Goal: Transaction & Acquisition: Purchase product/service

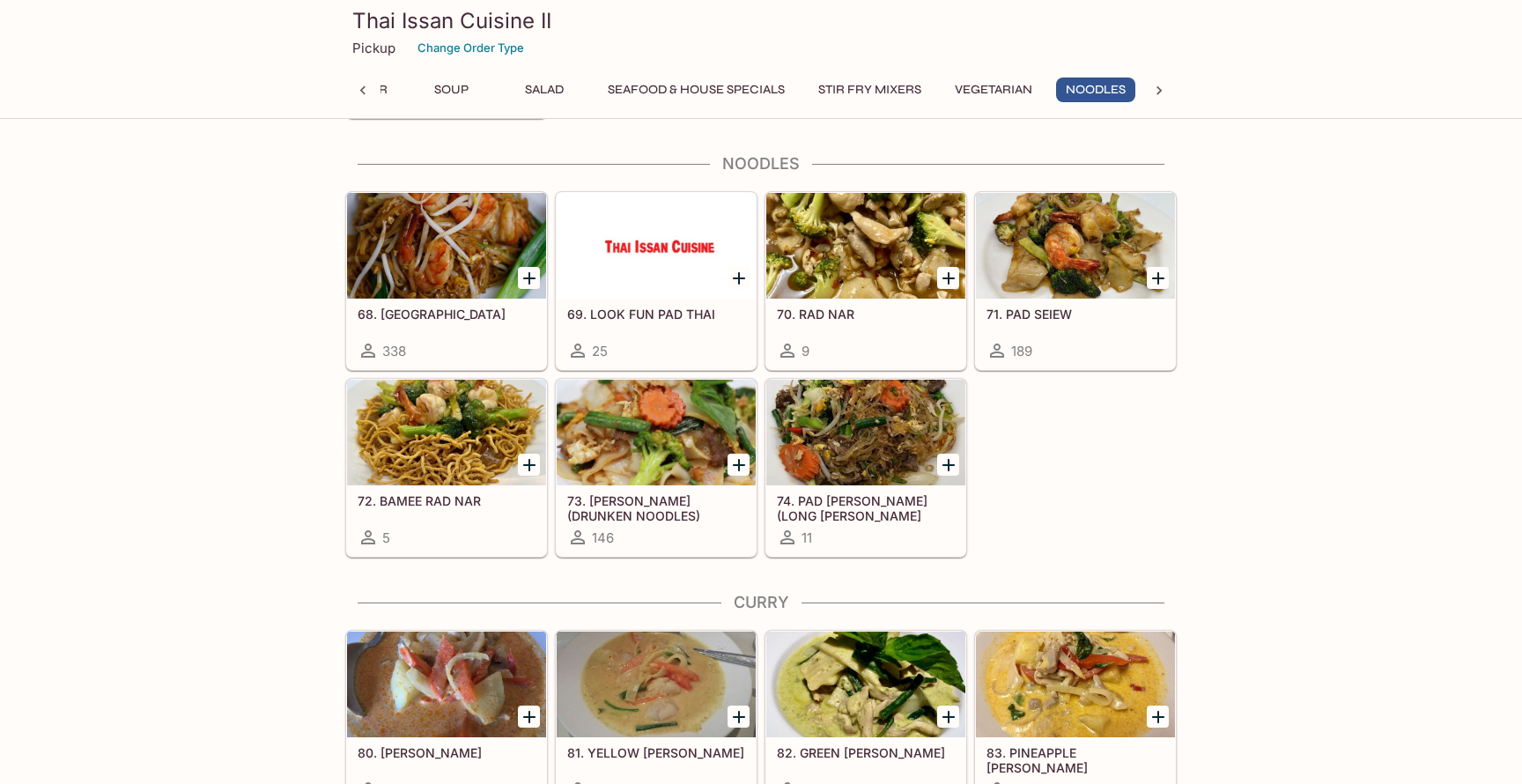
scroll to position [2992, 0]
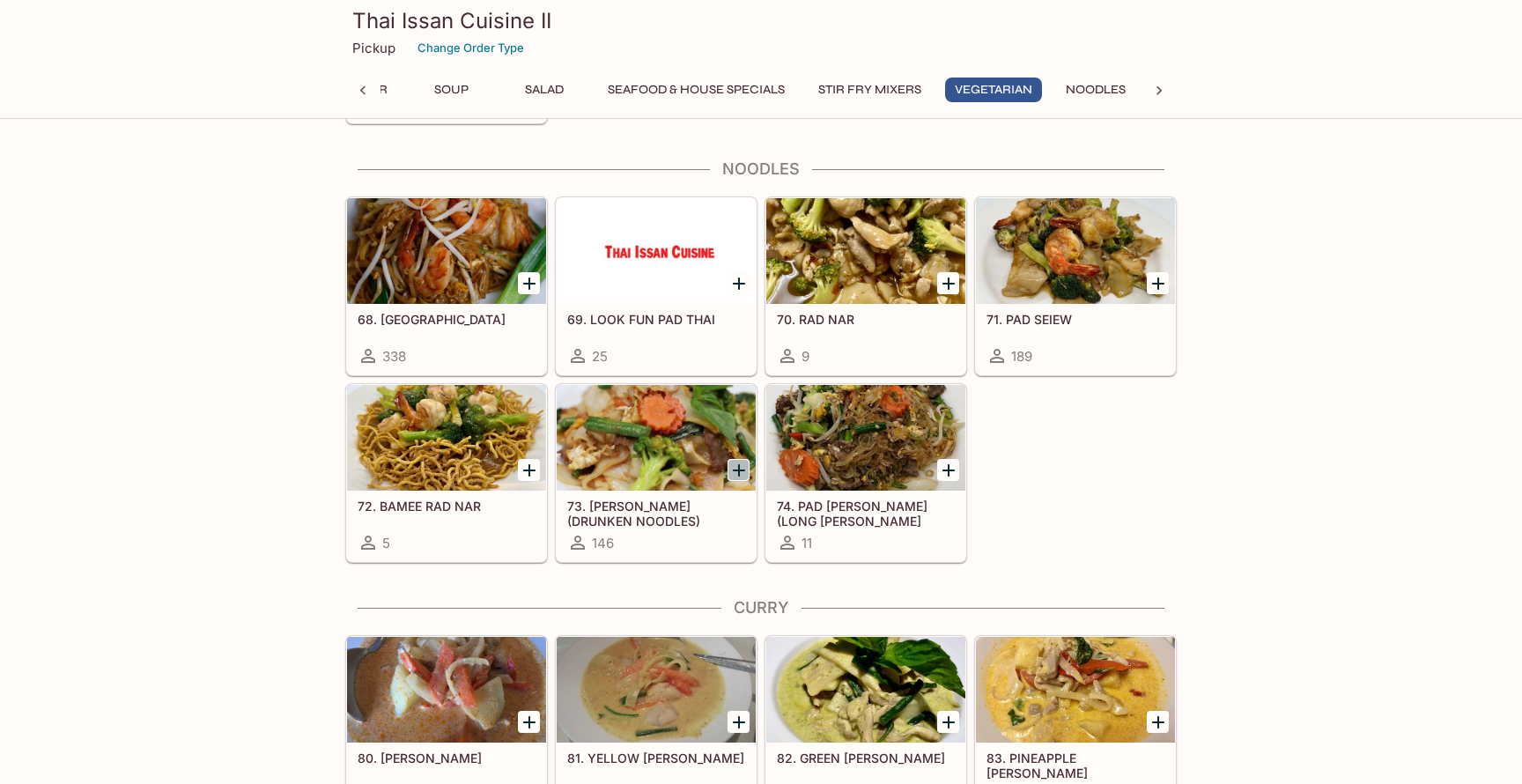
click at [734, 473] on icon "Add 73. KEE MAO (DRUNKEN NOODLES)" at bounding box center [739, 471] width 21 height 21
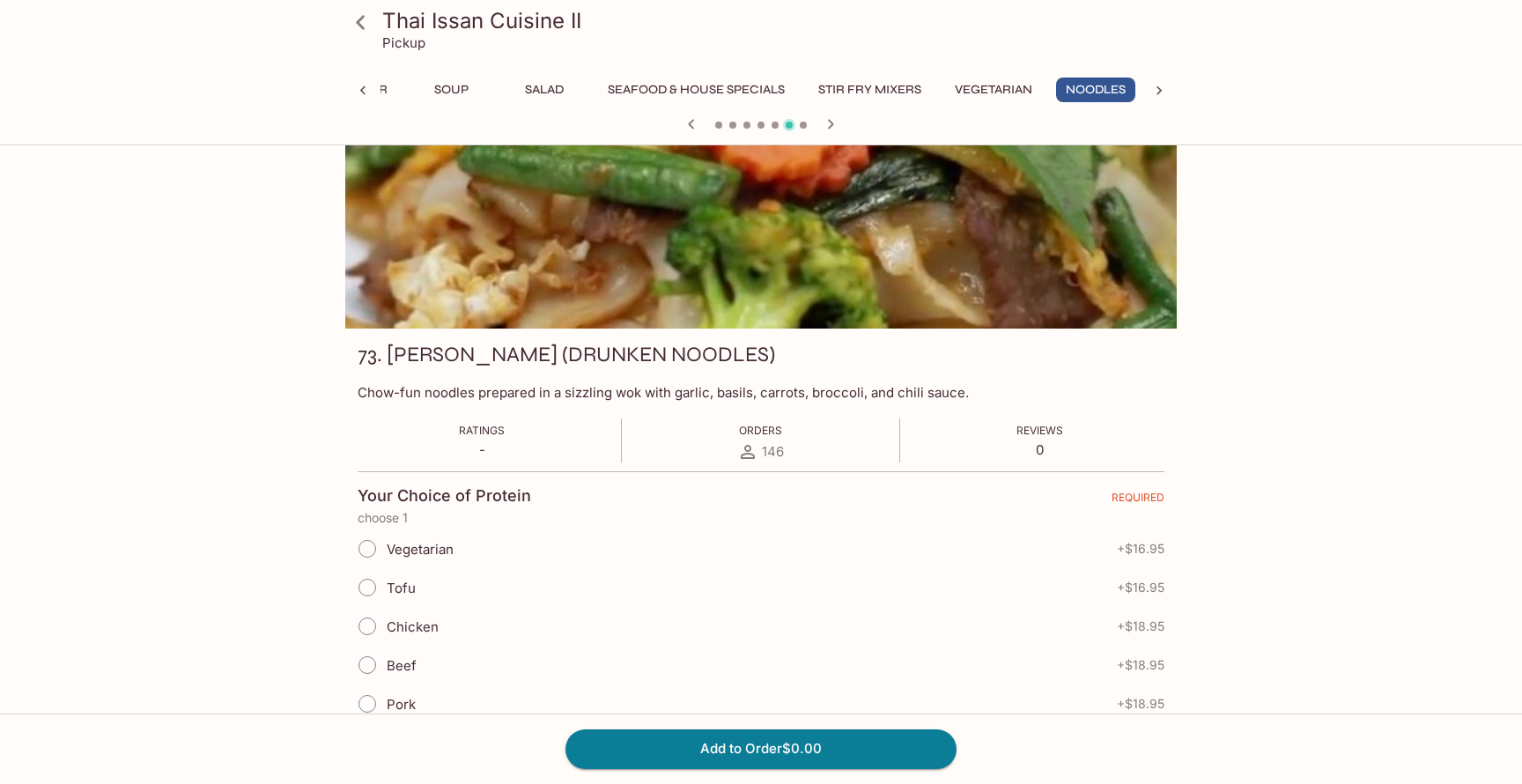
scroll to position [60, 0]
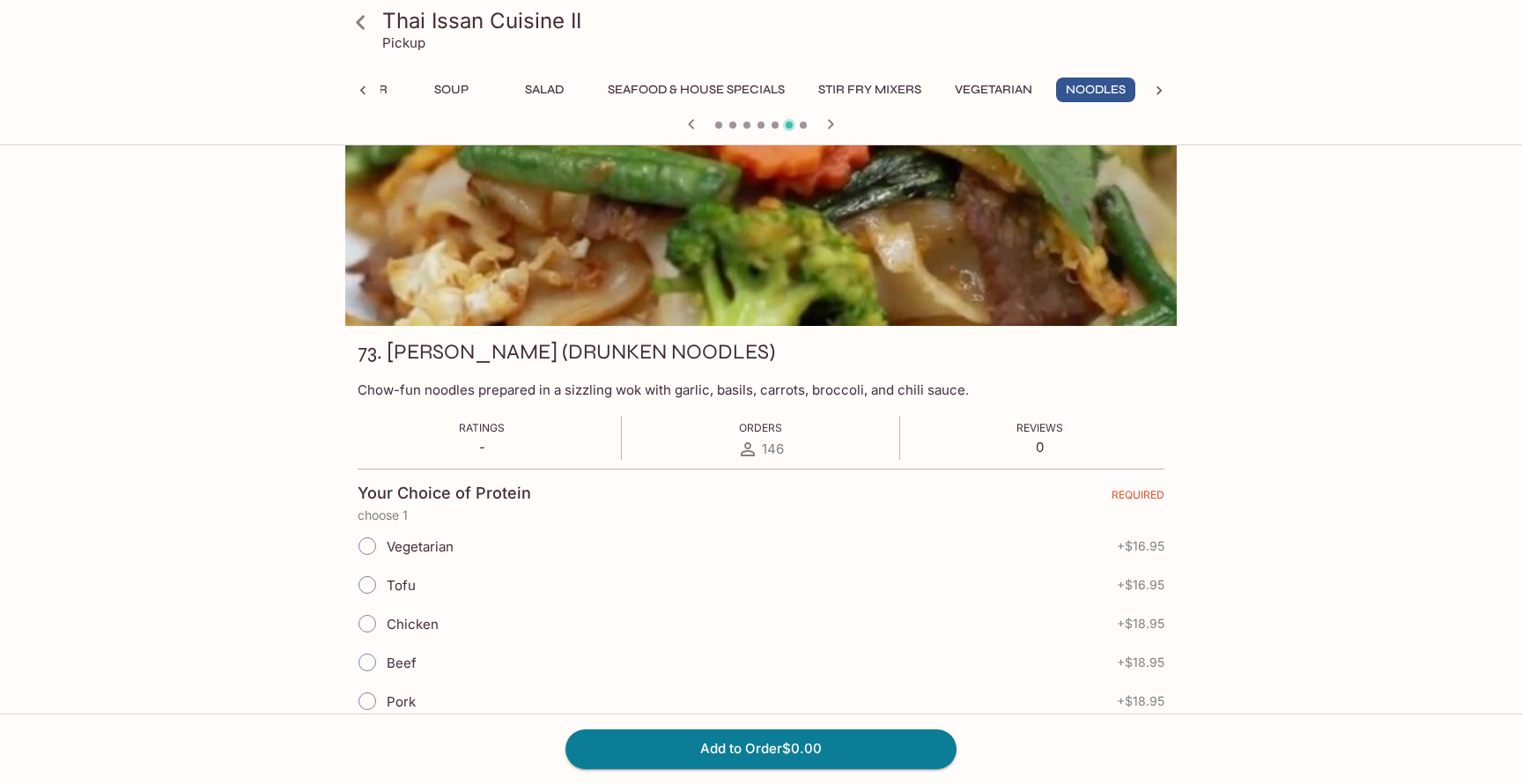
click at [372, 626] on input "Chicken" at bounding box center [367, 623] width 37 height 37
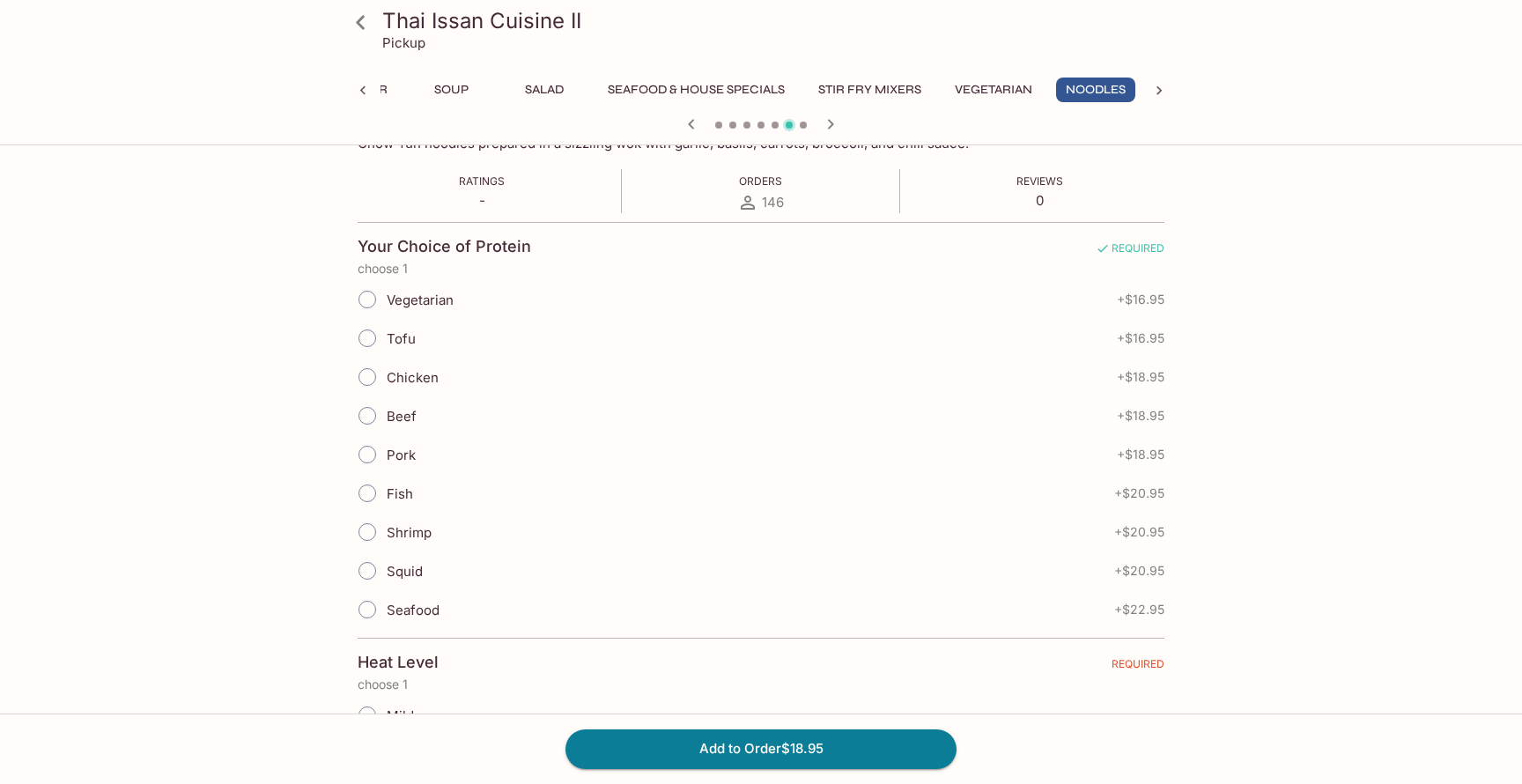
scroll to position [314, 0]
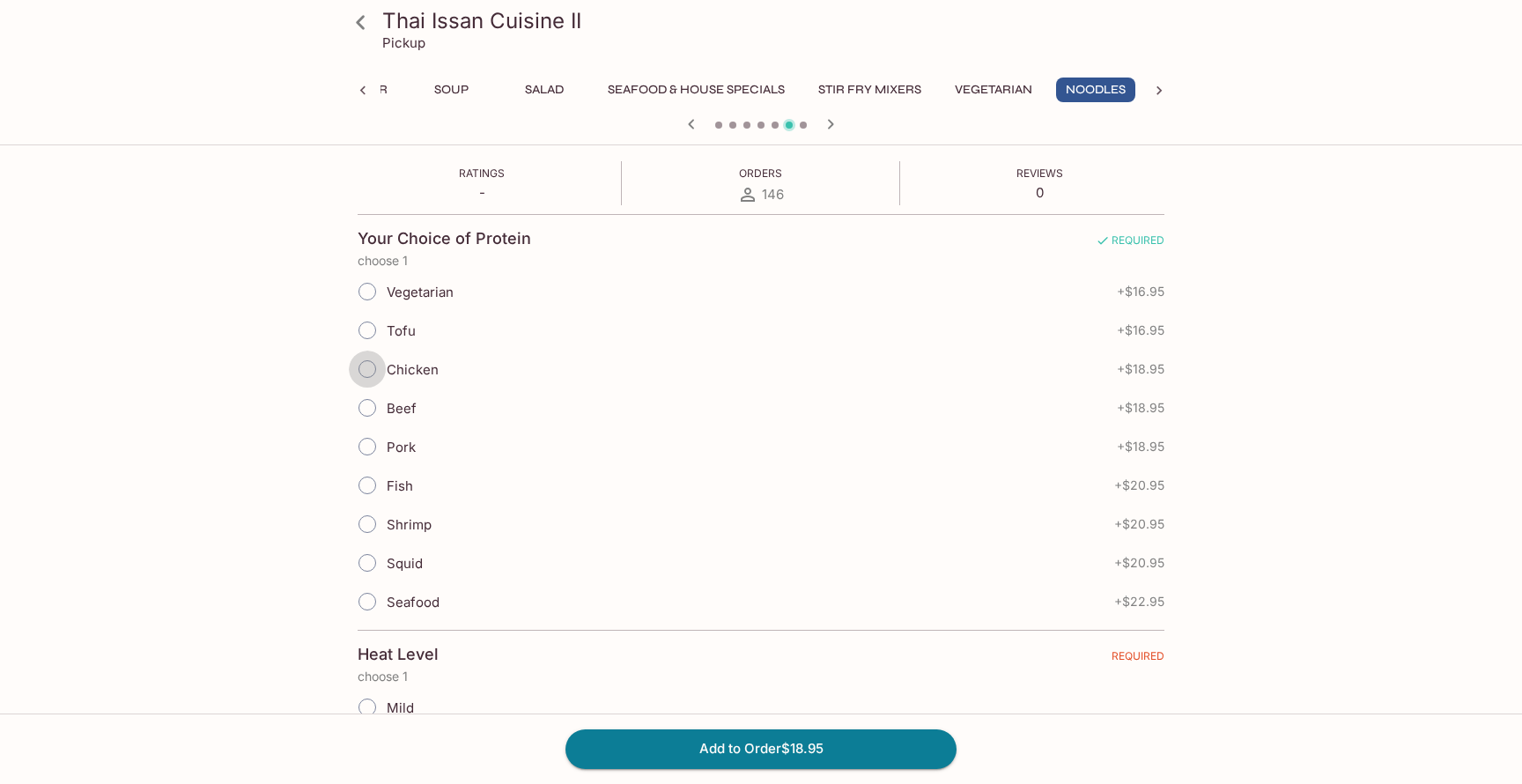
click at [369, 365] on input "Chicken" at bounding box center [367, 369] width 37 height 37
radio input "true"
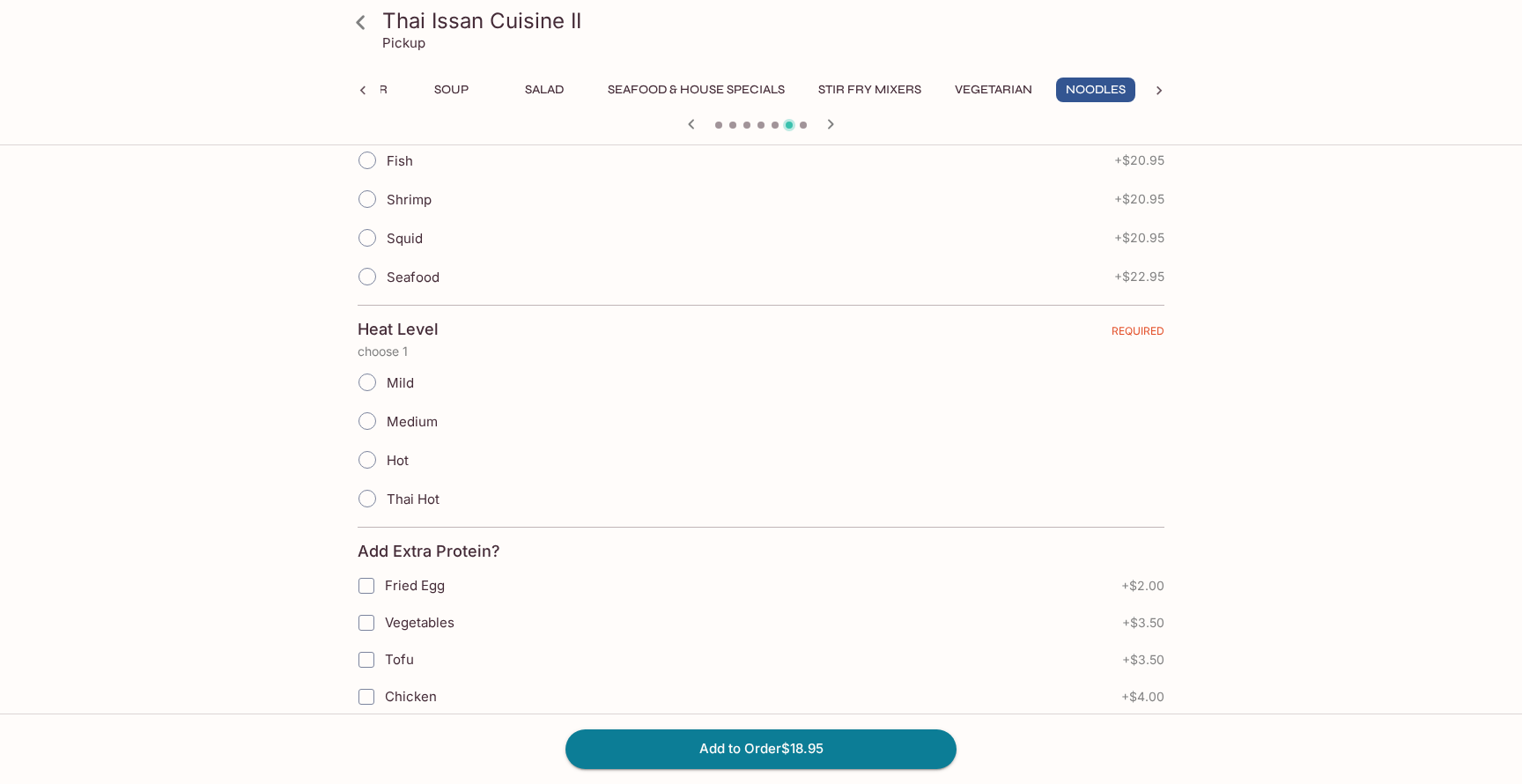
scroll to position [678, 0]
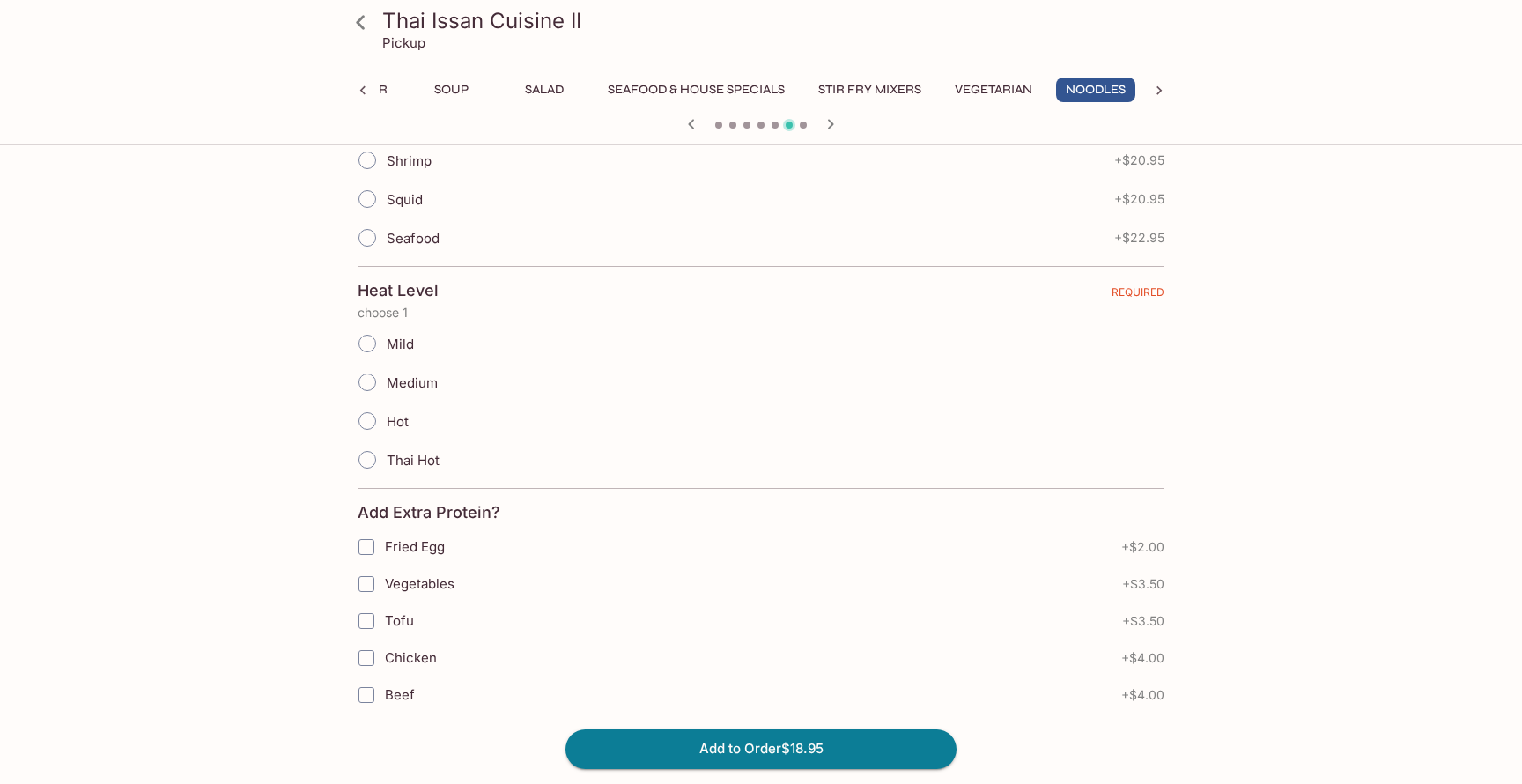
click at [360, 343] on input "Mild" at bounding box center [367, 343] width 37 height 37
radio input "true"
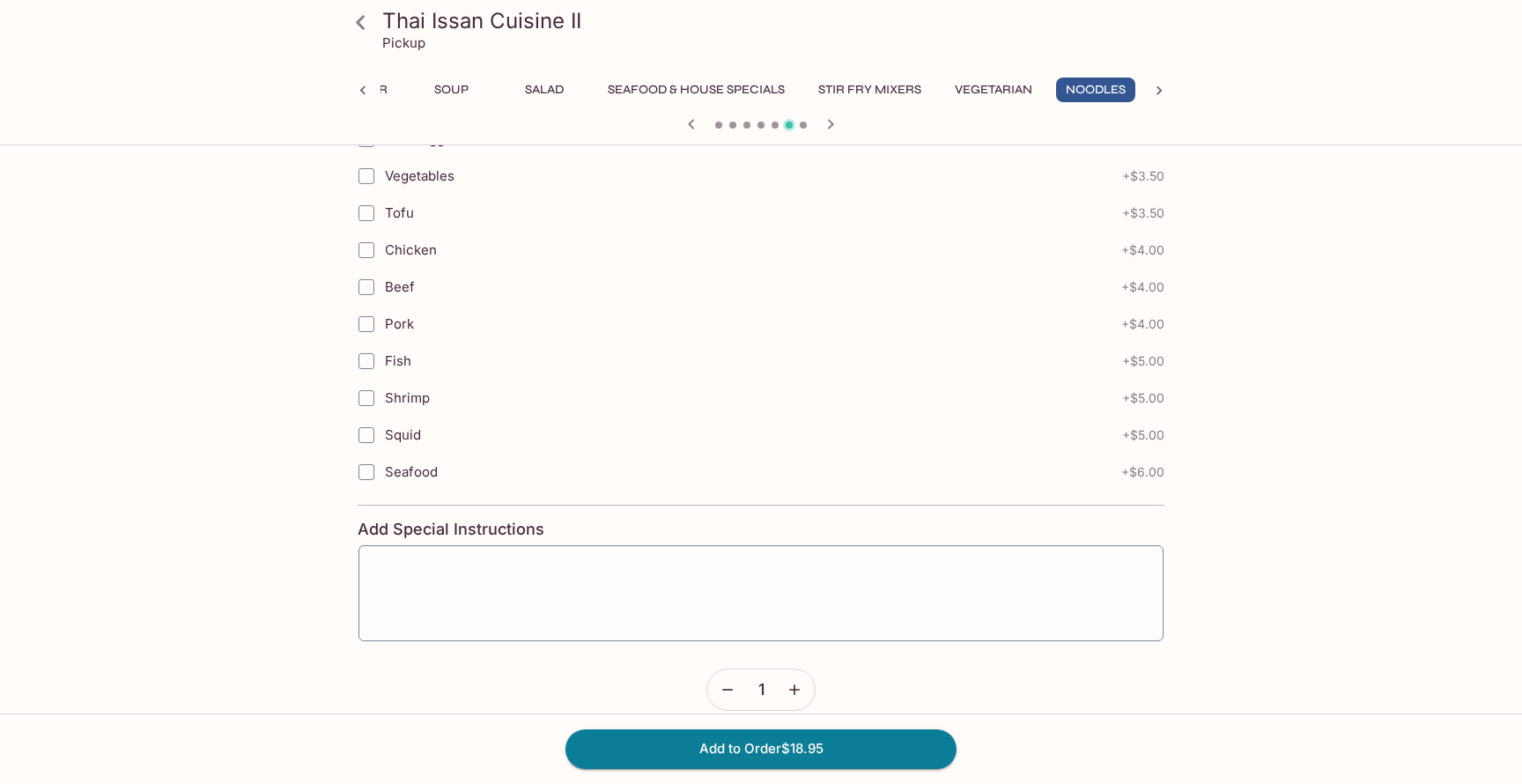
scroll to position [1103, 0]
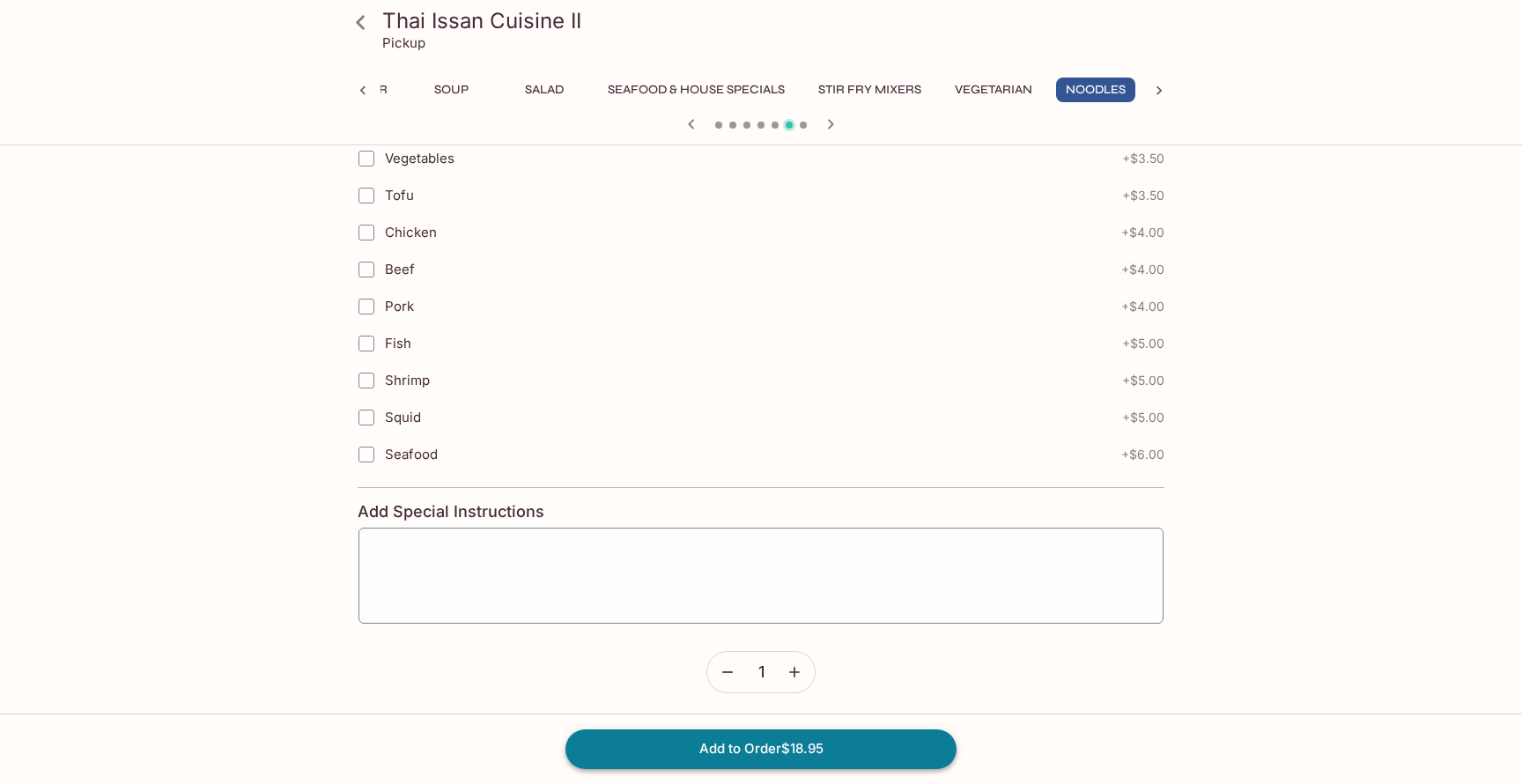
click at [682, 747] on button "Add to Order $18.95" at bounding box center [761, 748] width 391 height 39
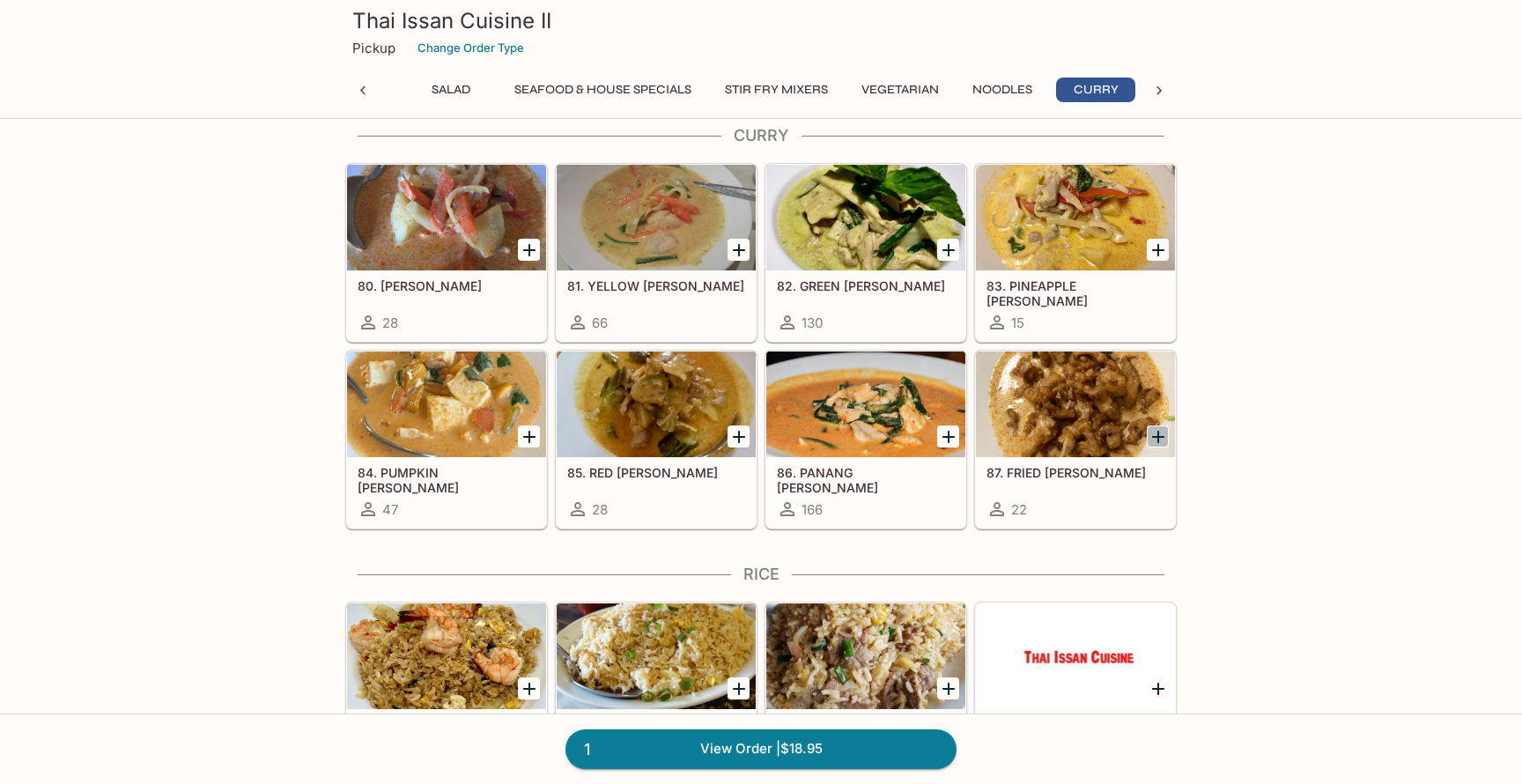
click at [1157, 437] on icon "Add 87. FRIED CURRY" at bounding box center [1158, 437] width 13 height 13
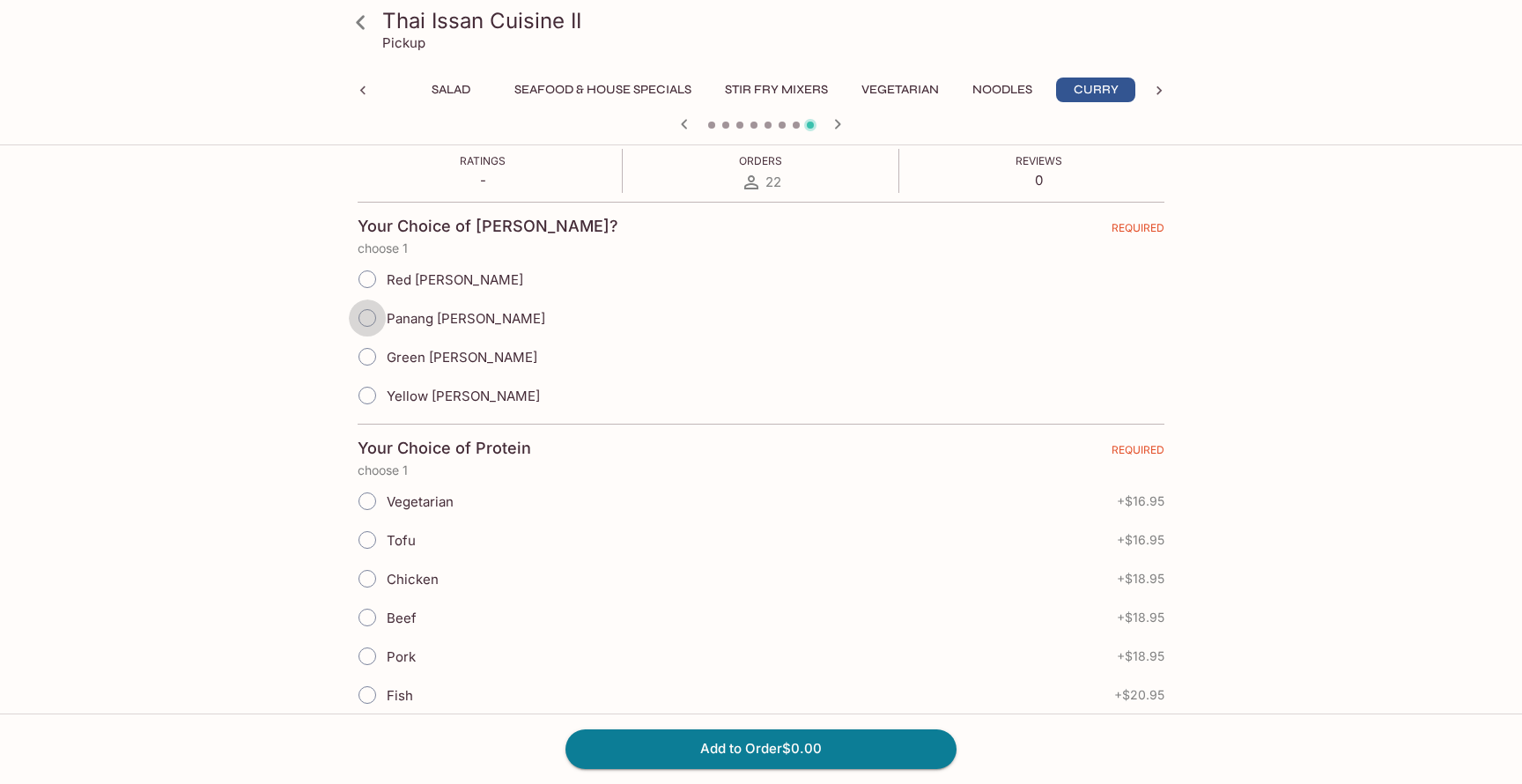
click at [368, 320] on input "Panang Curry" at bounding box center [367, 318] width 37 height 37
radio input "true"
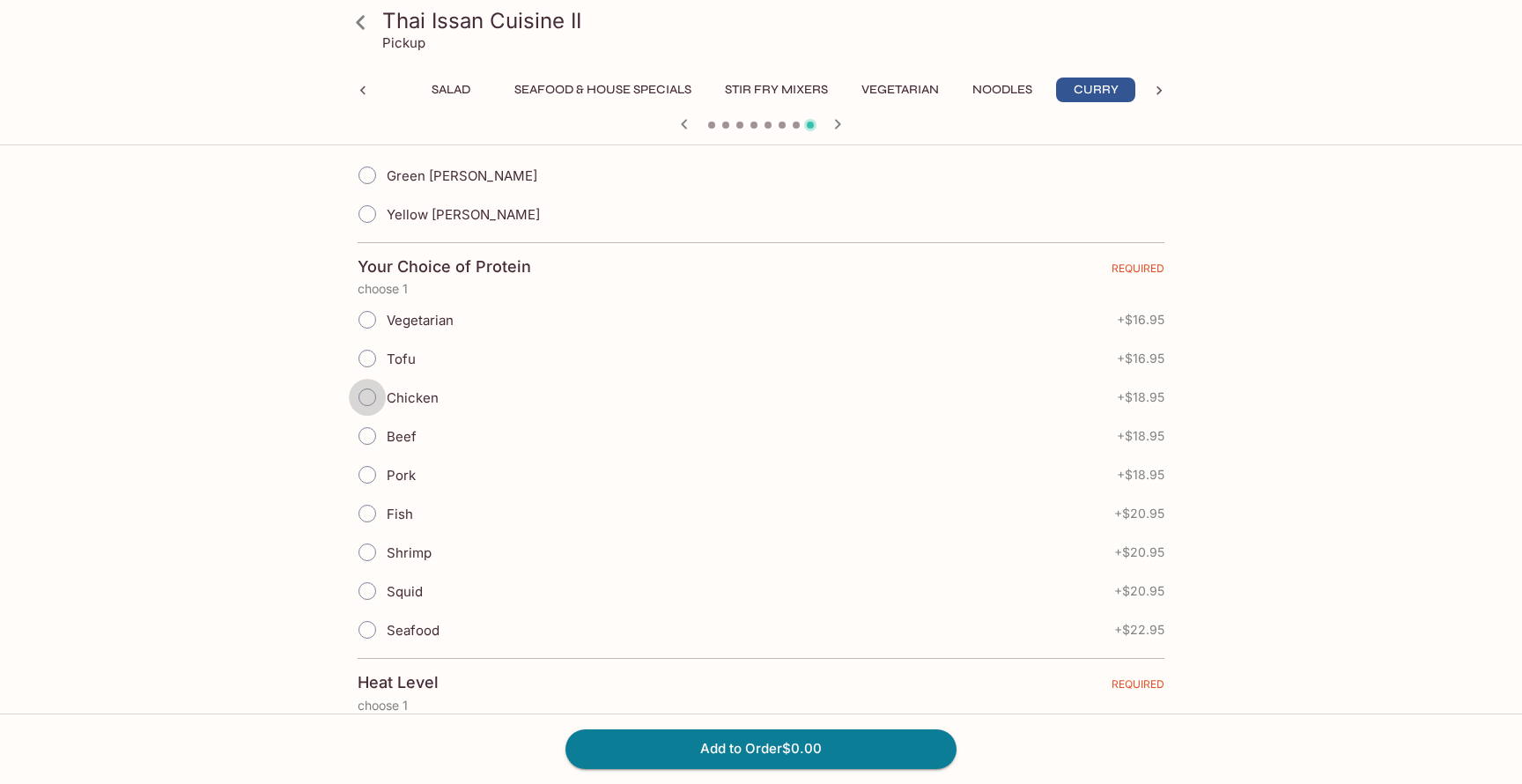
click at [362, 396] on input "Chicken" at bounding box center [367, 397] width 37 height 37
radio input "true"
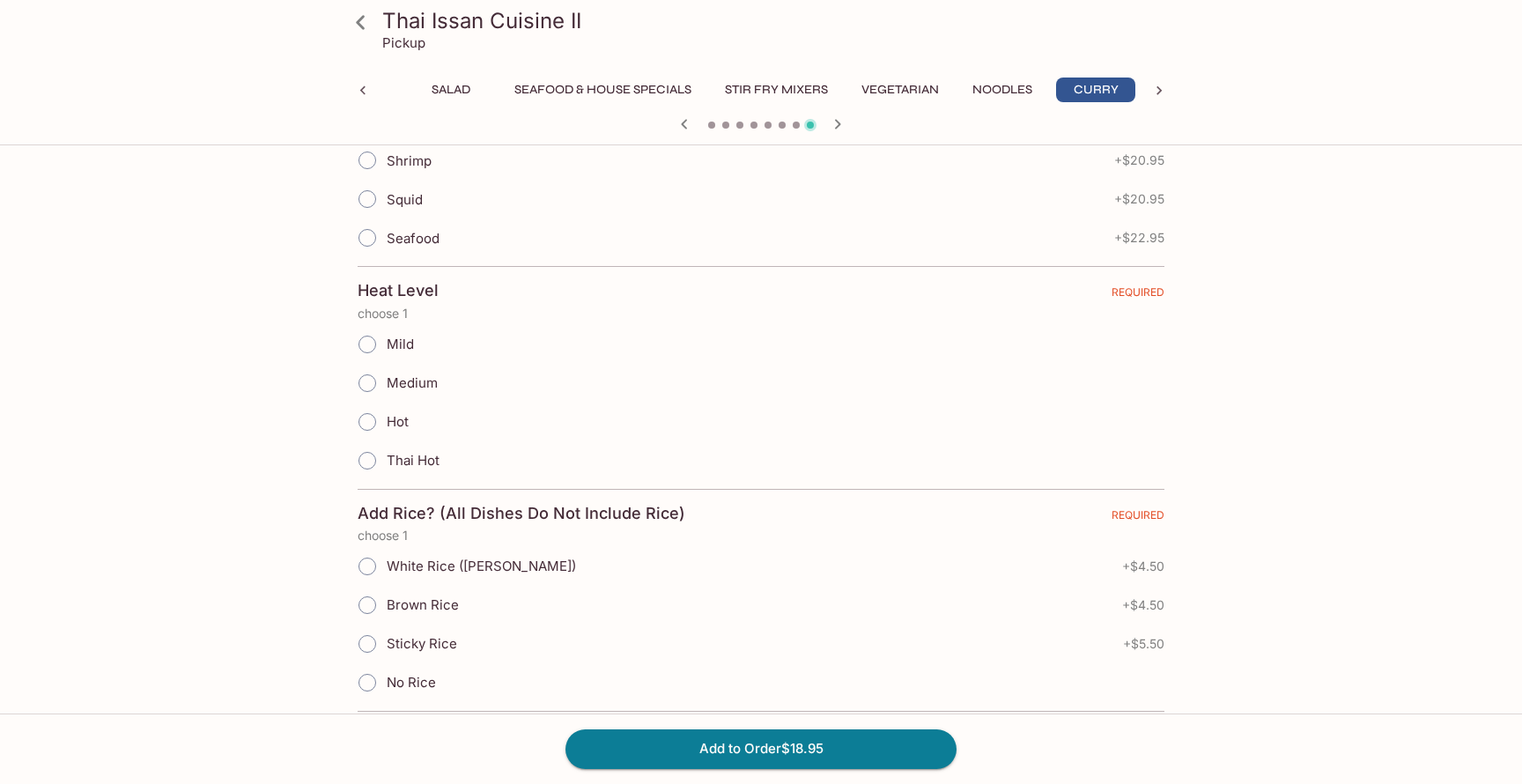
click at [376, 342] on input "Mild" at bounding box center [367, 344] width 37 height 37
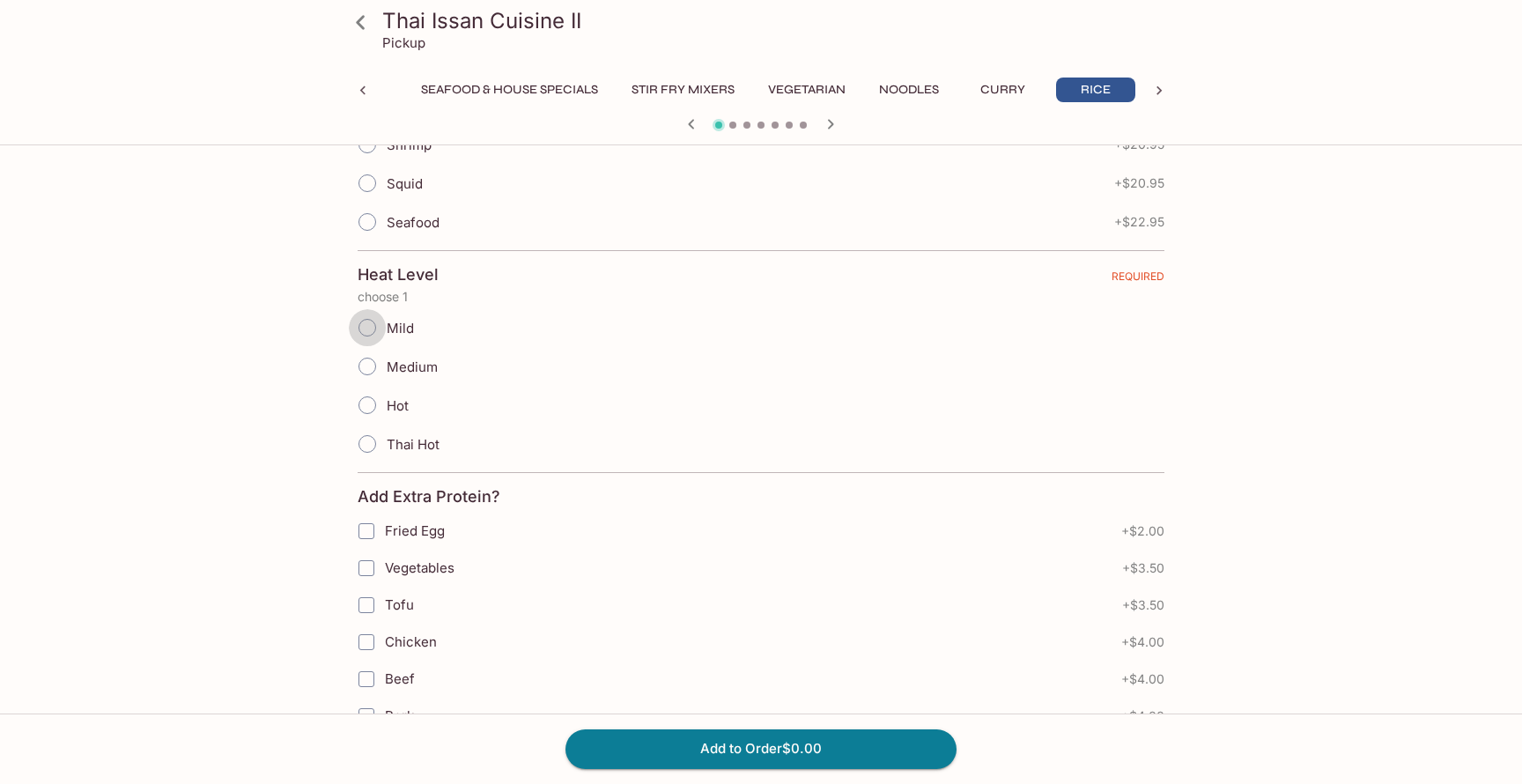
click at [372, 328] on input "Mild" at bounding box center [367, 328] width 37 height 37
radio input "true"
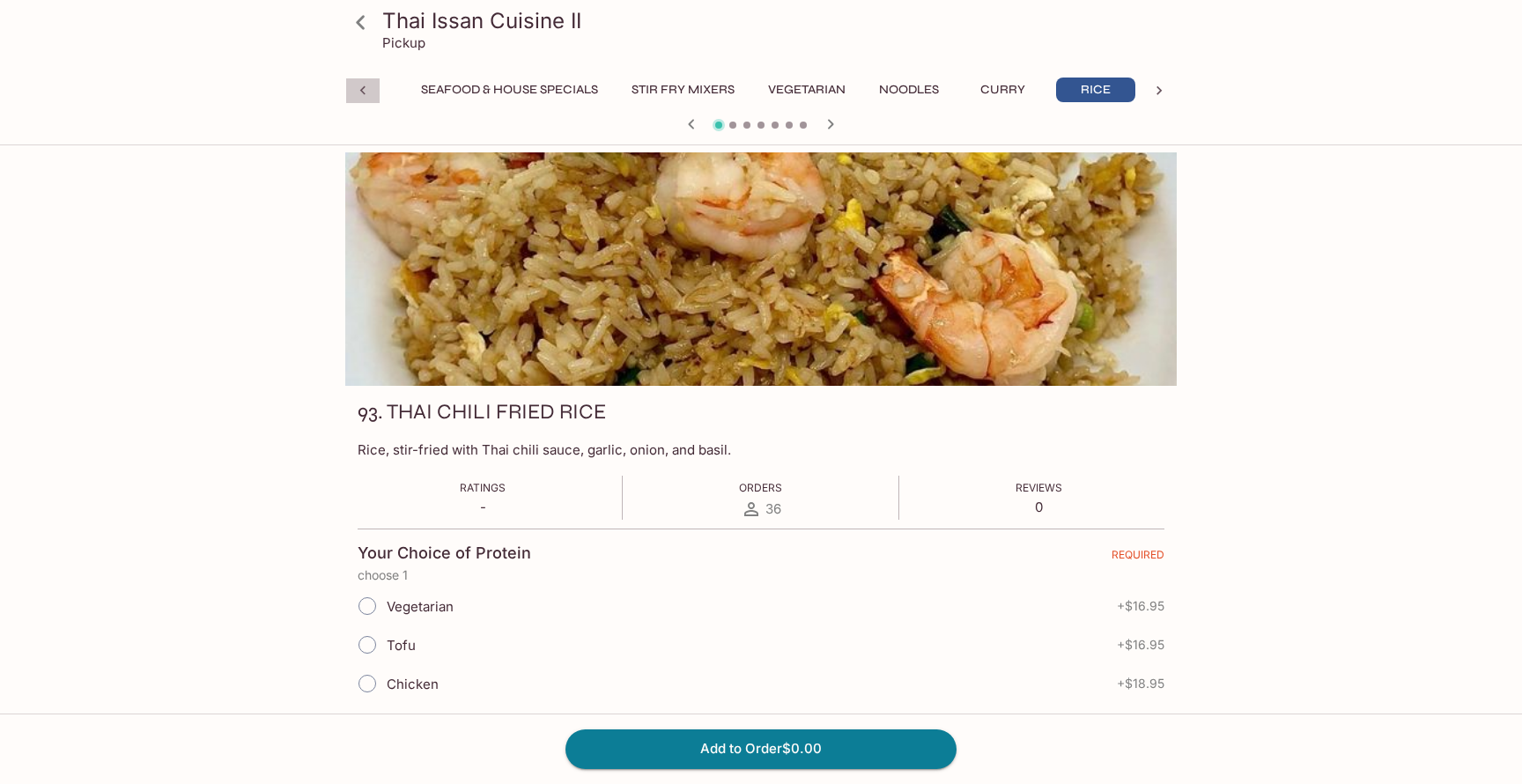
click at [356, 87] on icon at bounding box center [363, 90] width 17 height 17
click at [371, 27] on icon at bounding box center [361, 22] width 31 height 31
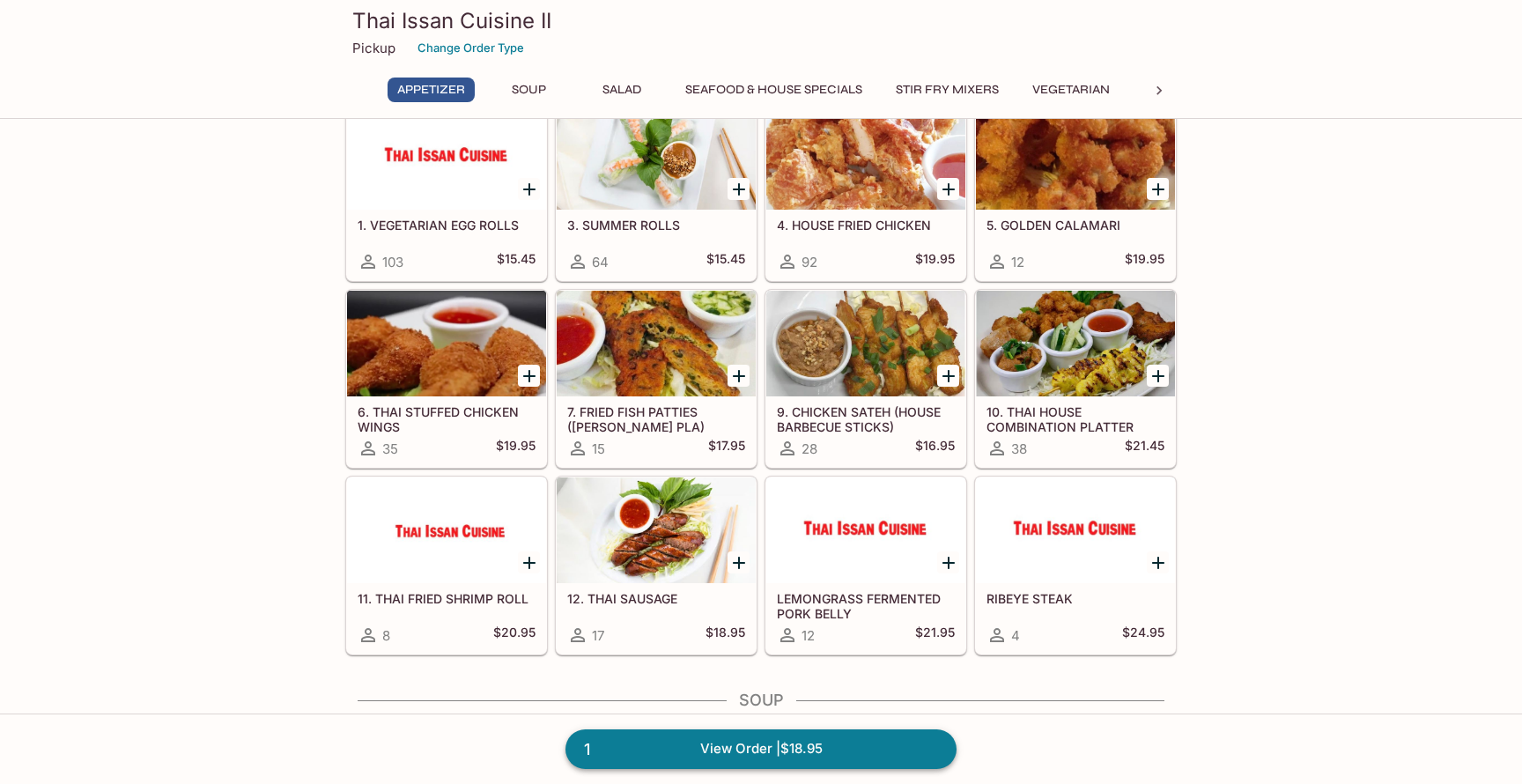
click at [785, 764] on link "1 View Order | $18.95" at bounding box center [761, 748] width 391 height 39
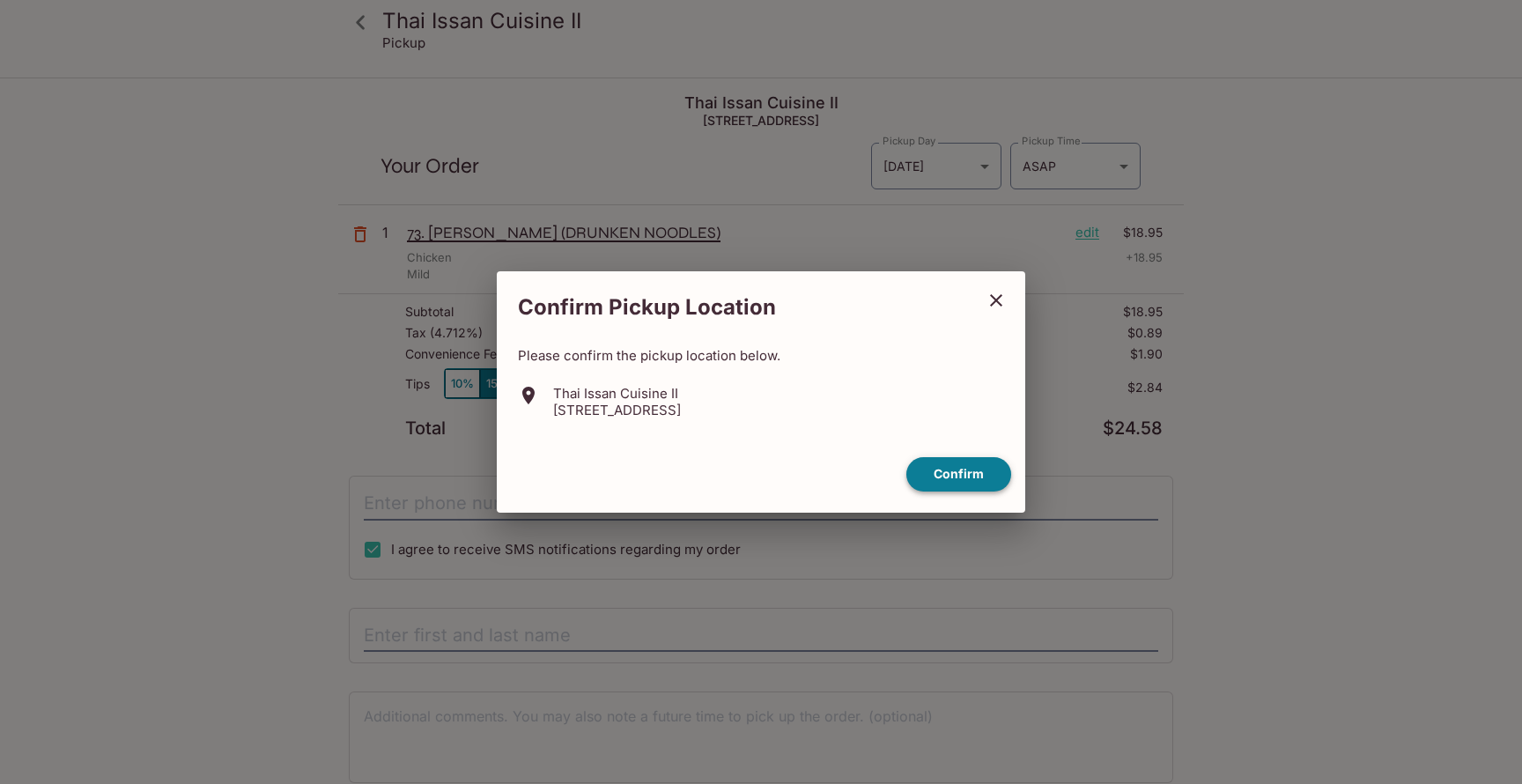
click at [965, 471] on button "Confirm" at bounding box center [959, 474] width 105 height 34
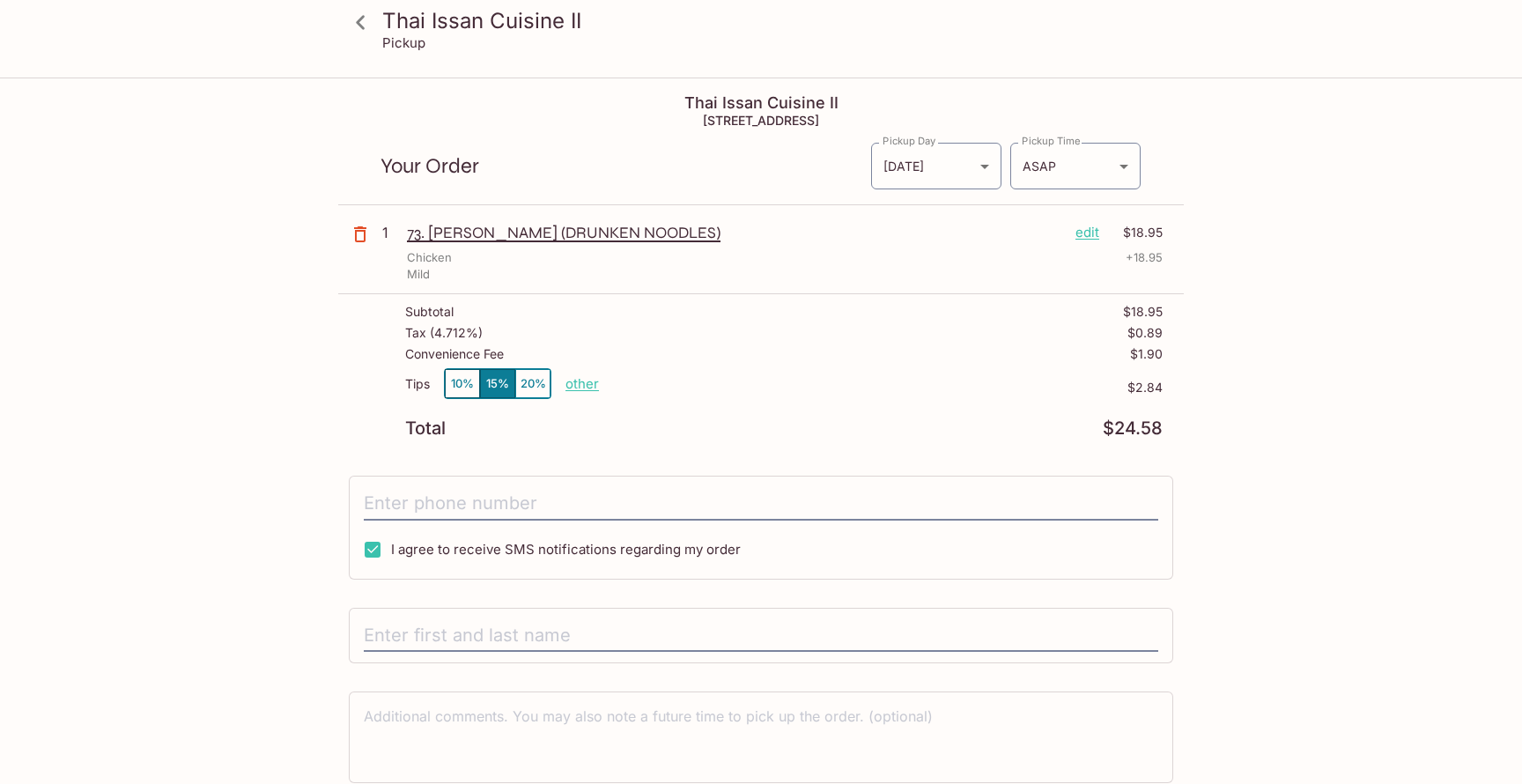
click at [365, 16] on icon at bounding box center [361, 22] width 31 height 31
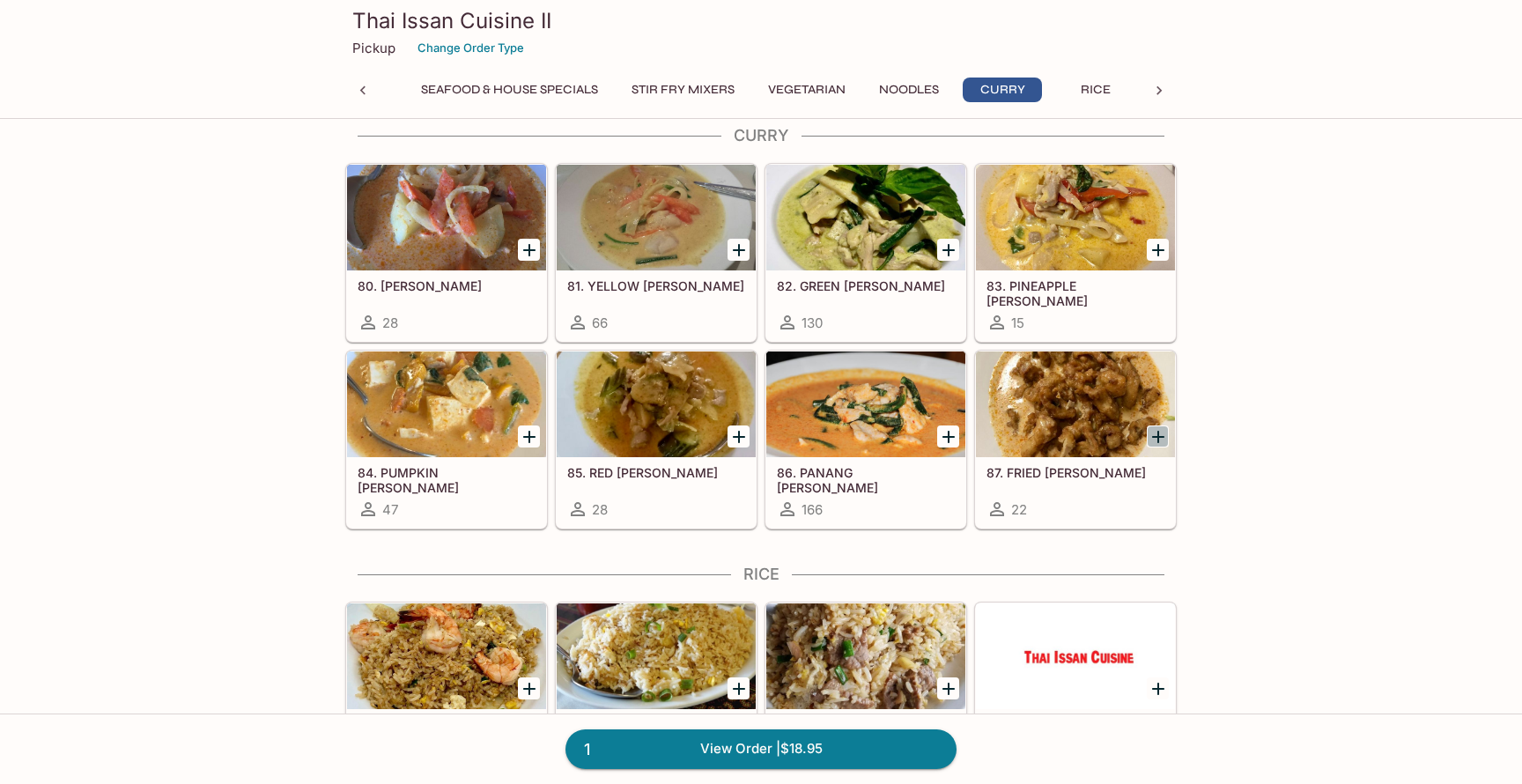
click at [1149, 436] on icon "Add 87. FRIED CURRY" at bounding box center [1158, 437] width 21 height 21
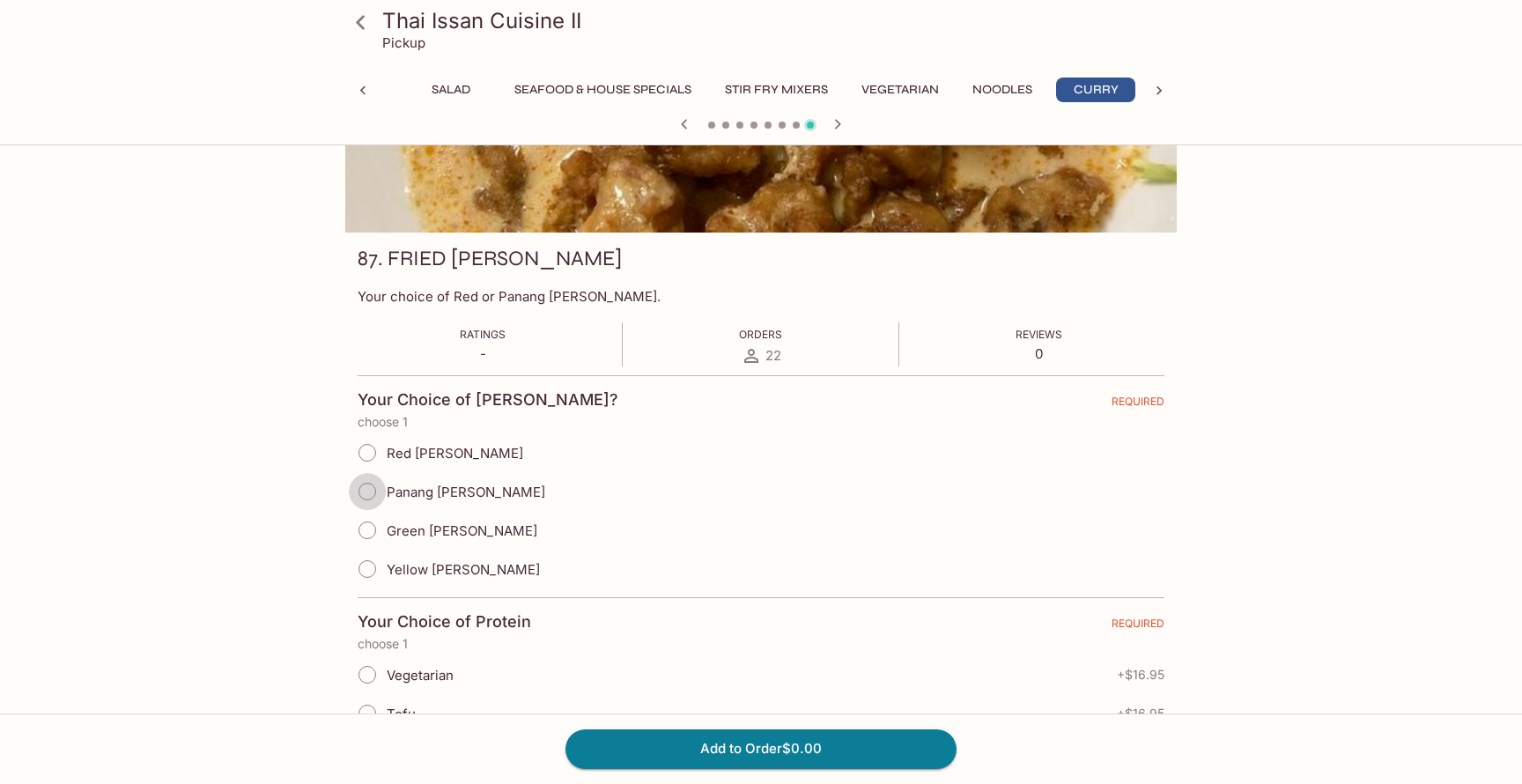
click at [367, 490] on input "Panang Curry" at bounding box center [367, 491] width 37 height 37
radio input "true"
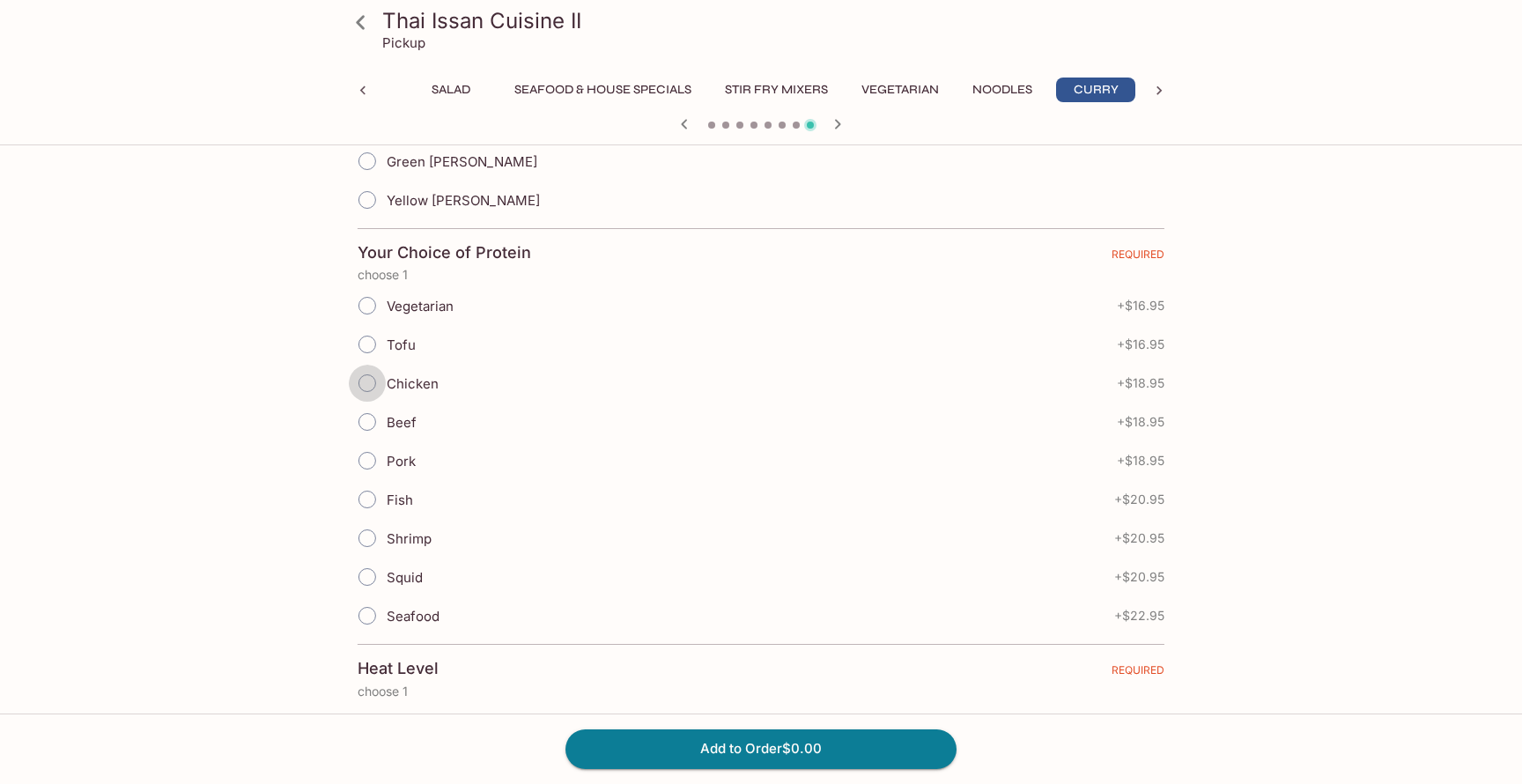
click at [374, 381] on input "Chicken" at bounding box center [367, 383] width 37 height 37
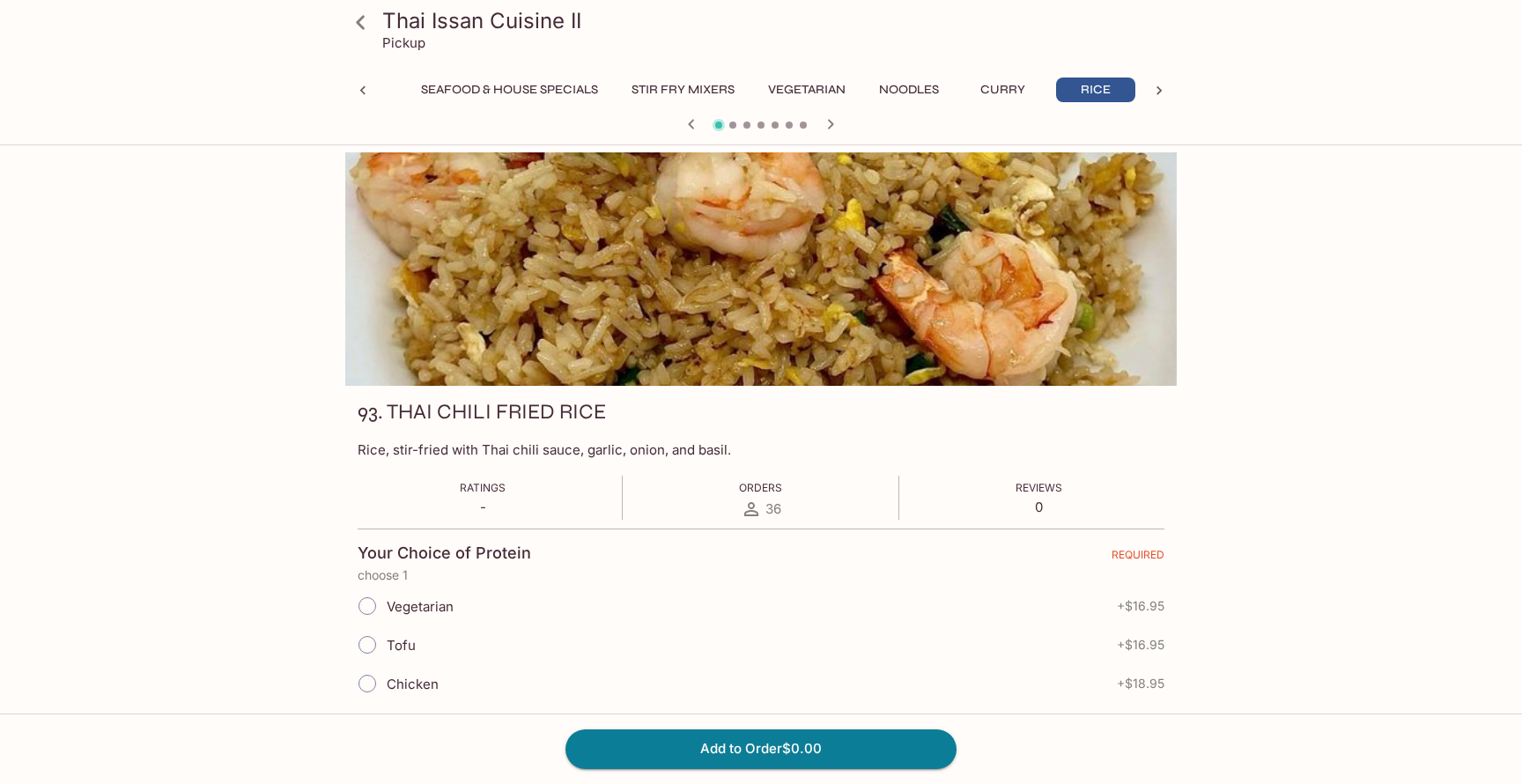
click at [362, 90] on icon at bounding box center [363, 90] width 17 height 17
click at [1162, 90] on icon at bounding box center [1159, 90] width 17 height 17
click at [813, 89] on button "Curry" at bounding box center [809, 89] width 80 height 24
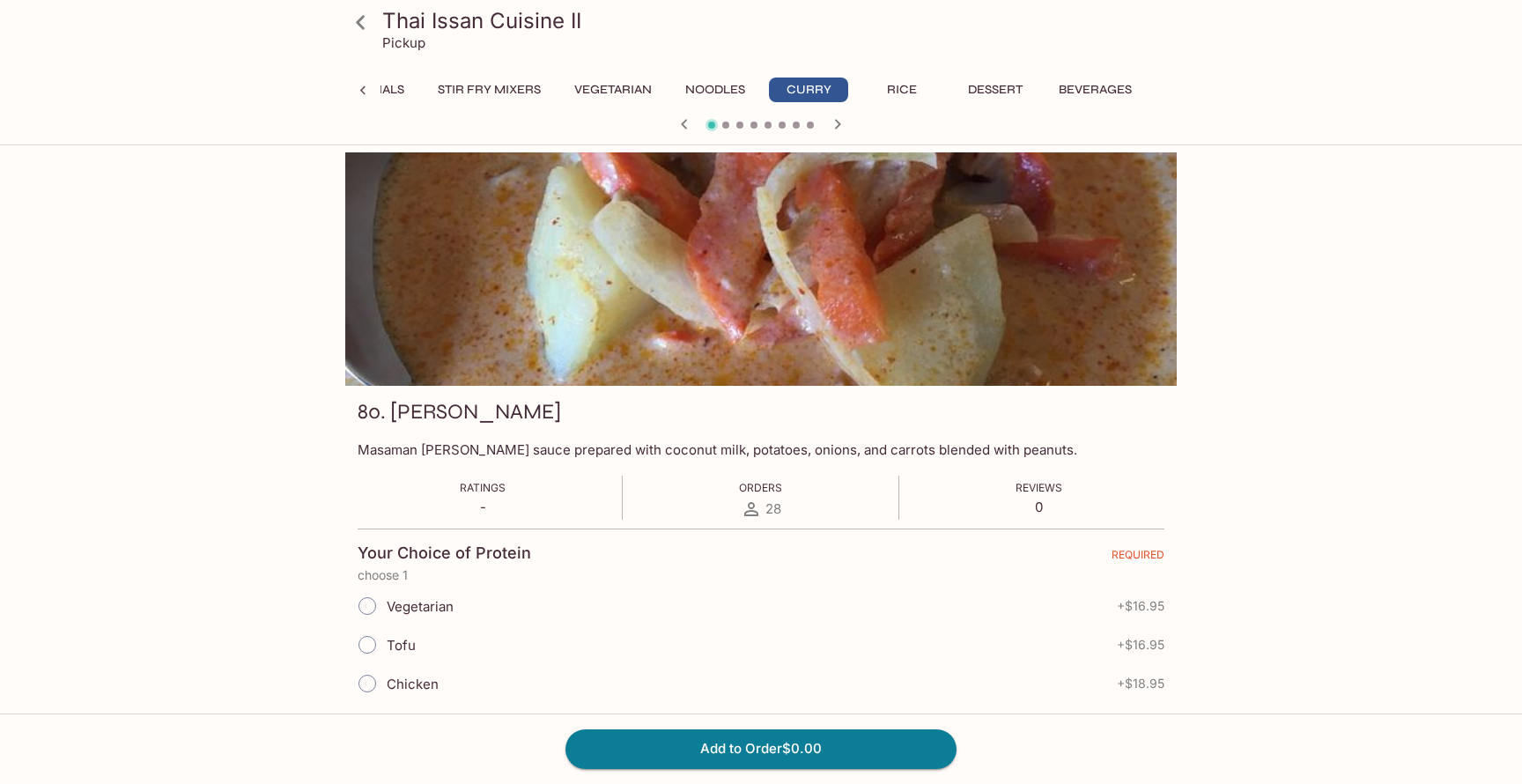
click at [835, 119] on icon "button" at bounding box center [838, 124] width 6 height 10
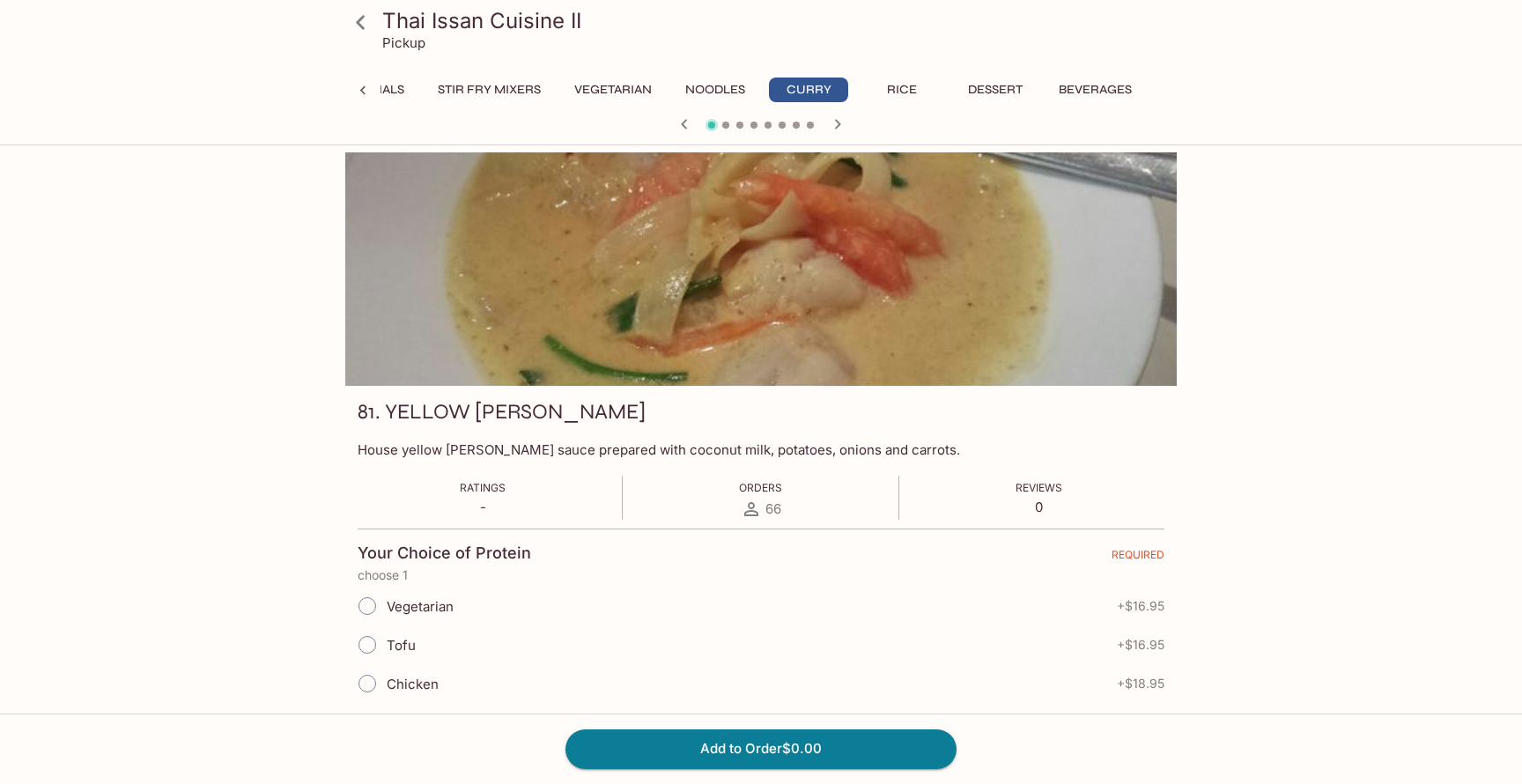
click at [835, 119] on icon "button" at bounding box center [838, 124] width 6 height 10
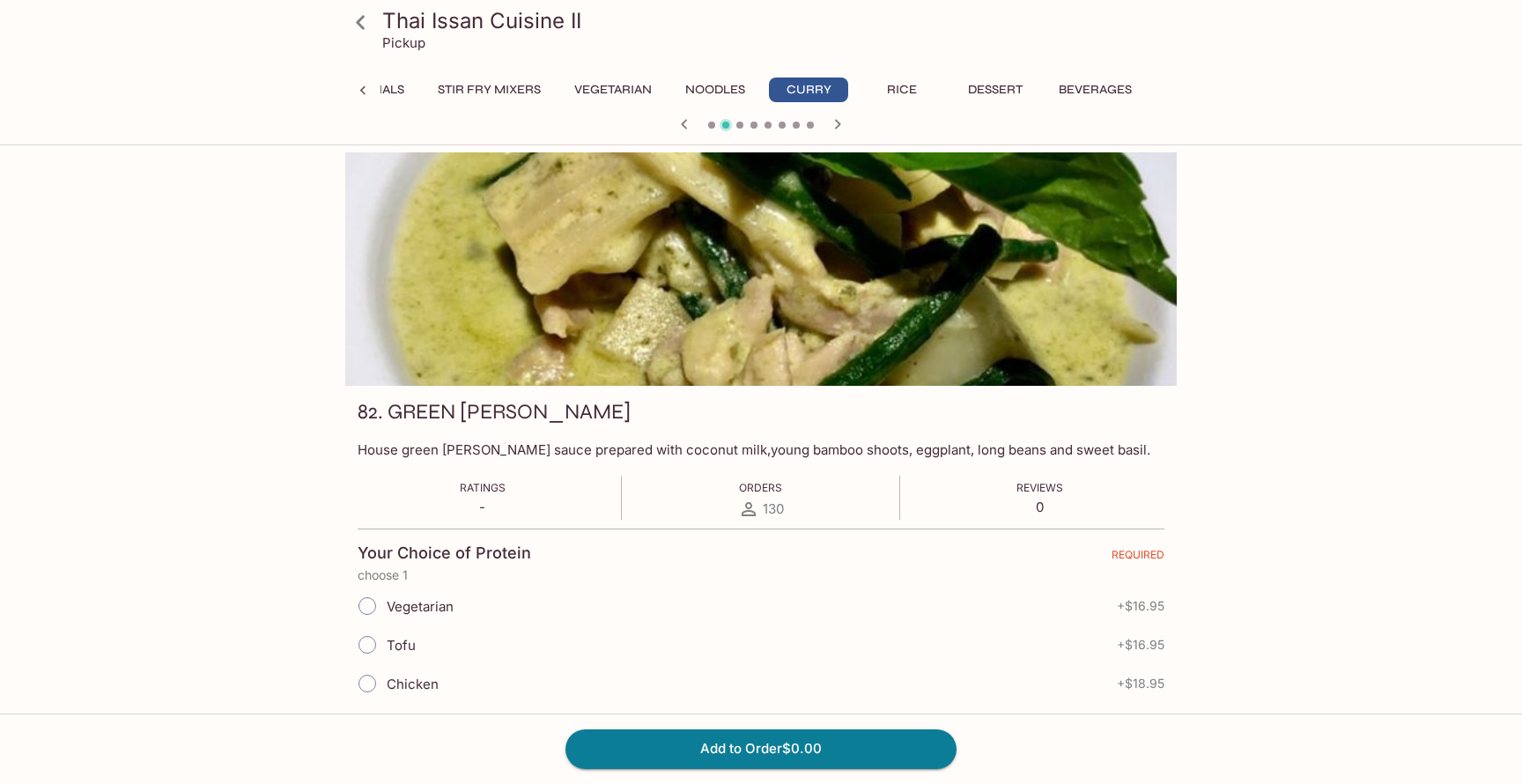
click at [835, 119] on icon "button" at bounding box center [838, 124] width 6 height 10
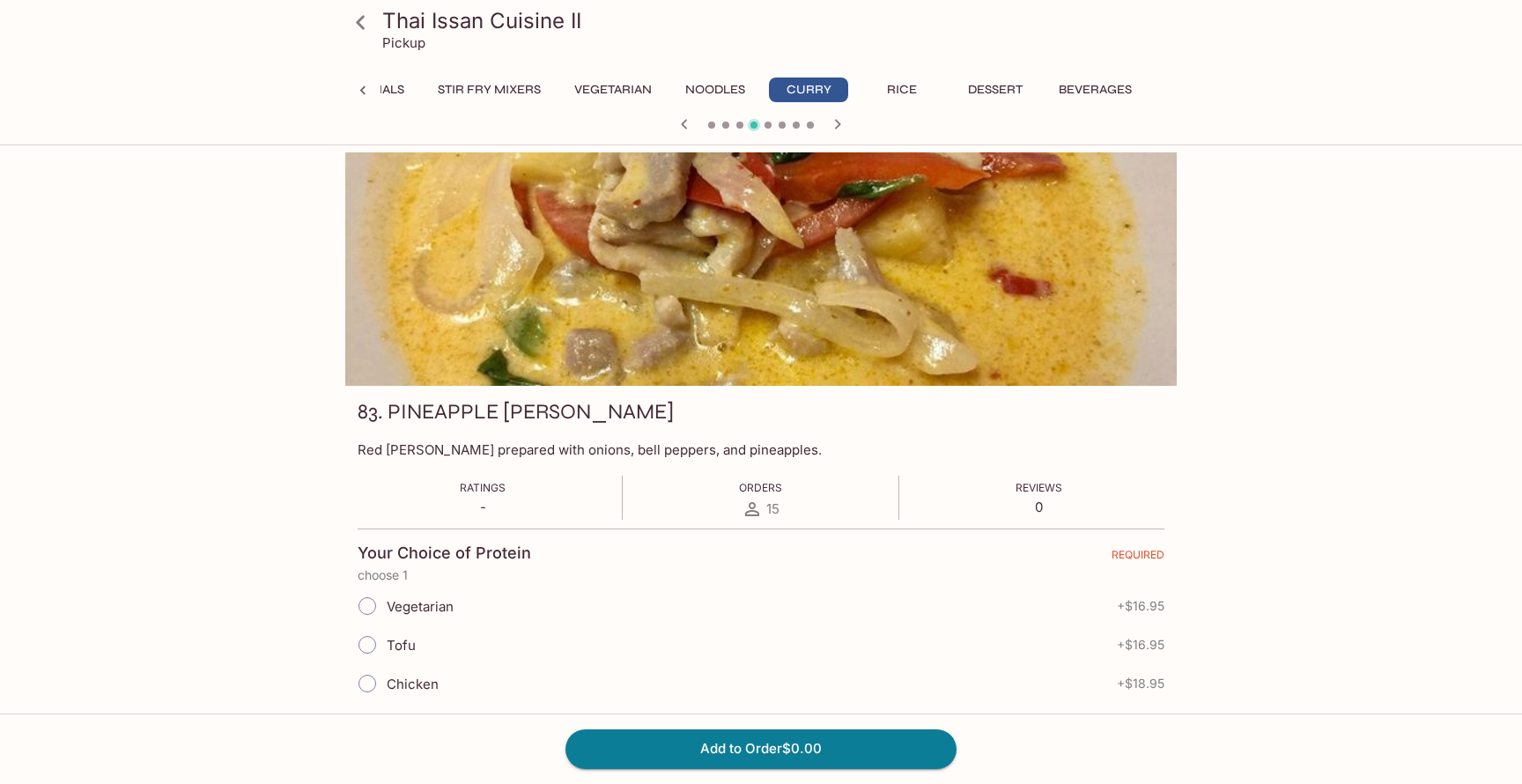
click at [835, 119] on icon "button" at bounding box center [838, 124] width 6 height 10
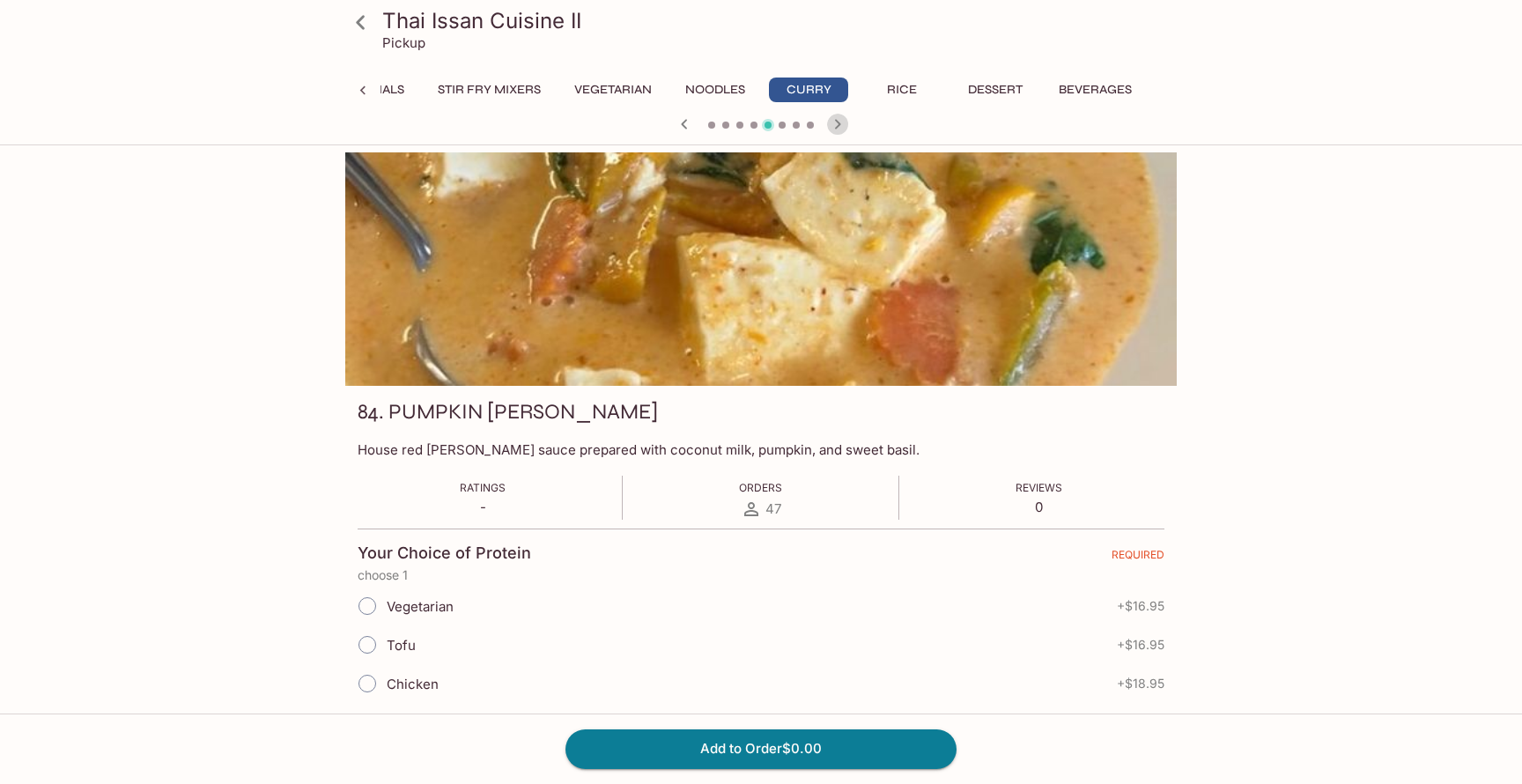
click at [835, 119] on icon "button" at bounding box center [838, 124] width 6 height 10
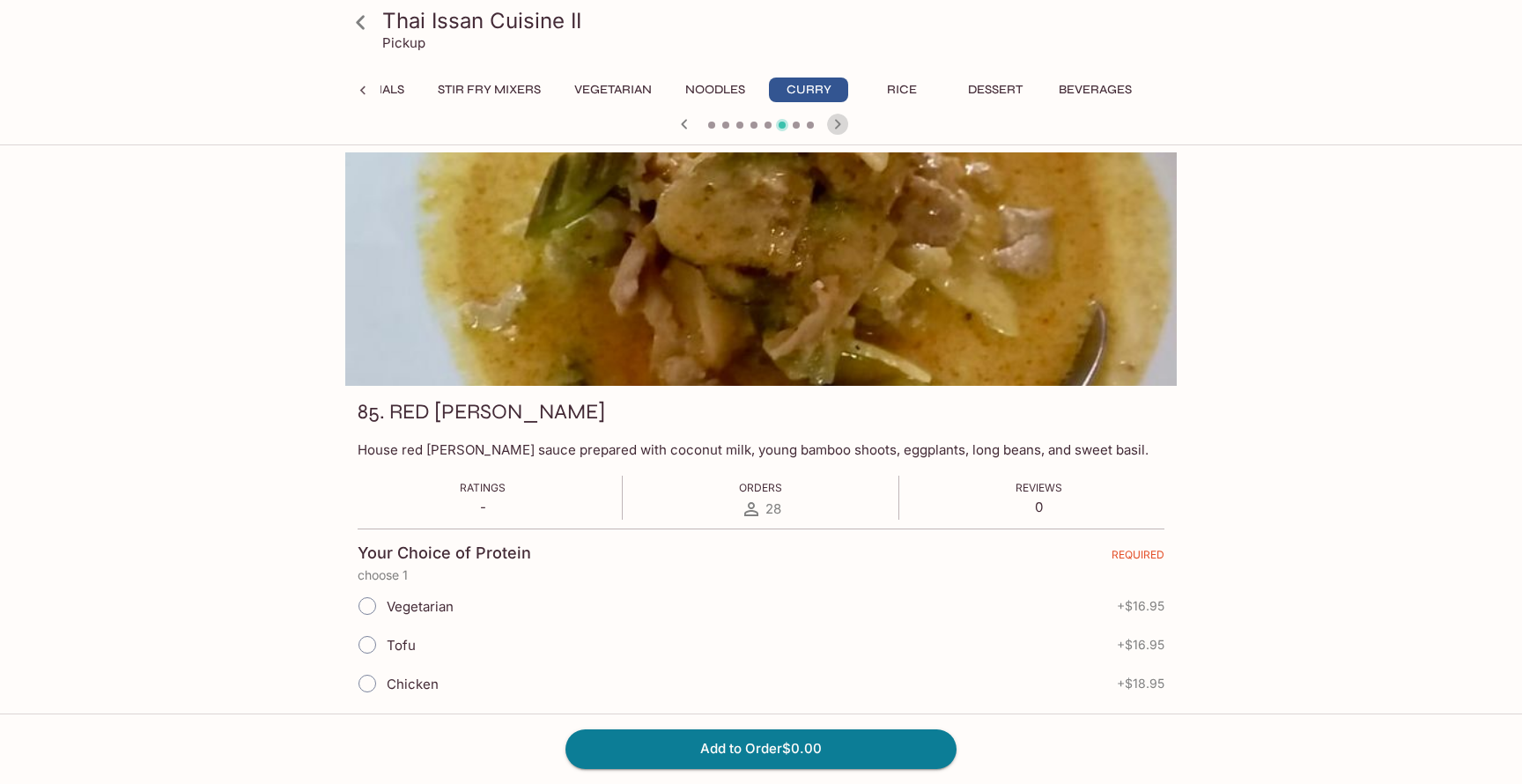
click at [835, 119] on icon "button" at bounding box center [838, 124] width 6 height 10
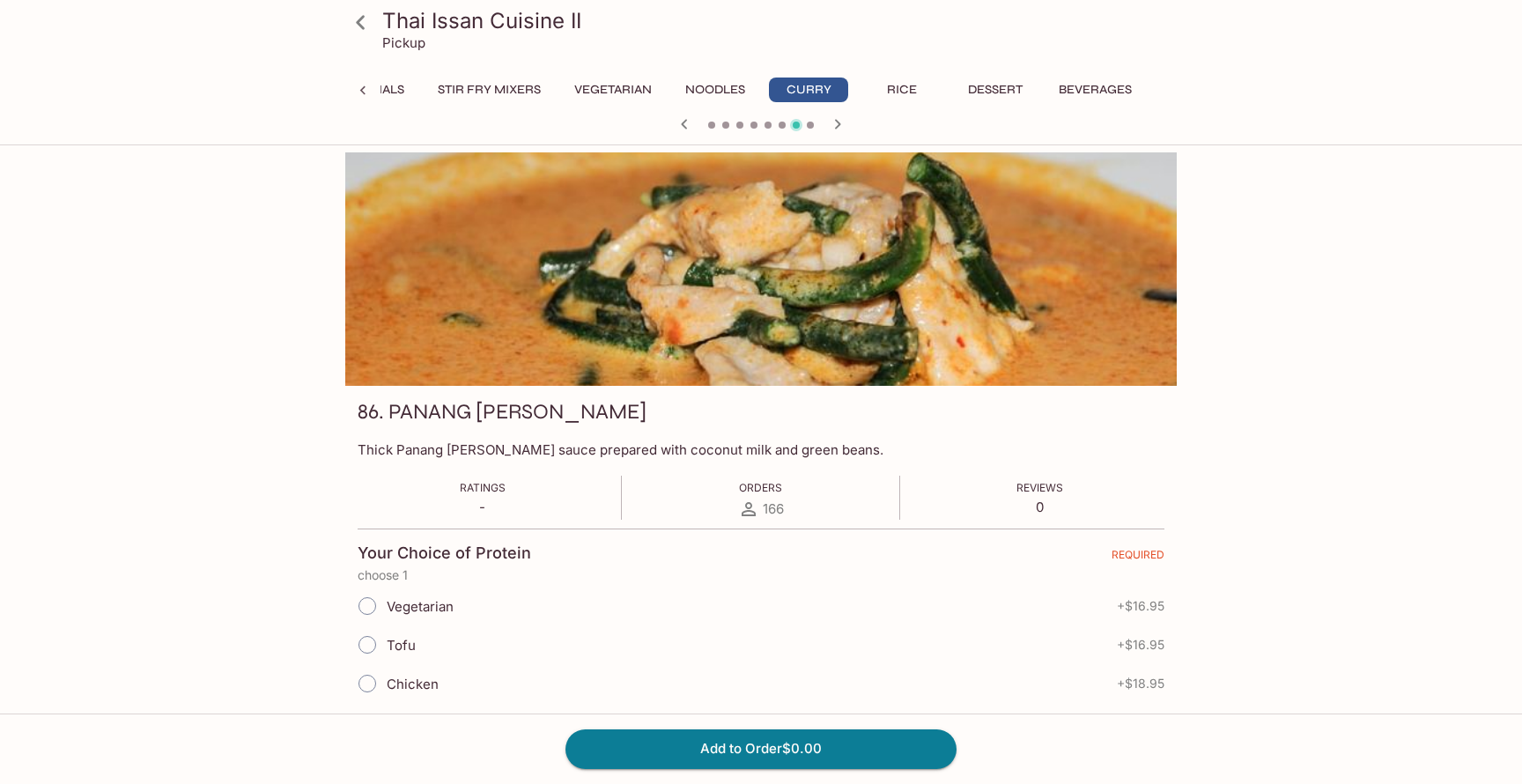
click at [835, 119] on icon "button" at bounding box center [838, 124] width 6 height 10
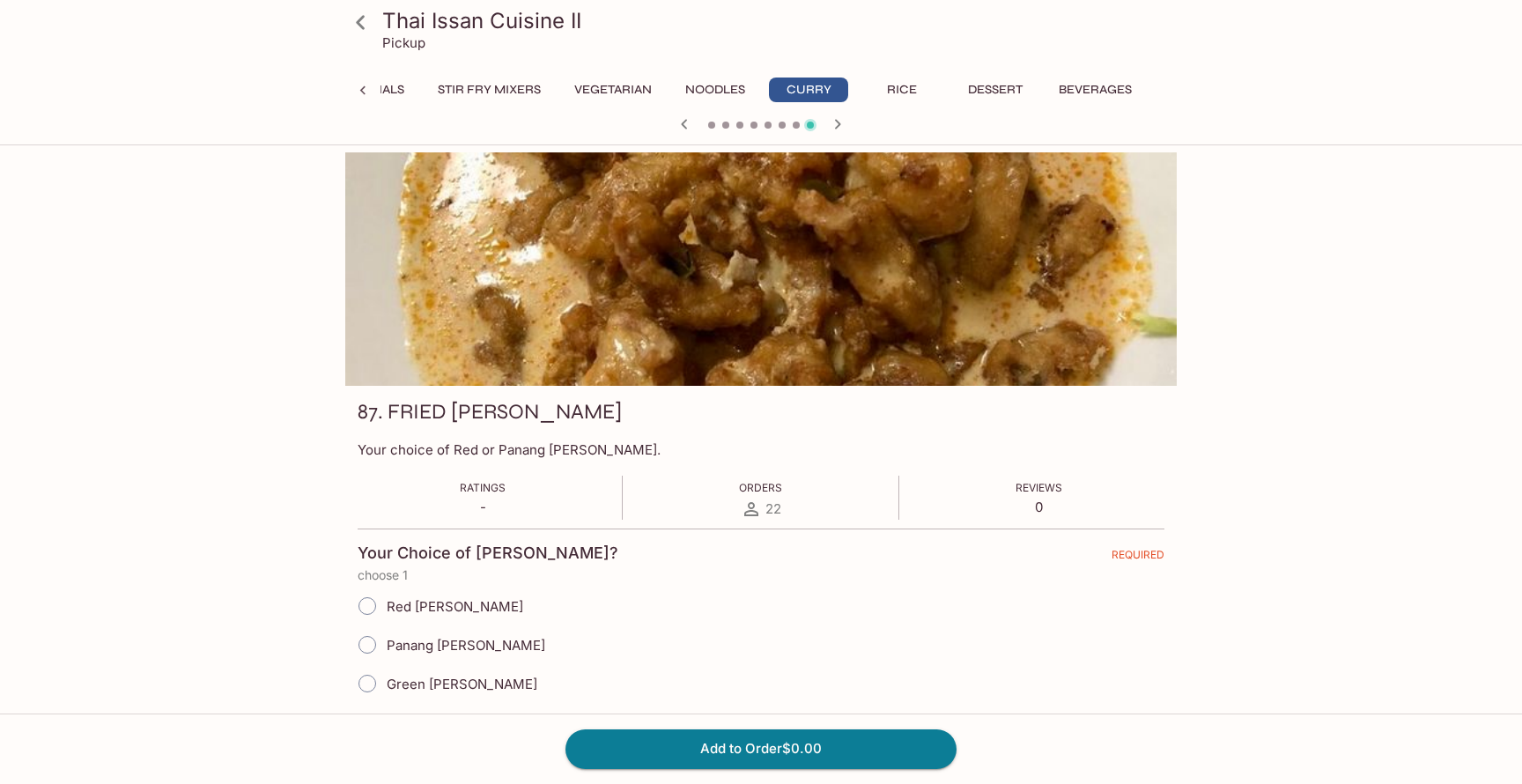
click at [680, 114] on icon "button" at bounding box center [684, 124] width 21 height 21
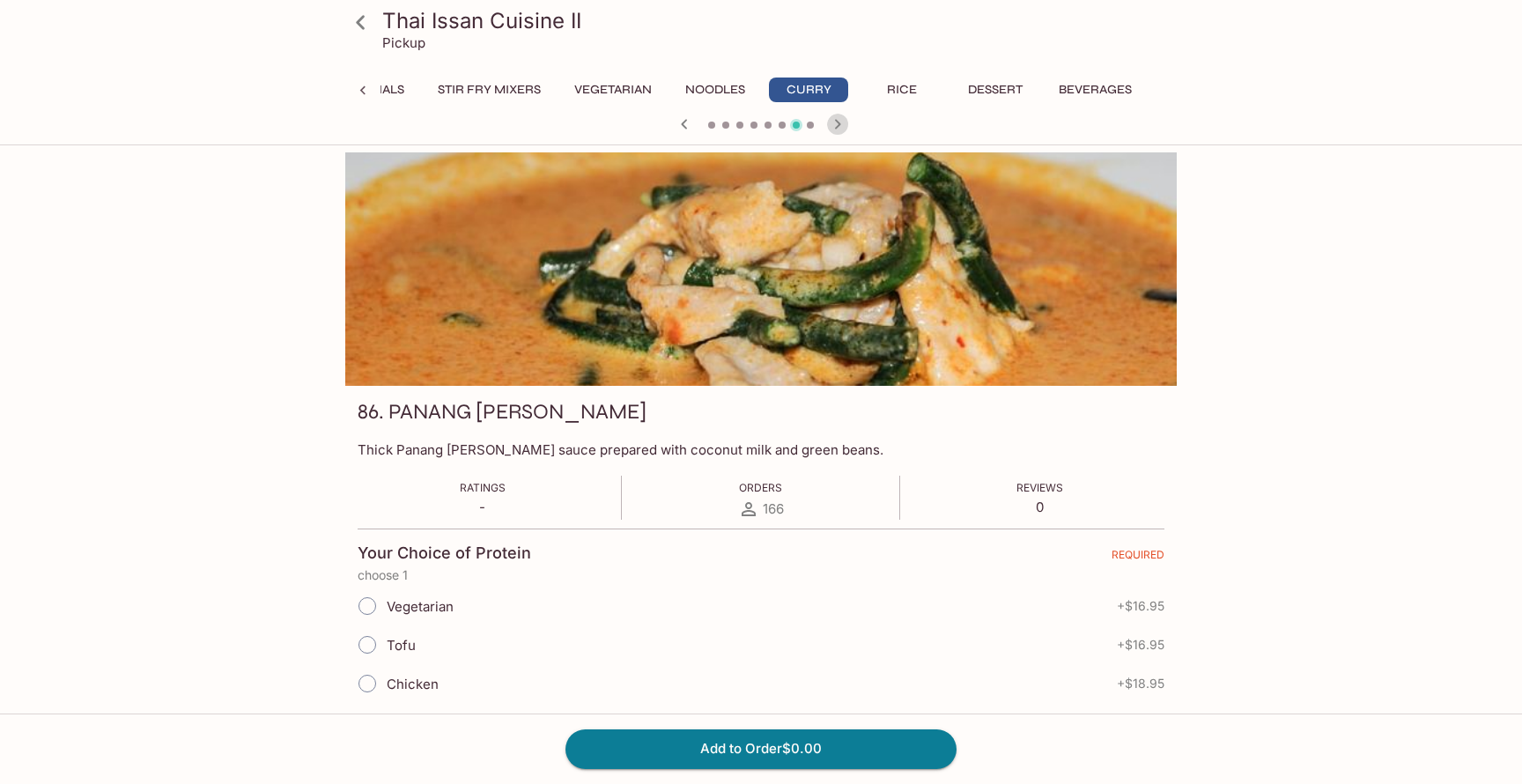
click at [835, 122] on icon "button" at bounding box center [838, 124] width 21 height 21
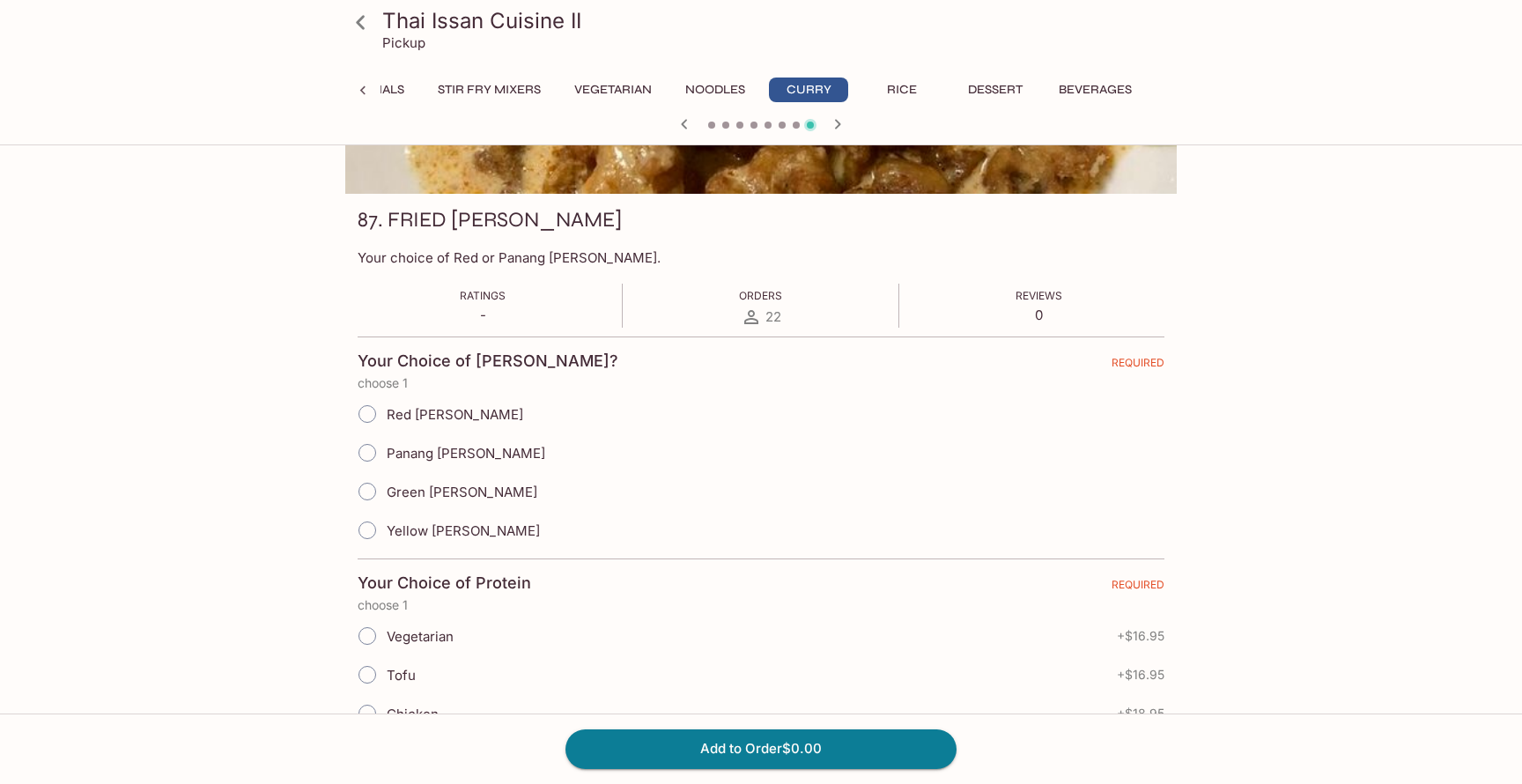
scroll to position [212, 0]
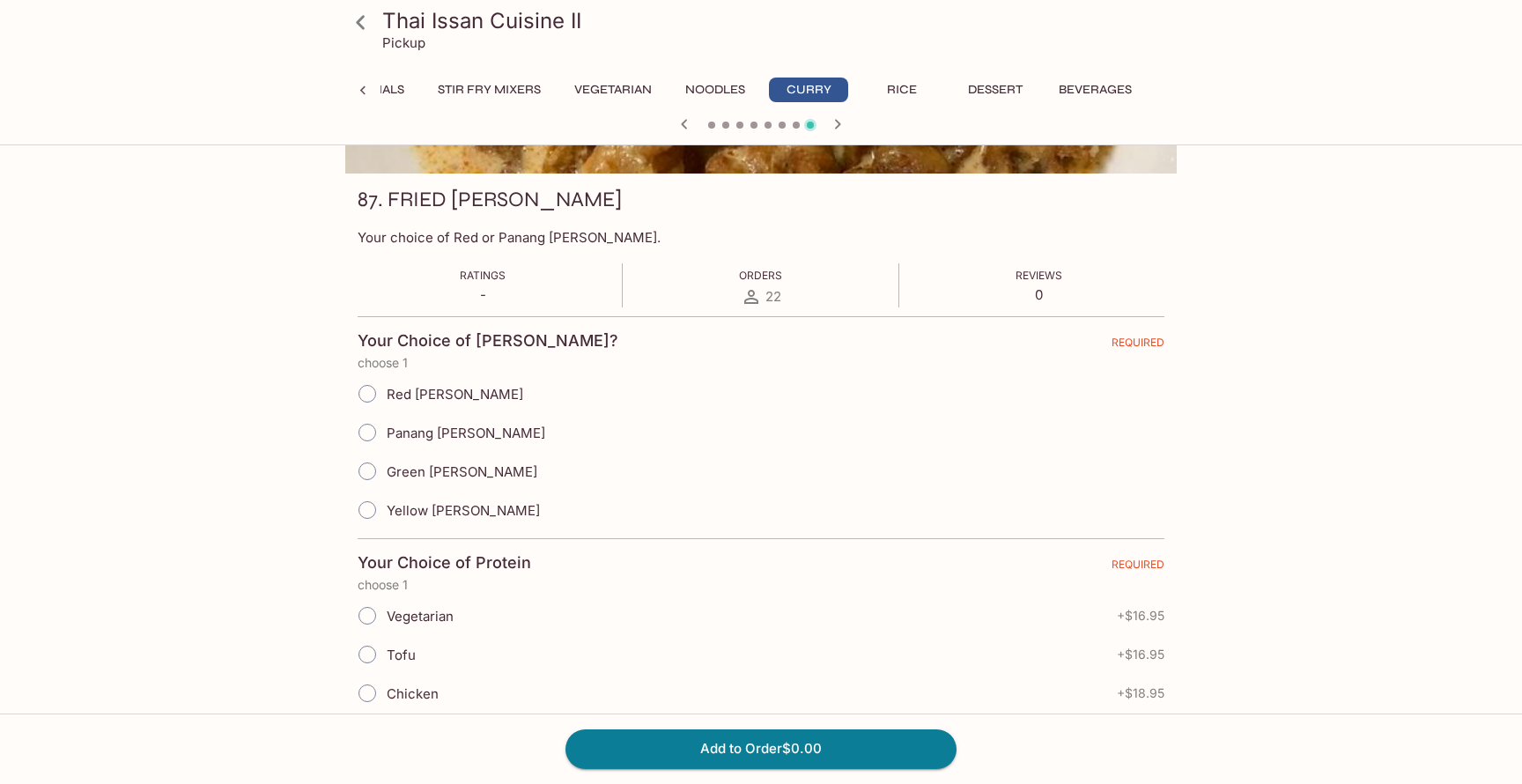
click at [370, 433] on input "Panang Curry" at bounding box center [367, 433] width 37 height 37
radio input "true"
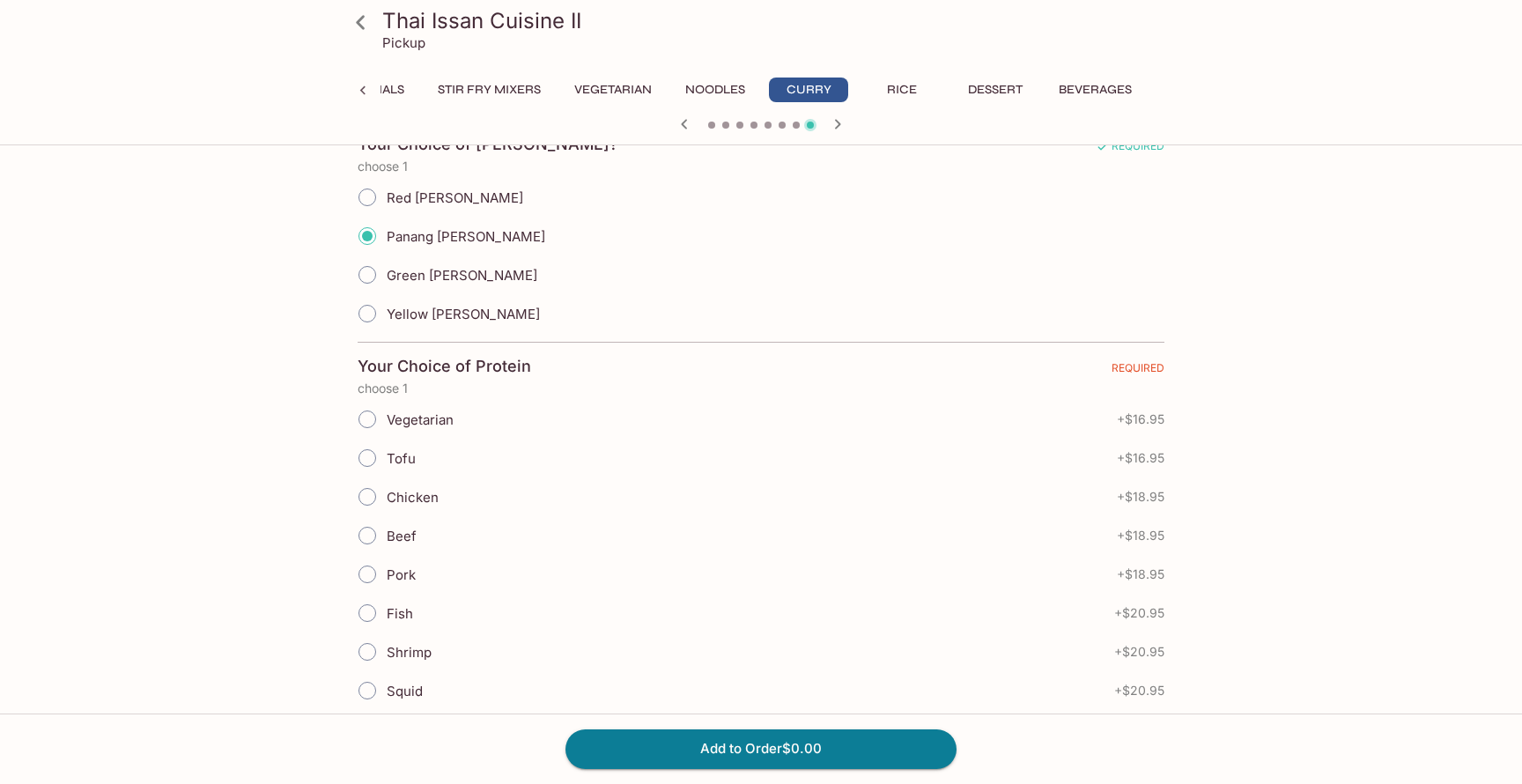
scroll to position [429, 0]
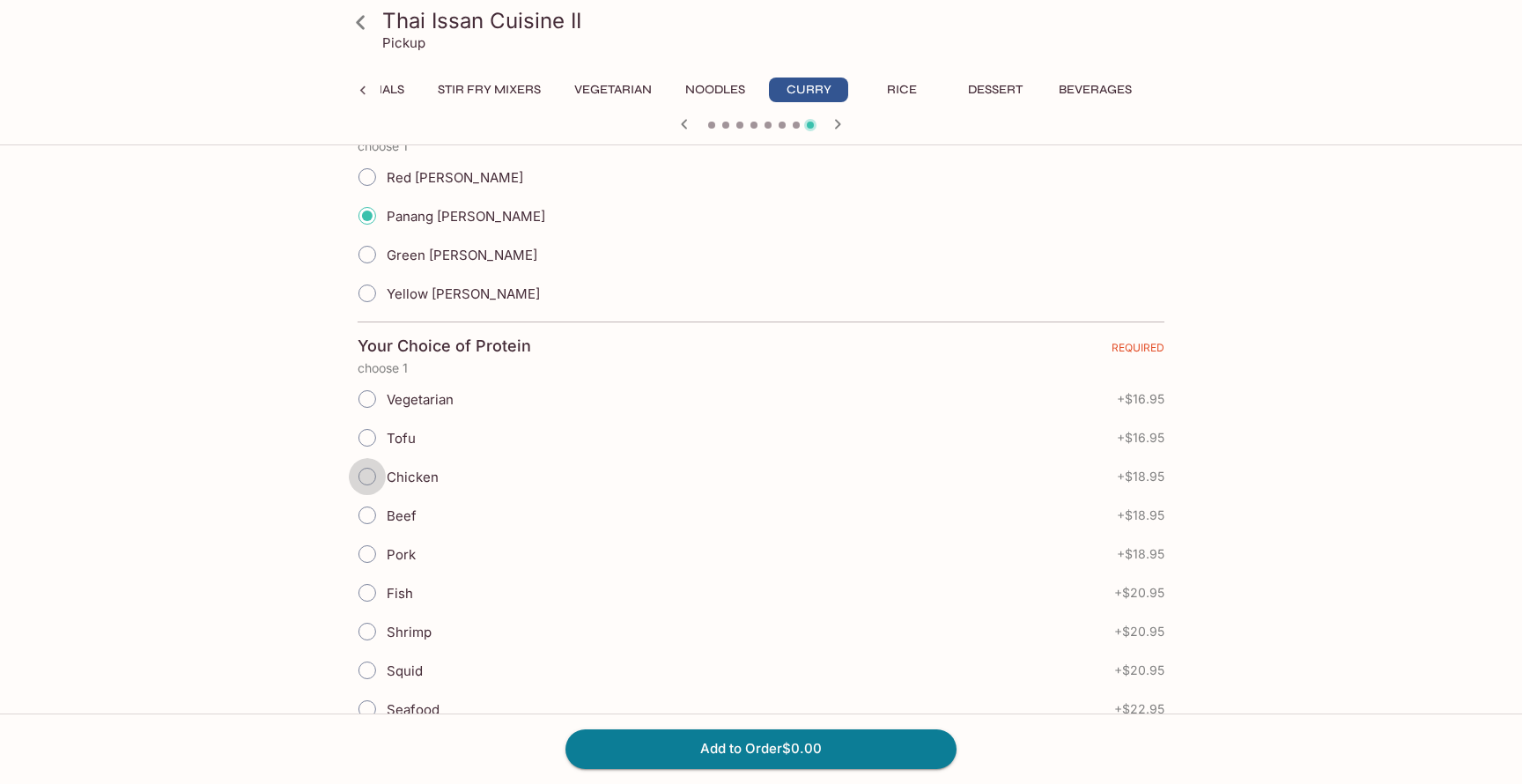
click at [367, 478] on input "Chicken" at bounding box center [367, 476] width 37 height 37
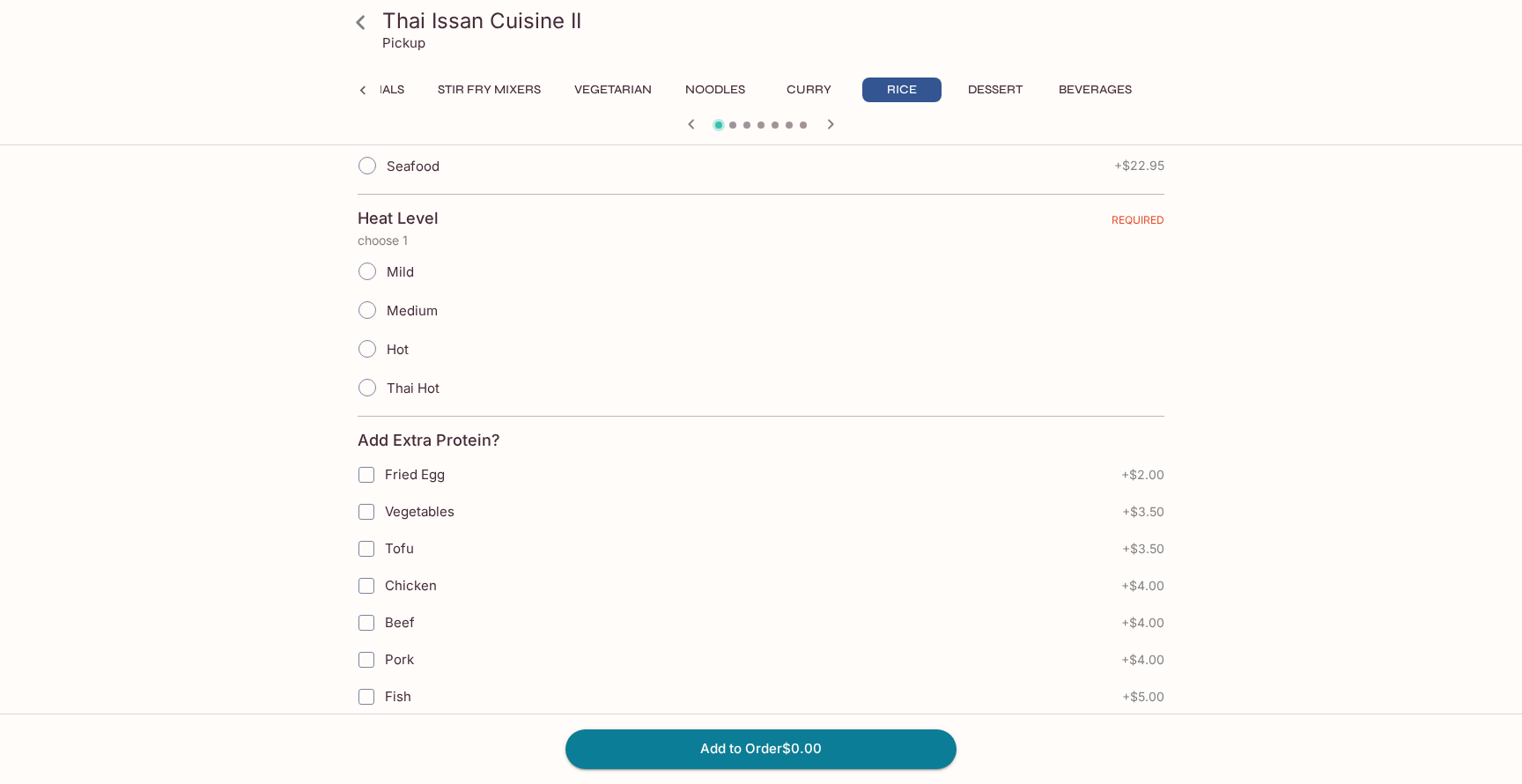
scroll to position [0, 0]
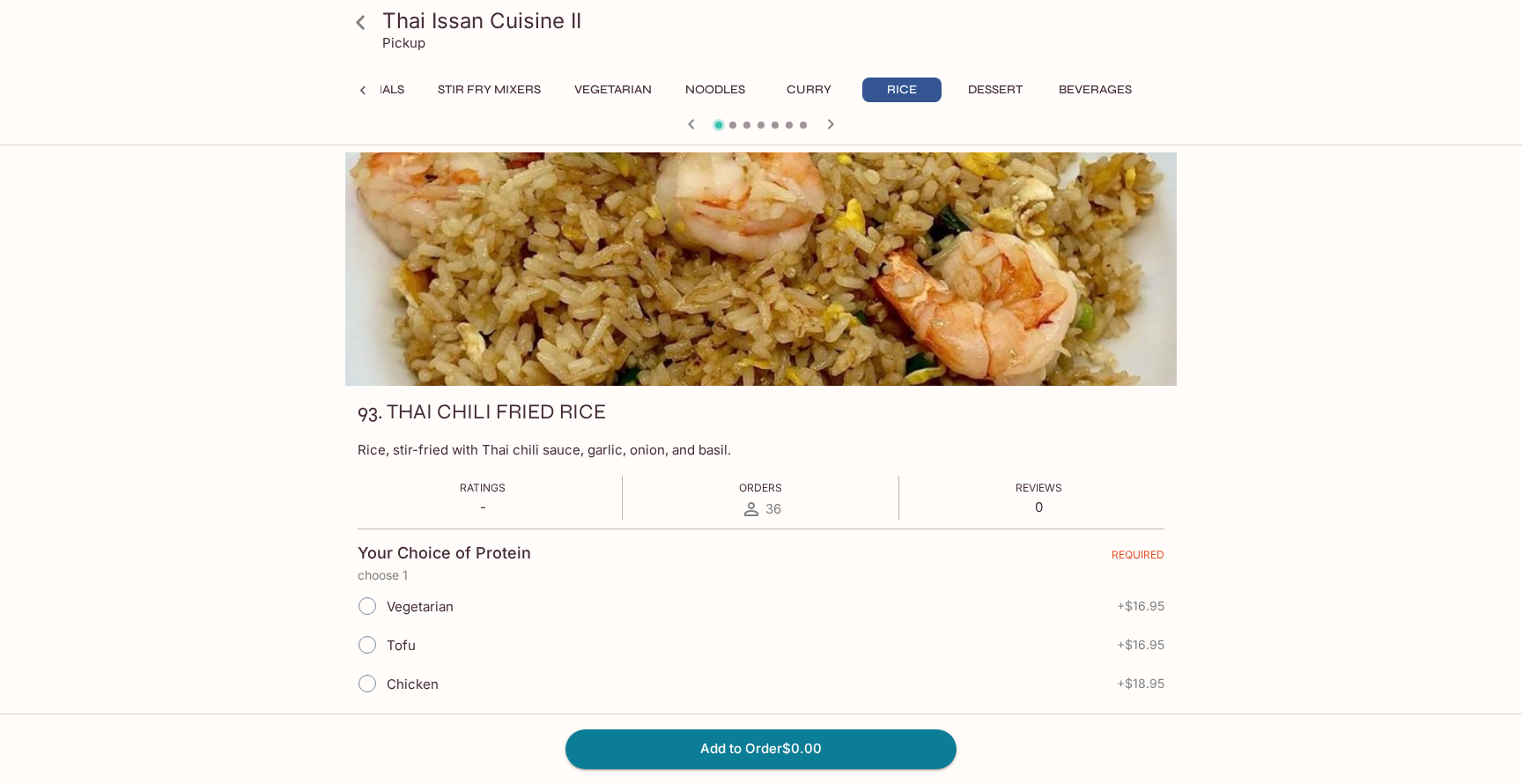
click at [784, 76] on div "Thai Issan Cuisine II Pickup Appetizer Soup Salad Seafood & House Specials Stir…" at bounding box center [760, 69] width 845 height 139
click at [817, 116] on div at bounding box center [760, 125] width 845 height 26
click at [817, 84] on button "Curry" at bounding box center [809, 89] width 80 height 24
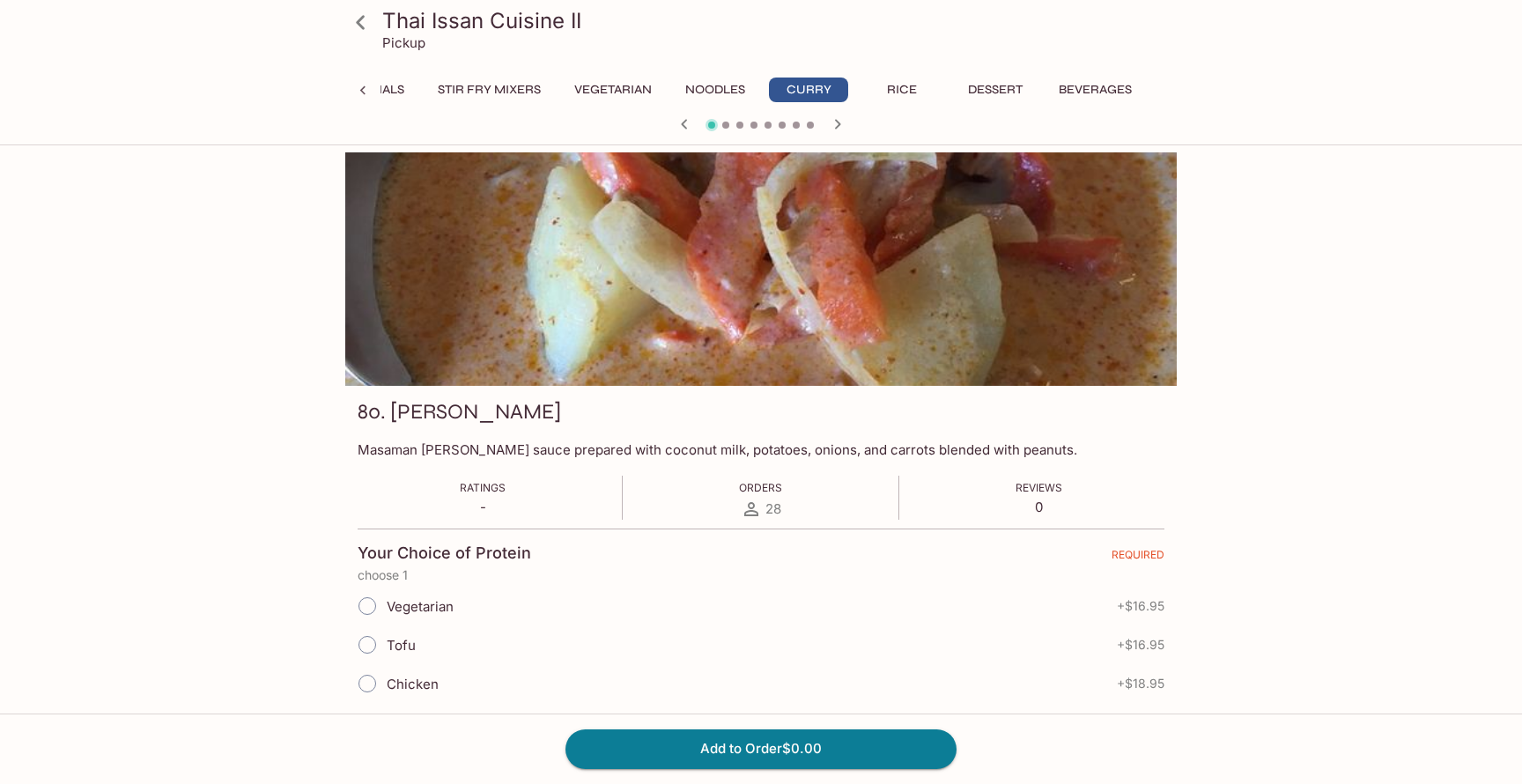
click at [811, 124] on span at bounding box center [810, 124] width 7 height 7
click at [833, 124] on icon "button" at bounding box center [838, 124] width 21 height 21
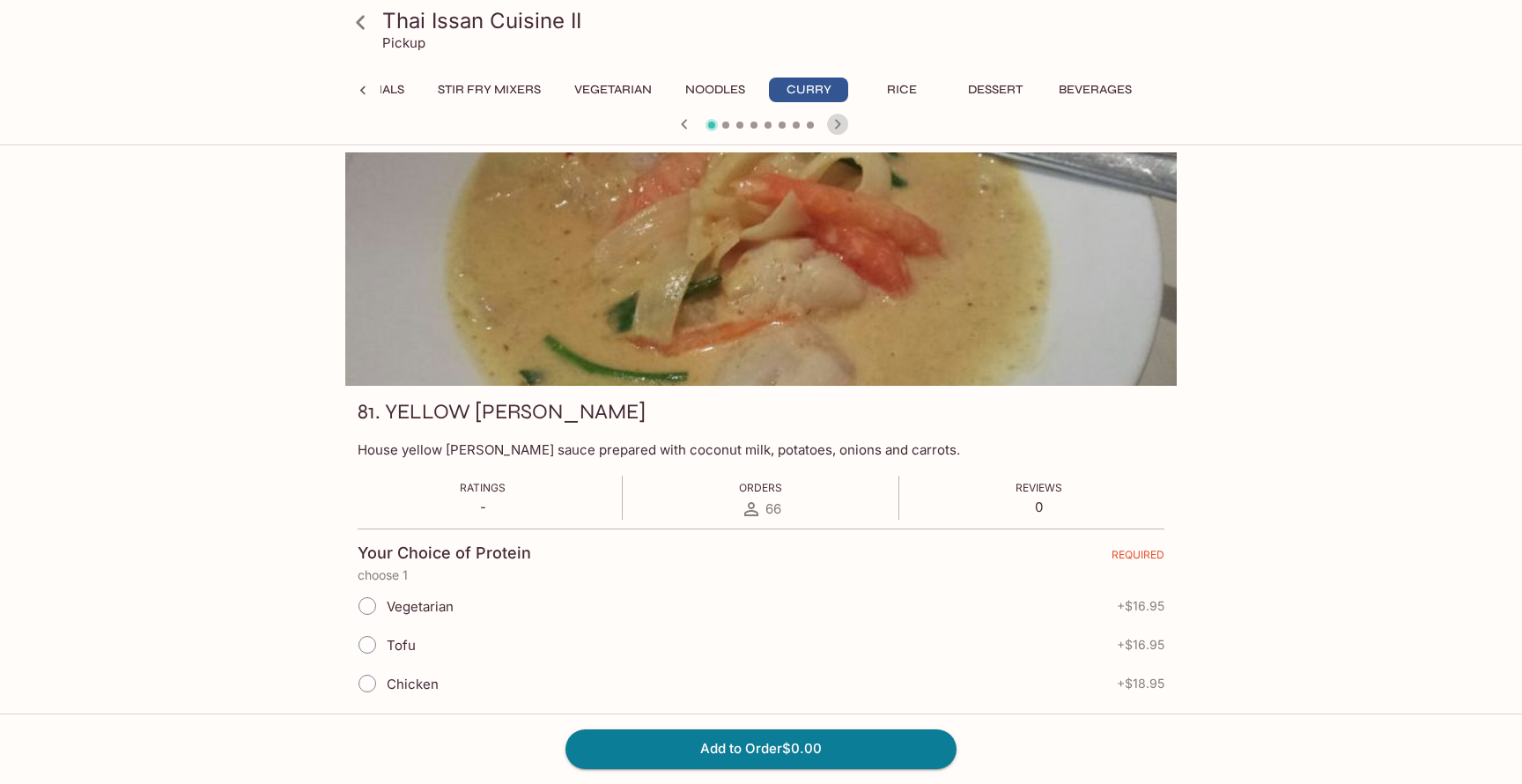
click at [833, 124] on icon "button" at bounding box center [838, 124] width 21 height 21
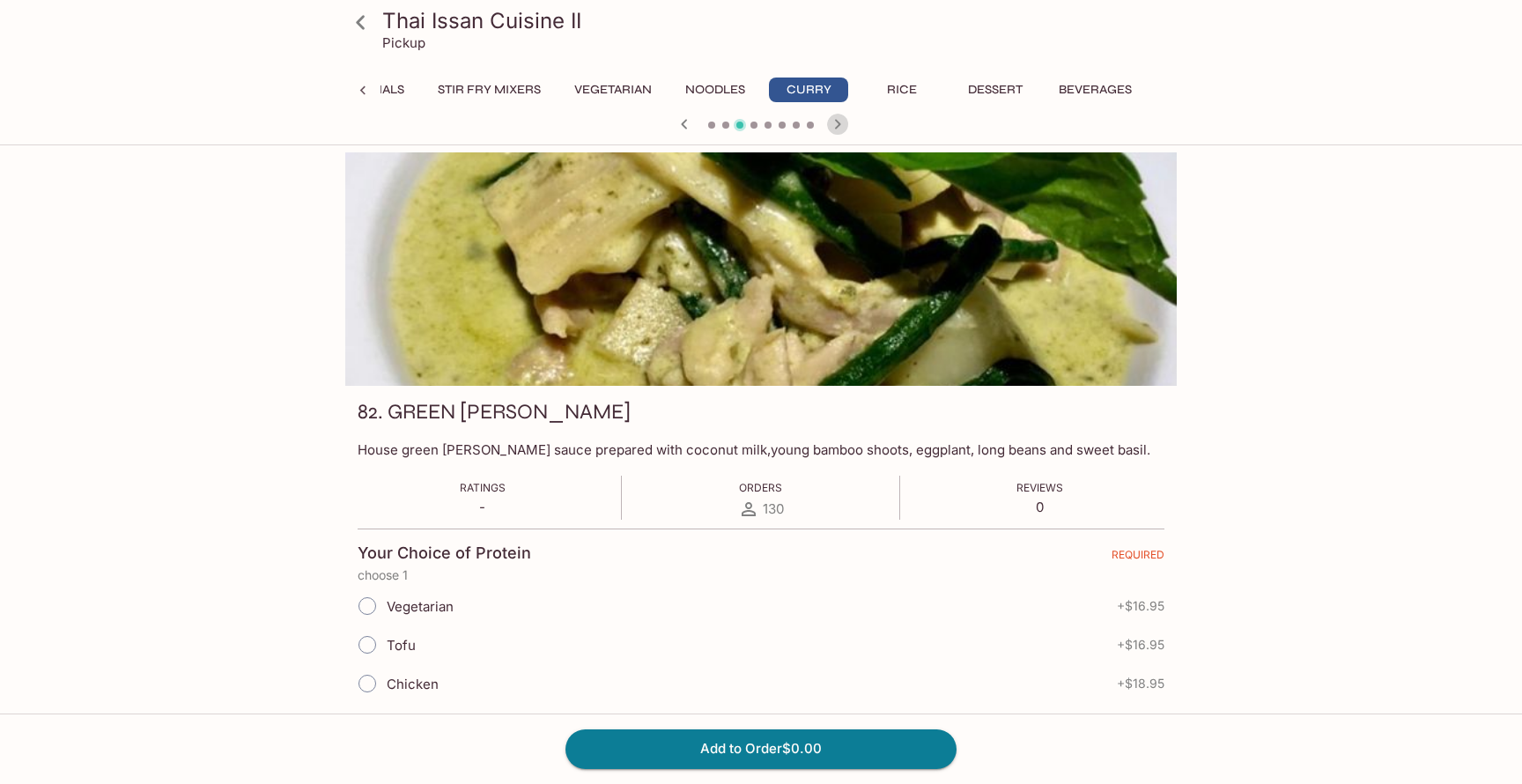
click at [833, 124] on icon "button" at bounding box center [838, 124] width 21 height 21
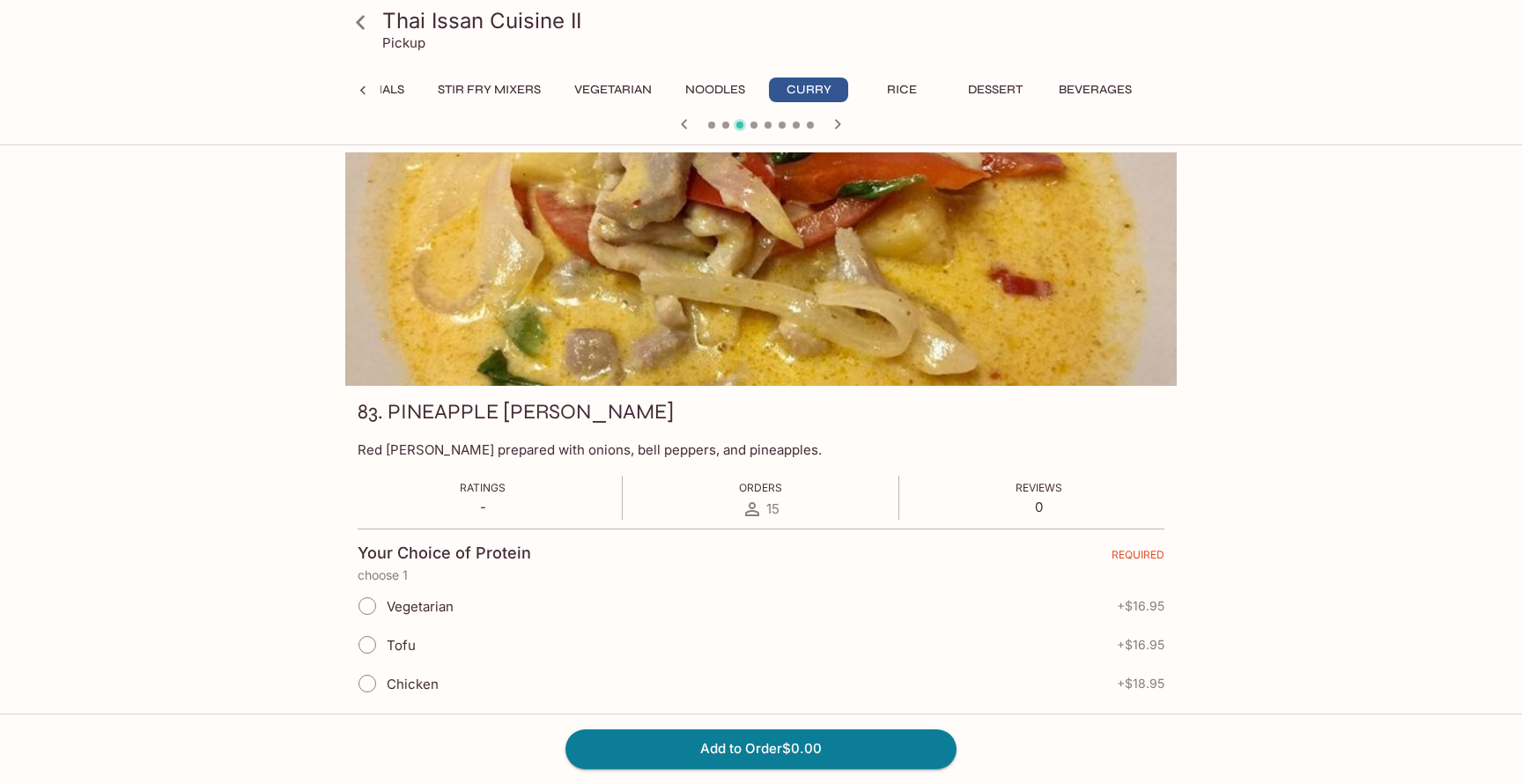
click at [833, 124] on icon "button" at bounding box center [838, 124] width 21 height 21
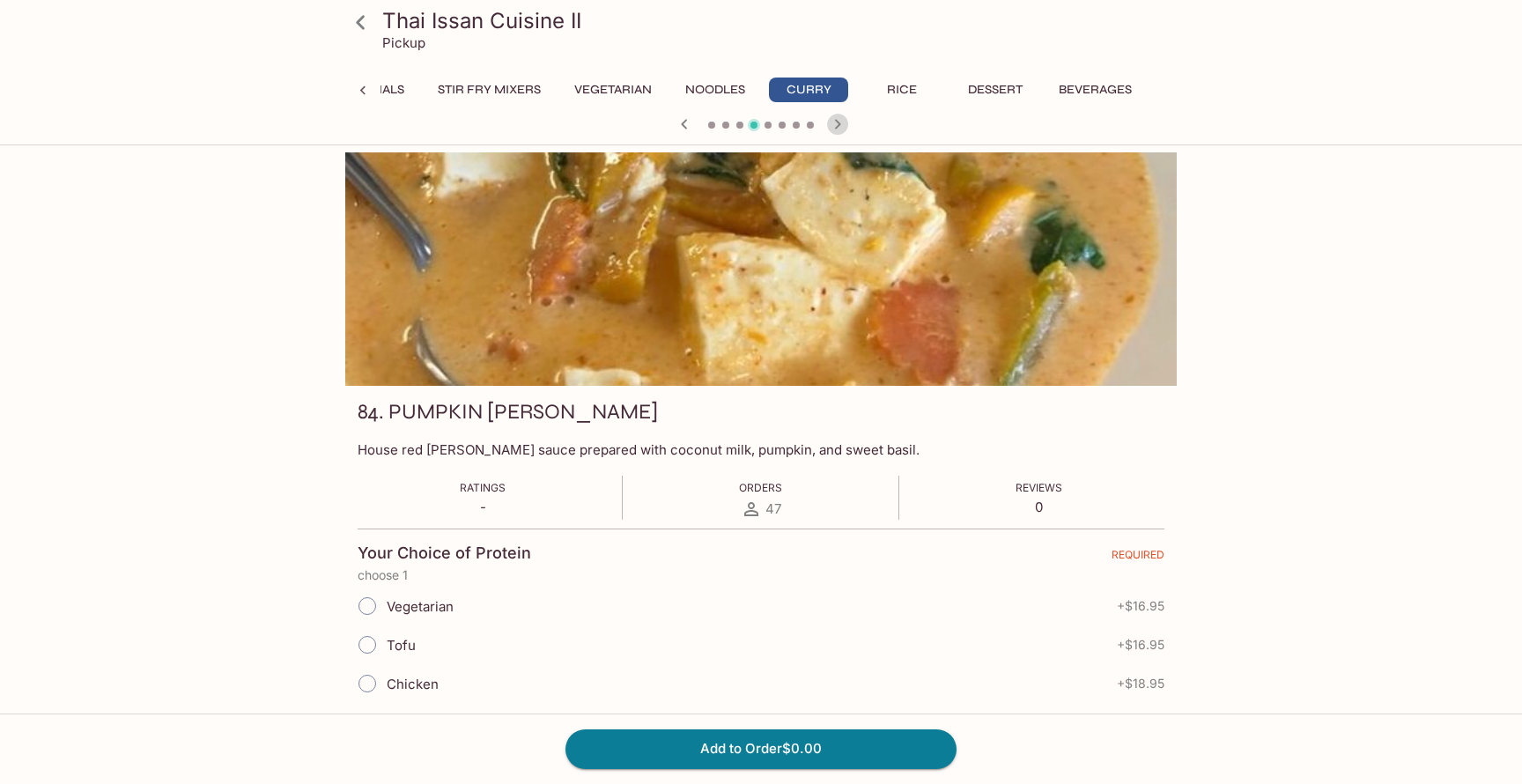
click at [833, 124] on icon "button" at bounding box center [838, 124] width 21 height 21
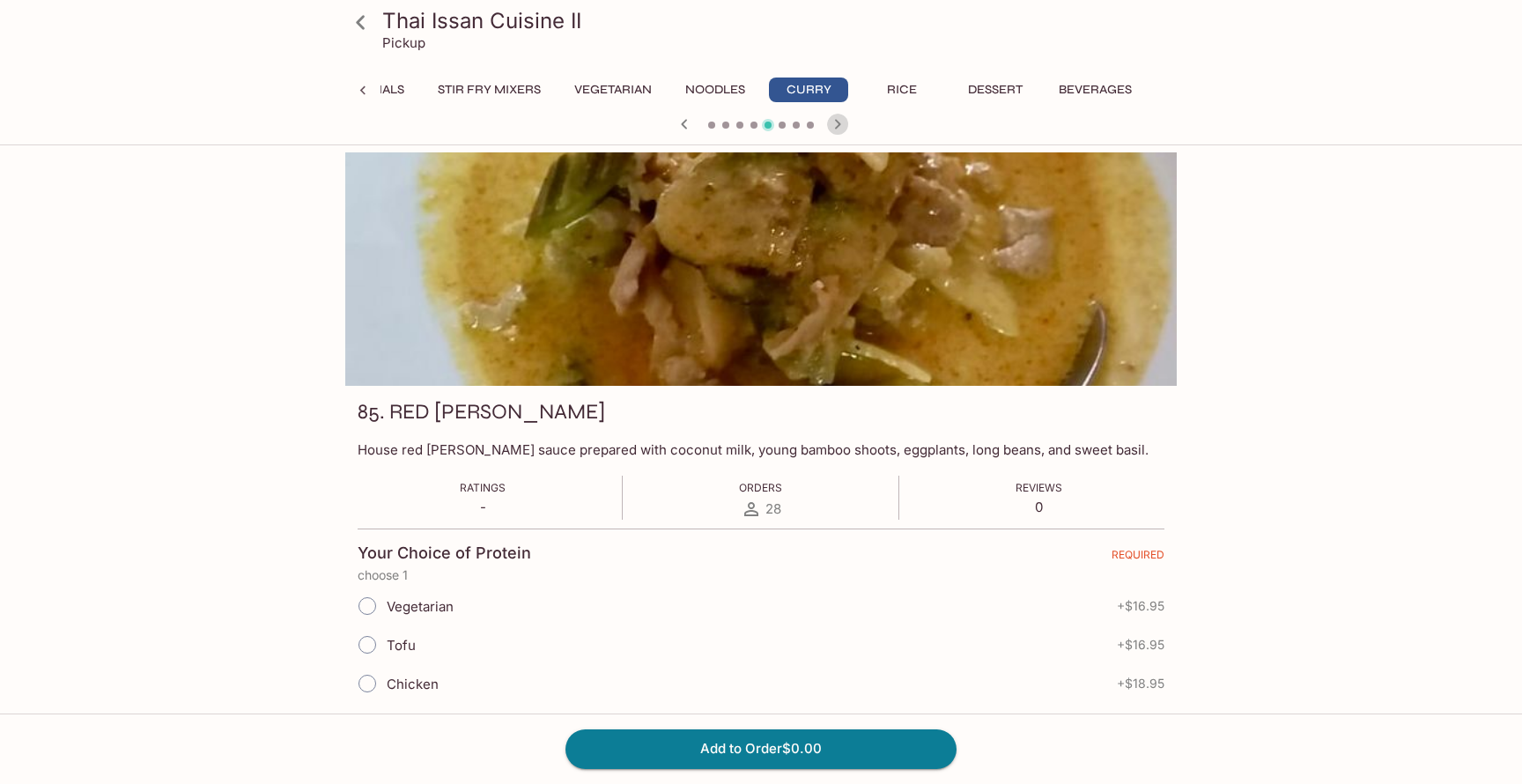
click at [833, 124] on icon "button" at bounding box center [838, 124] width 21 height 21
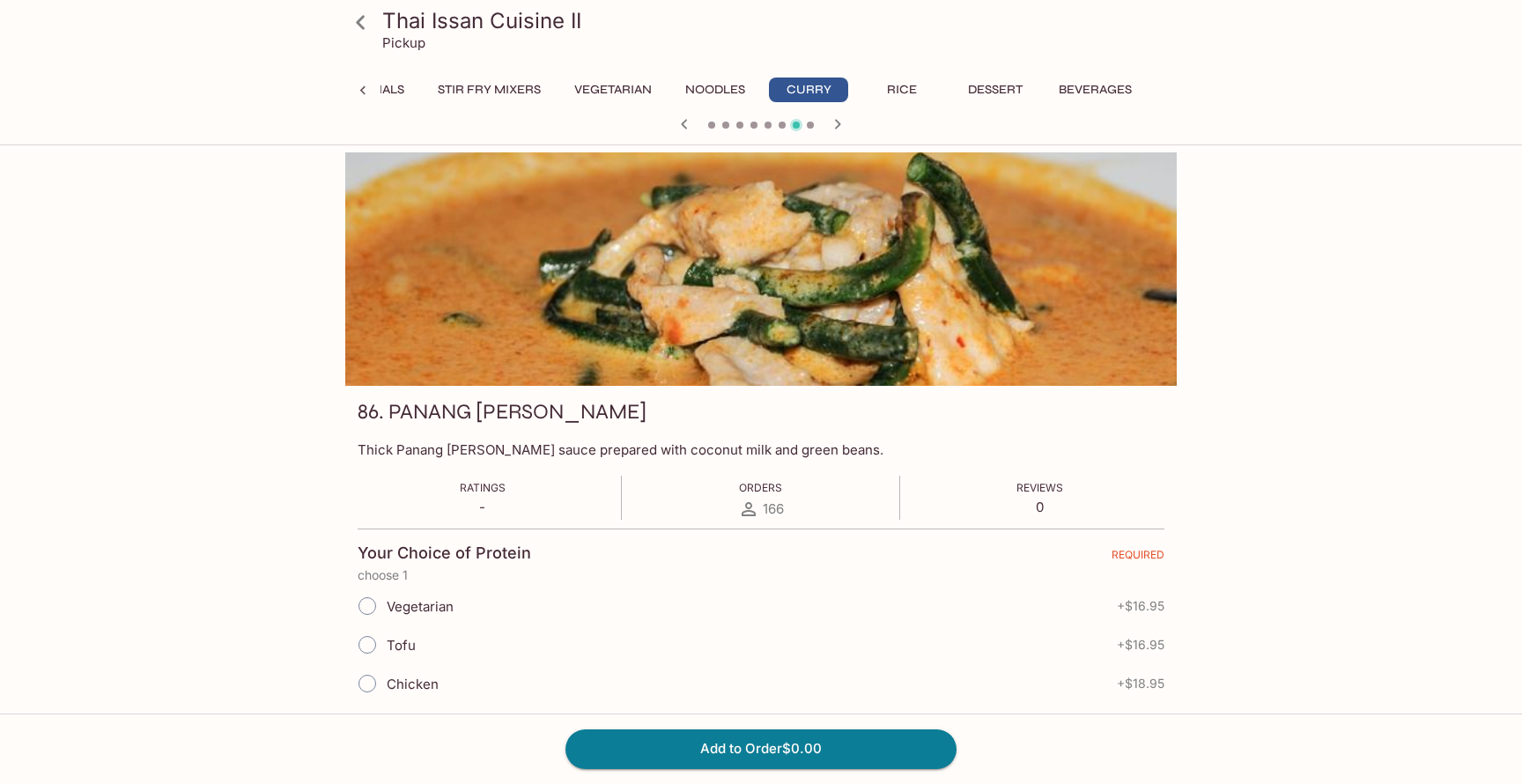
click at [833, 124] on icon "button" at bounding box center [838, 124] width 21 height 21
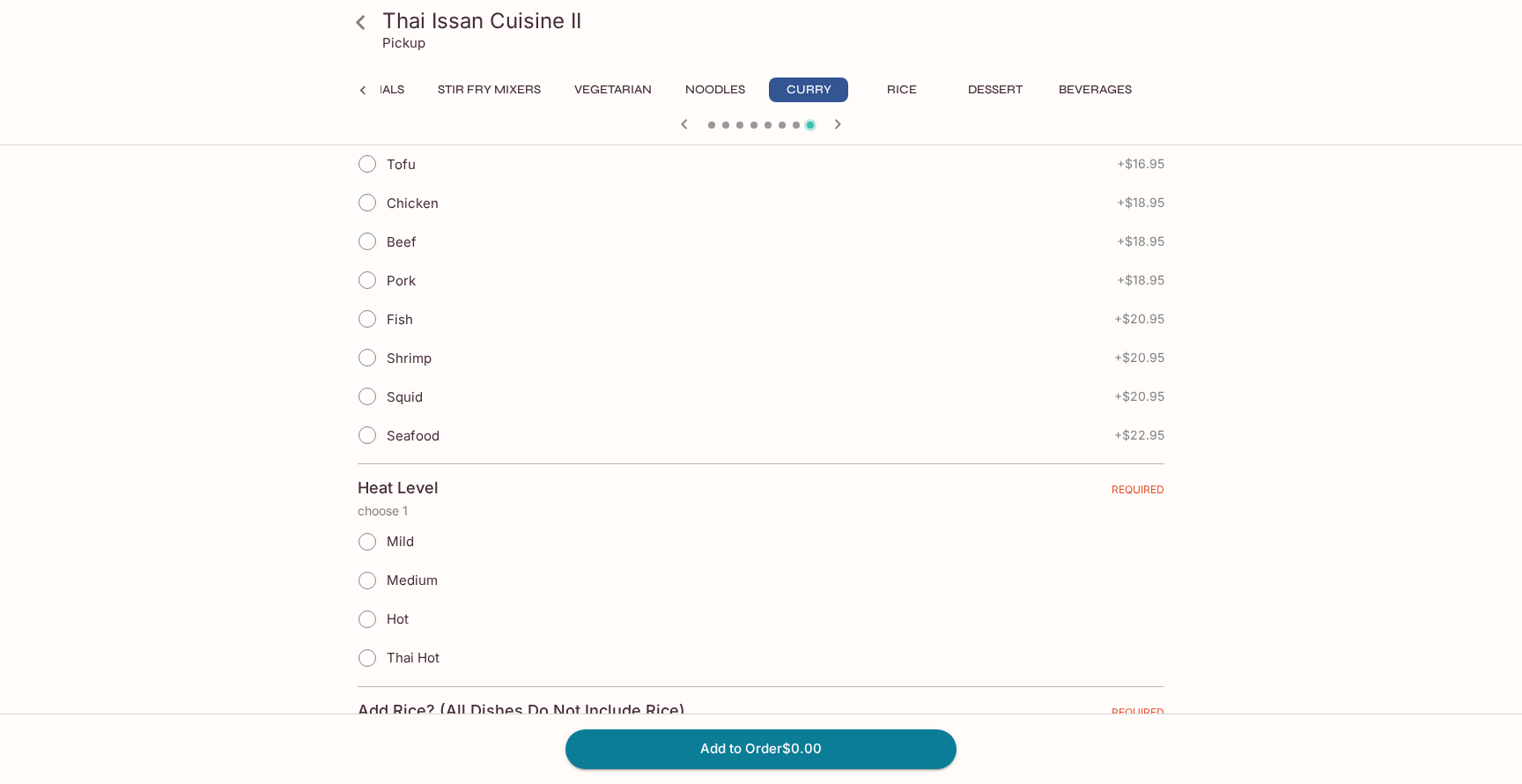
scroll to position [708, 0]
click at [373, 538] on input "Mild" at bounding box center [367, 537] width 37 height 37
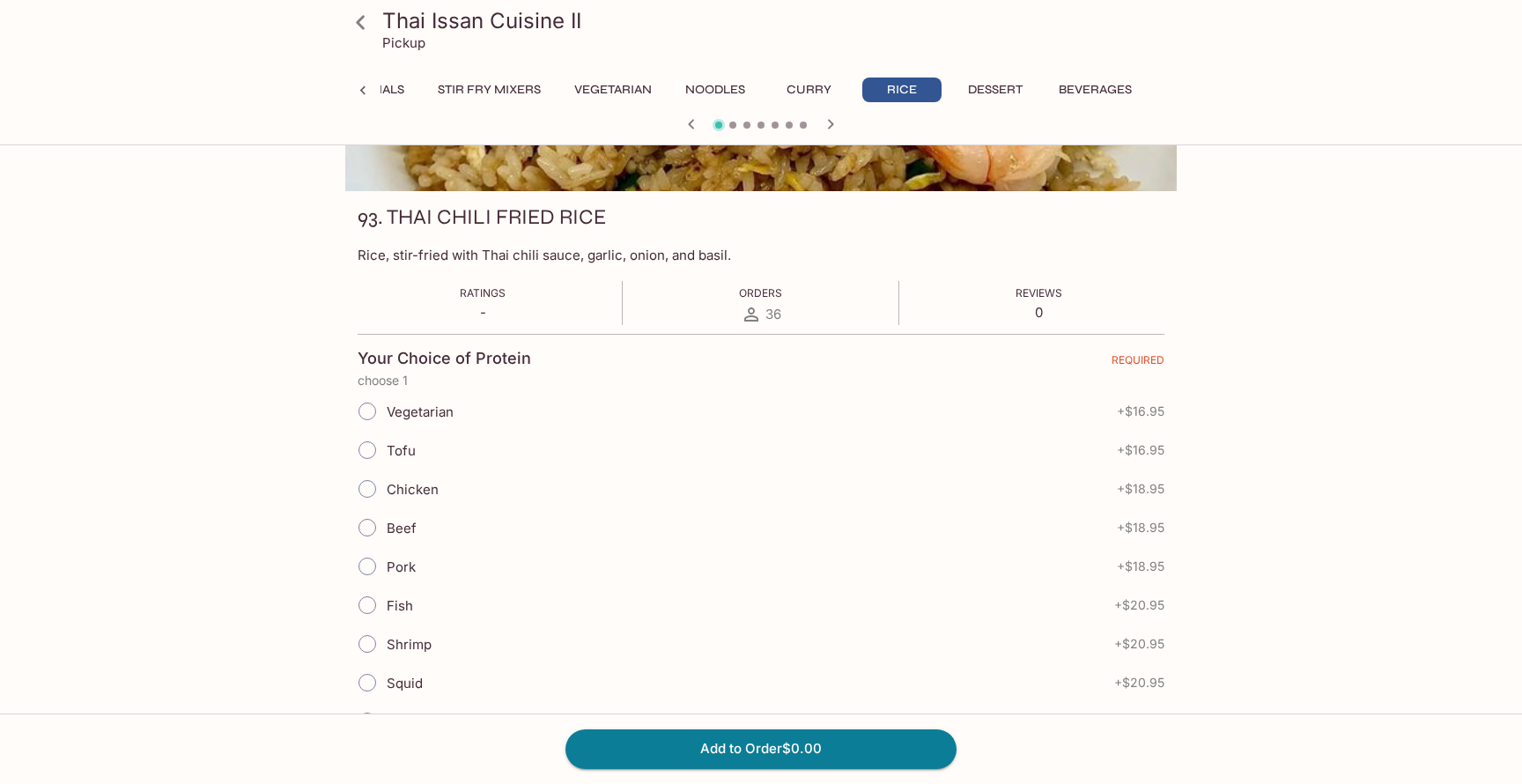
scroll to position [0, 0]
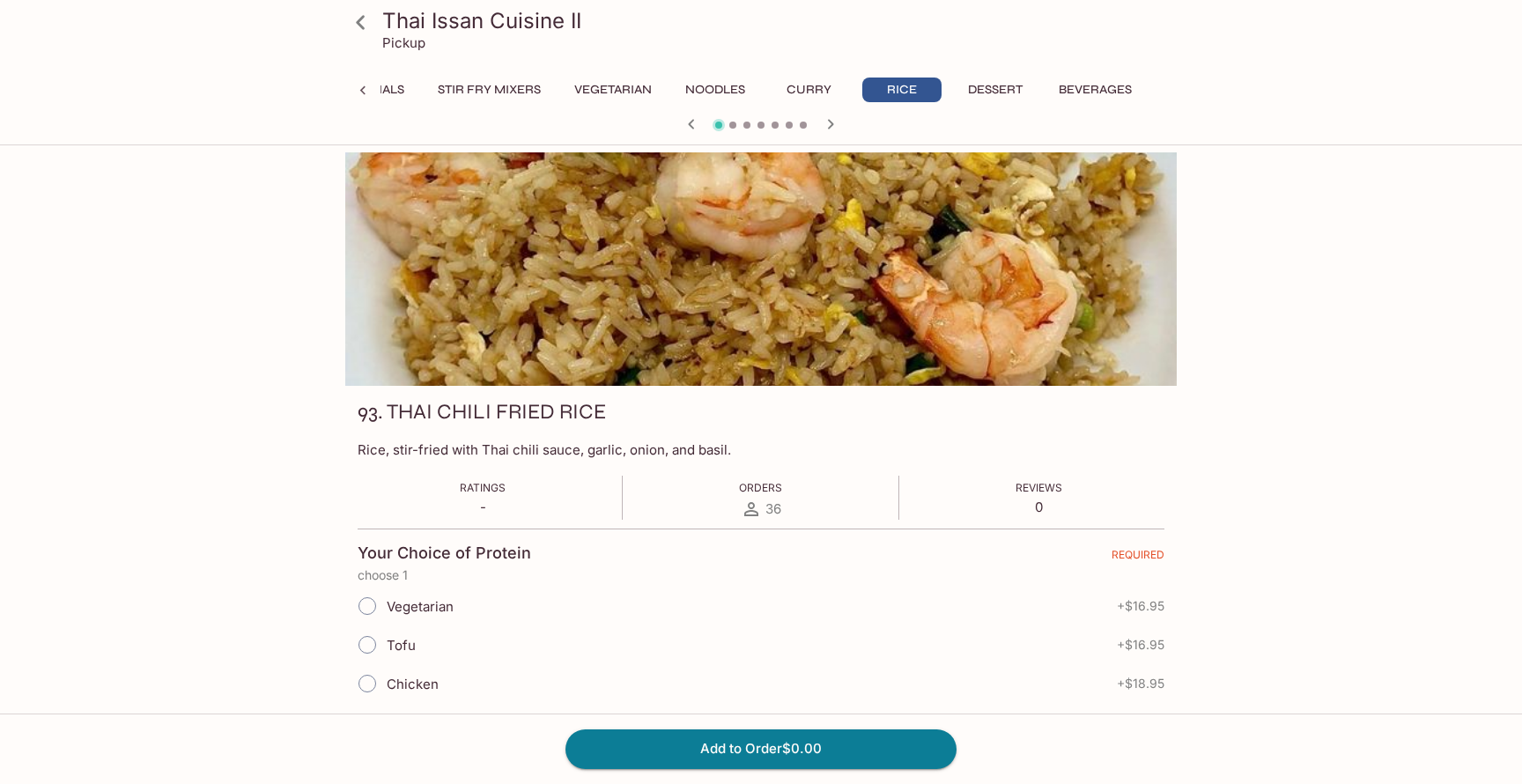
click at [357, 10] on icon at bounding box center [361, 22] width 31 height 31
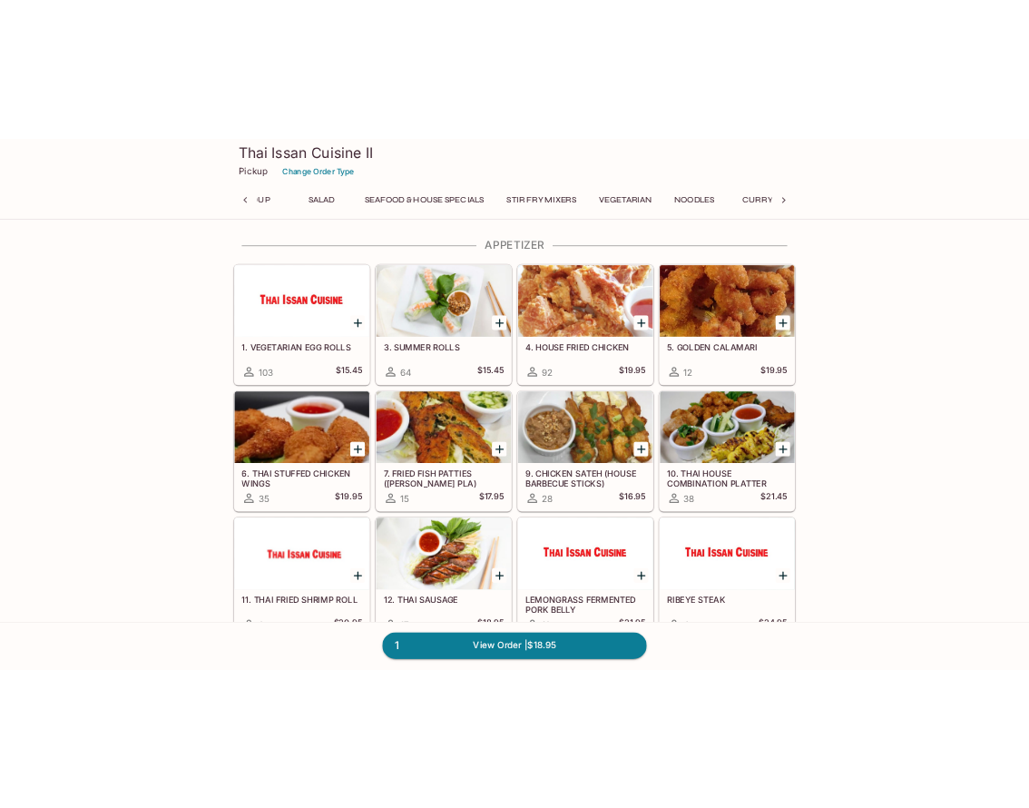
scroll to position [0, 7]
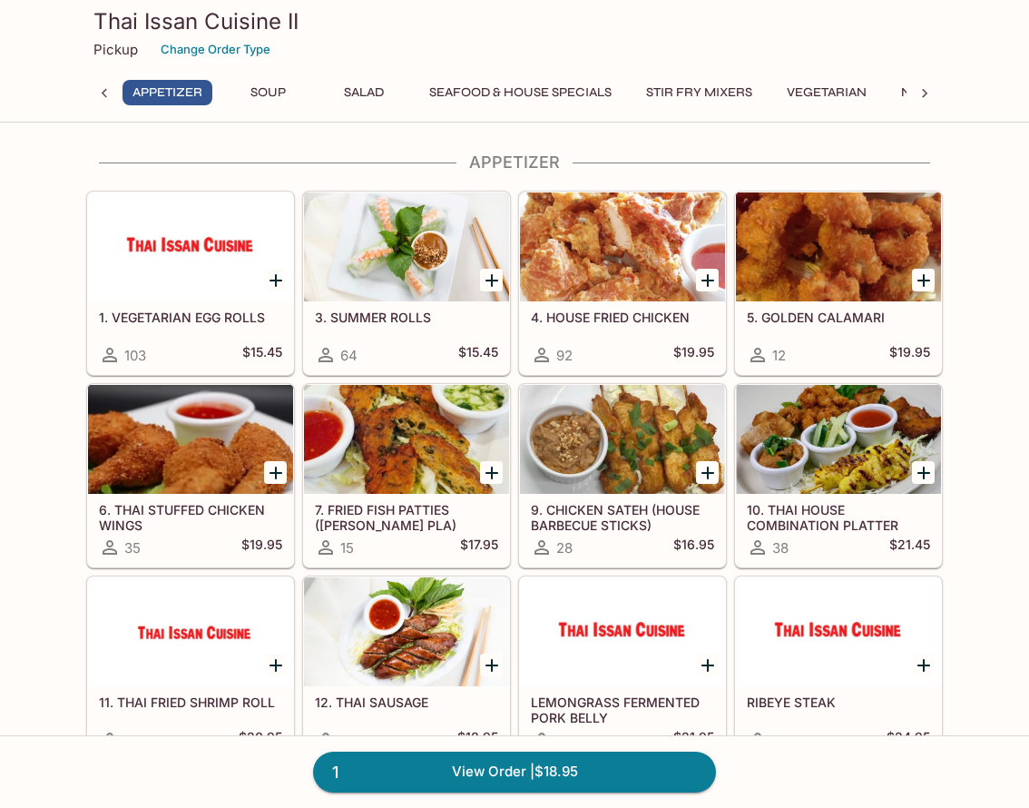
click at [169, 24] on h3 "Thai Issan Cuisine II" at bounding box center [514, 21] width 842 height 28
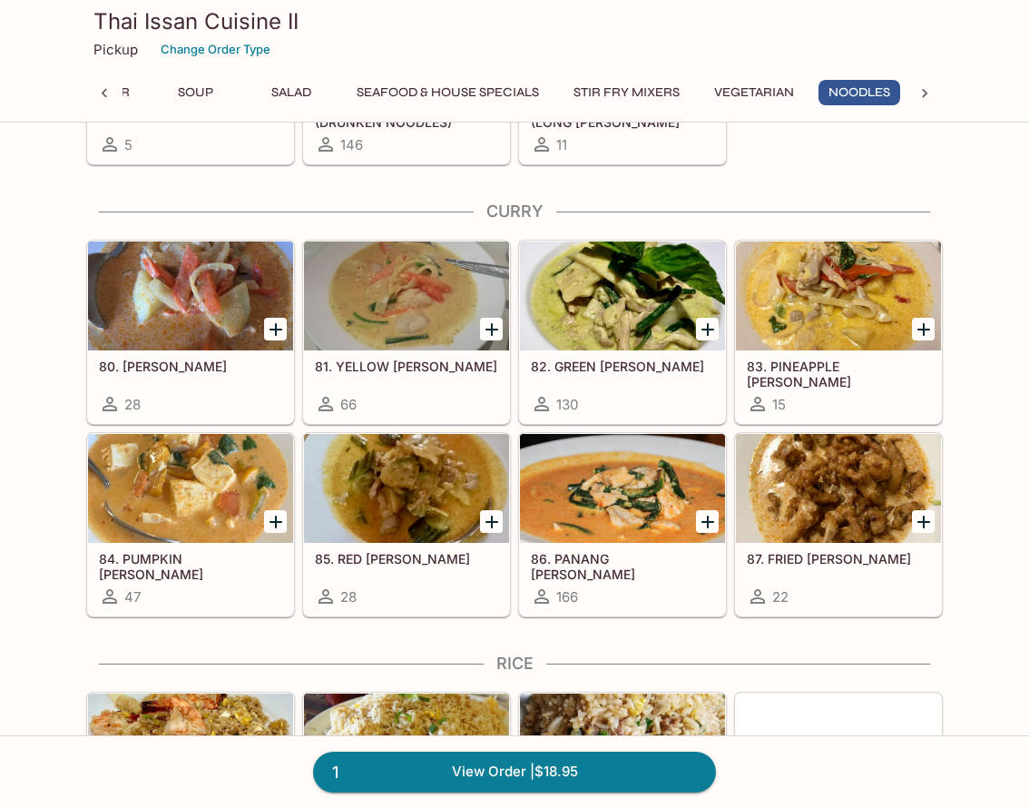
scroll to position [3525, 0]
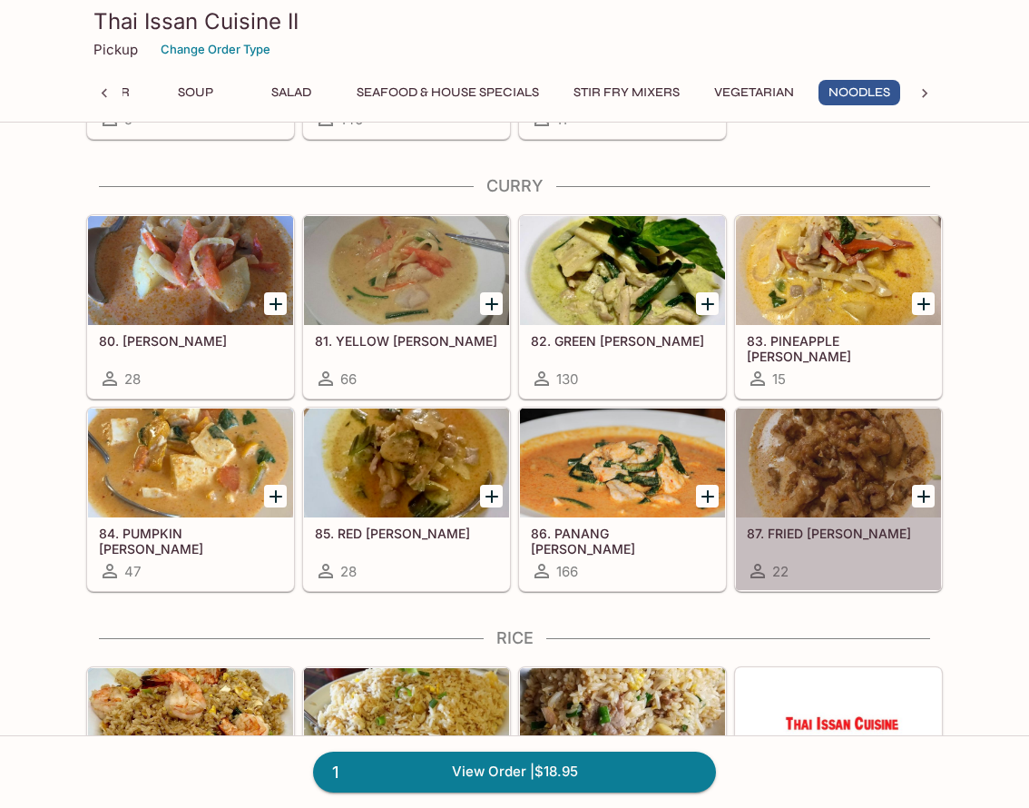
click at [804, 481] on div at bounding box center [838, 462] width 205 height 109
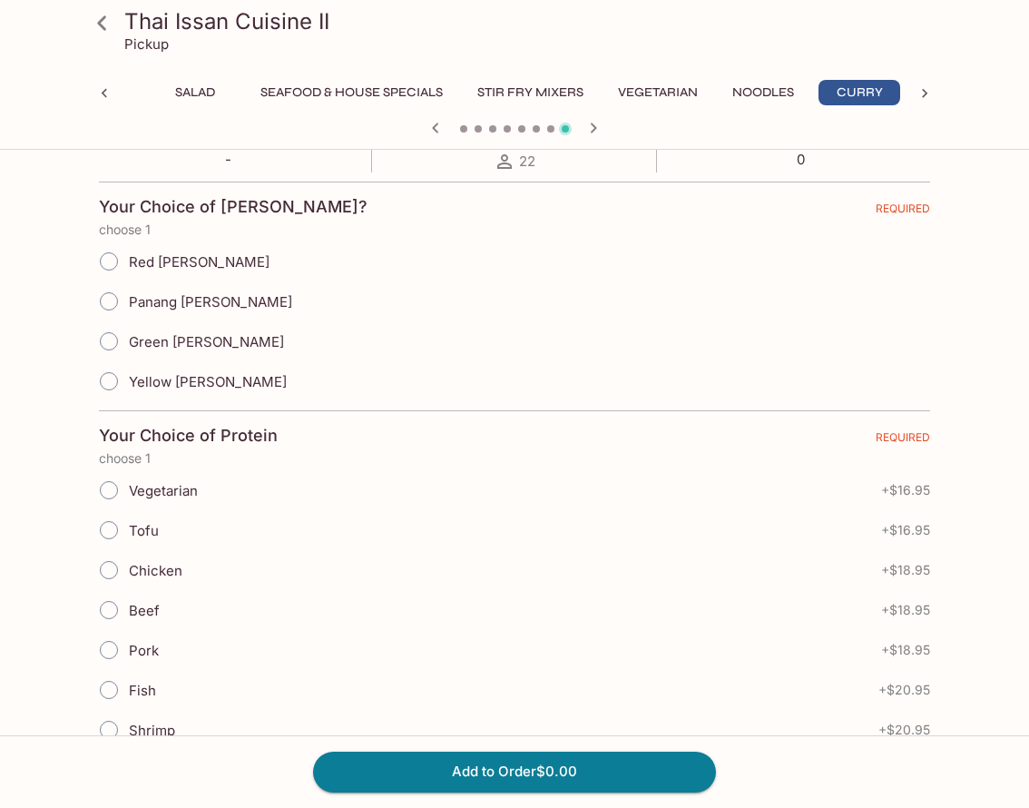
scroll to position [376, 0]
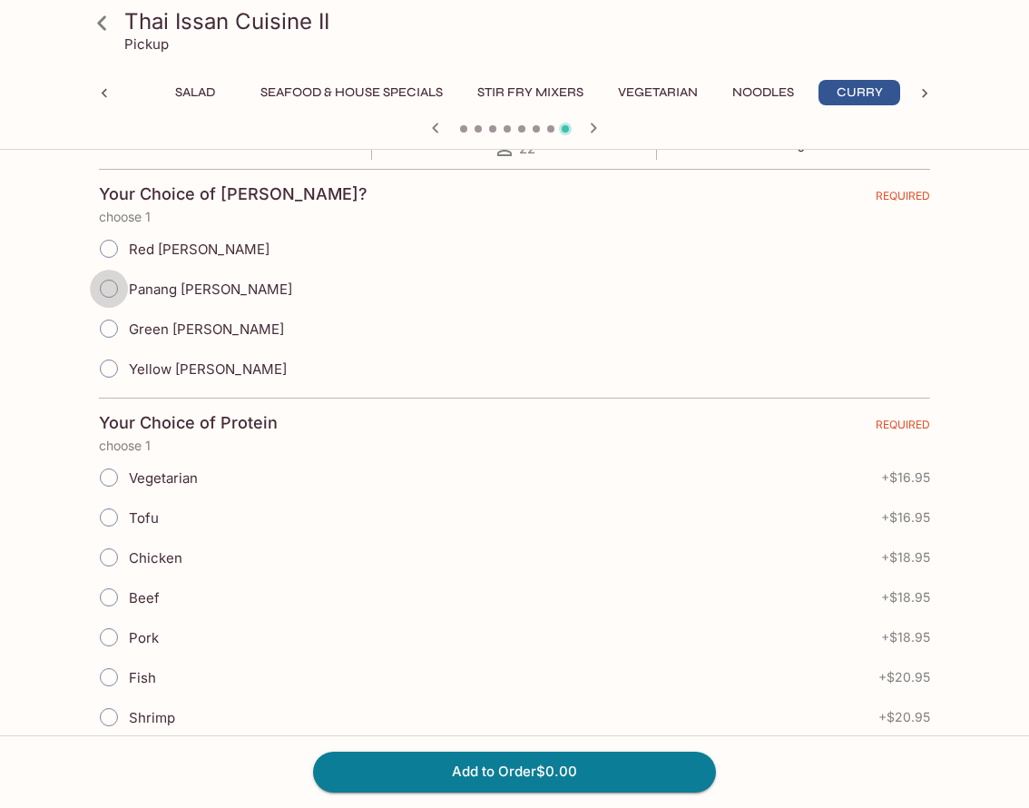
click at [112, 290] on input "Panang Curry" at bounding box center [109, 289] width 38 height 38
radio input "true"
click at [111, 558] on input "Chicken" at bounding box center [109, 557] width 38 height 38
radio input "true"
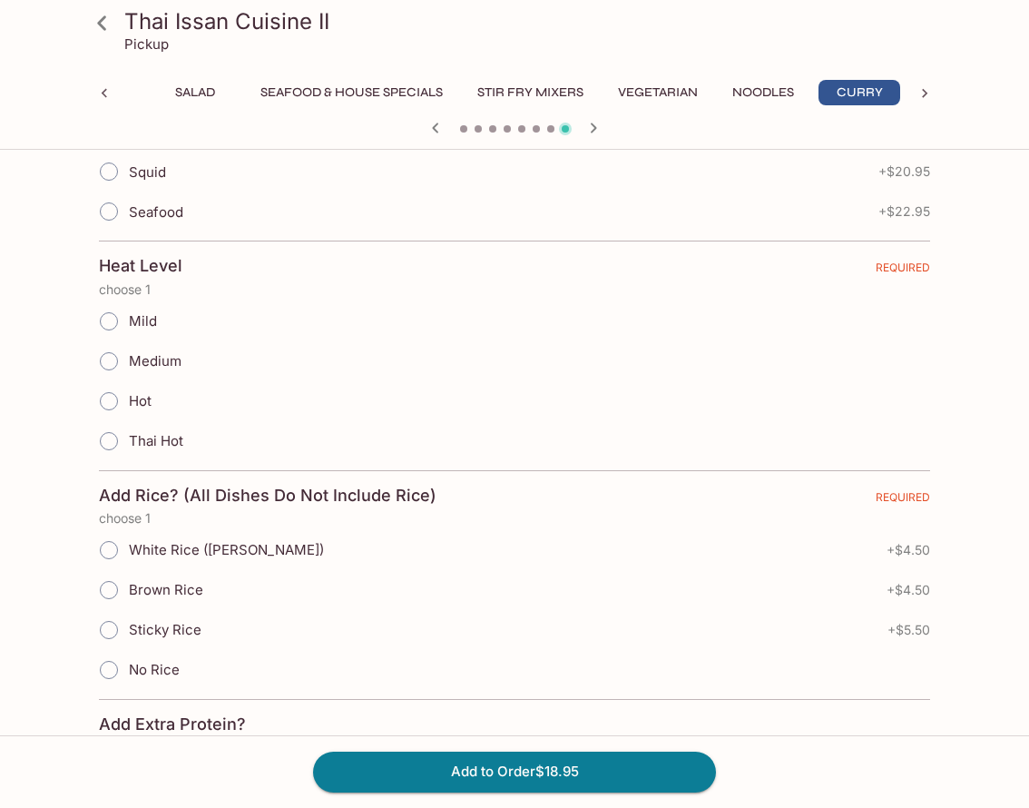
scroll to position [992, 0]
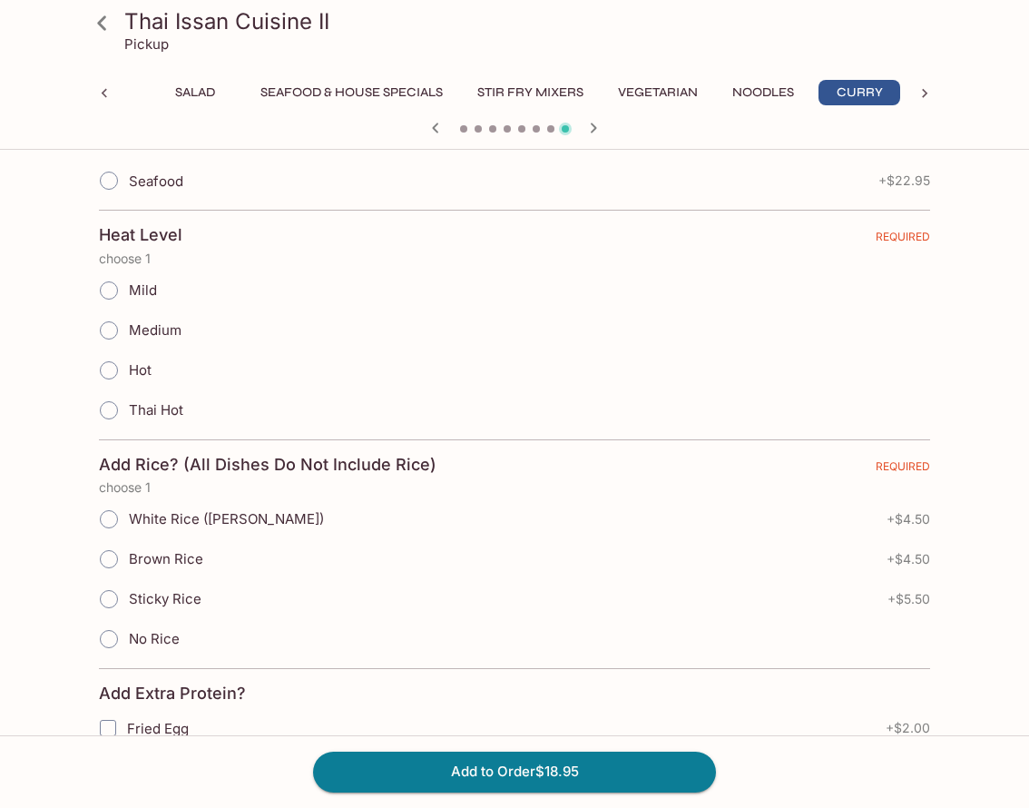
click at [107, 295] on input "Mild" at bounding box center [109, 290] width 38 height 38
radio input "true"
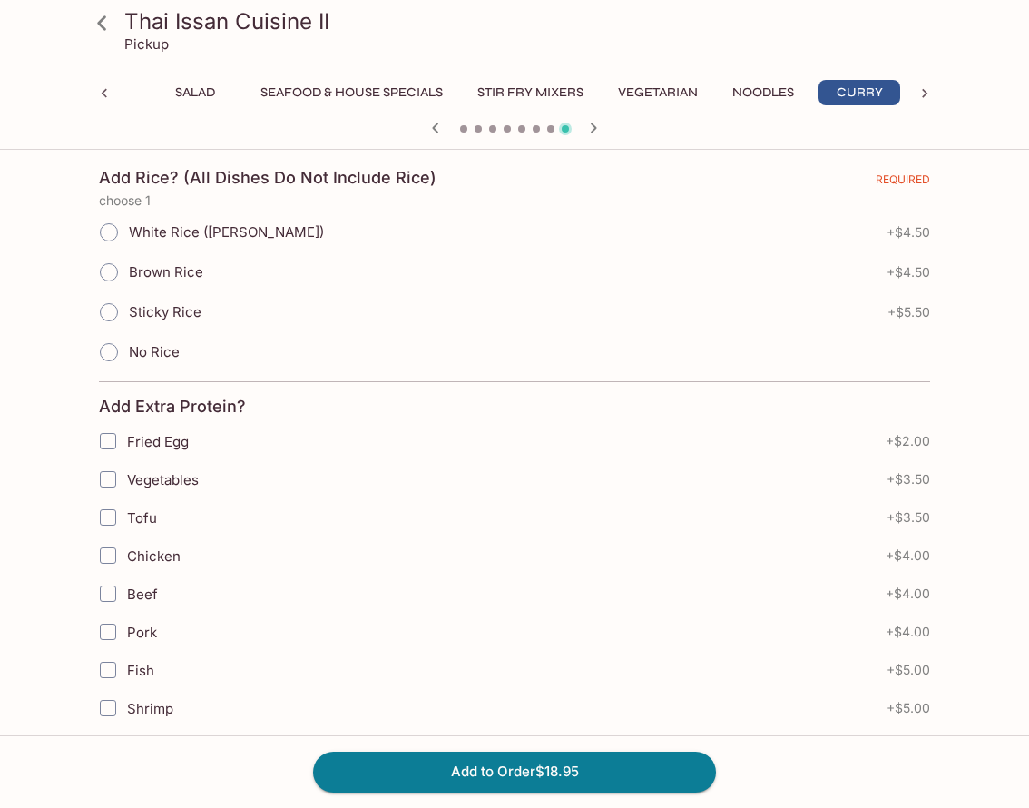
scroll to position [1319, 0]
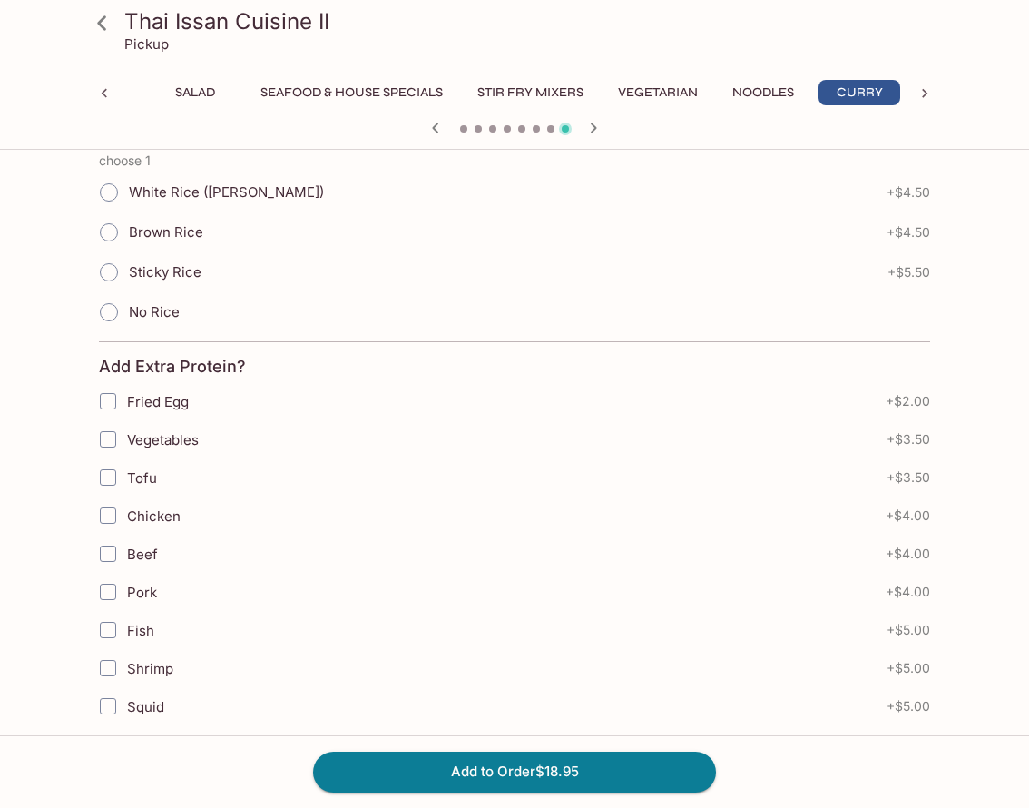
click at [111, 317] on input "No Rice" at bounding box center [109, 312] width 38 height 38
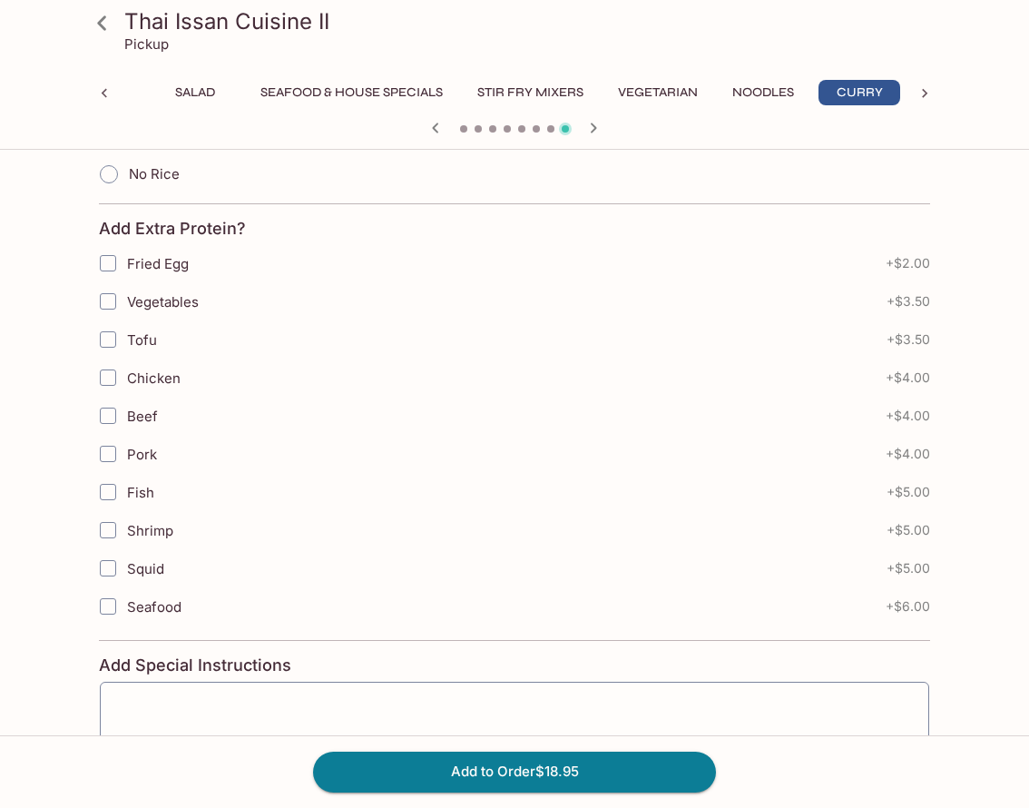
scroll to position [1453, 0]
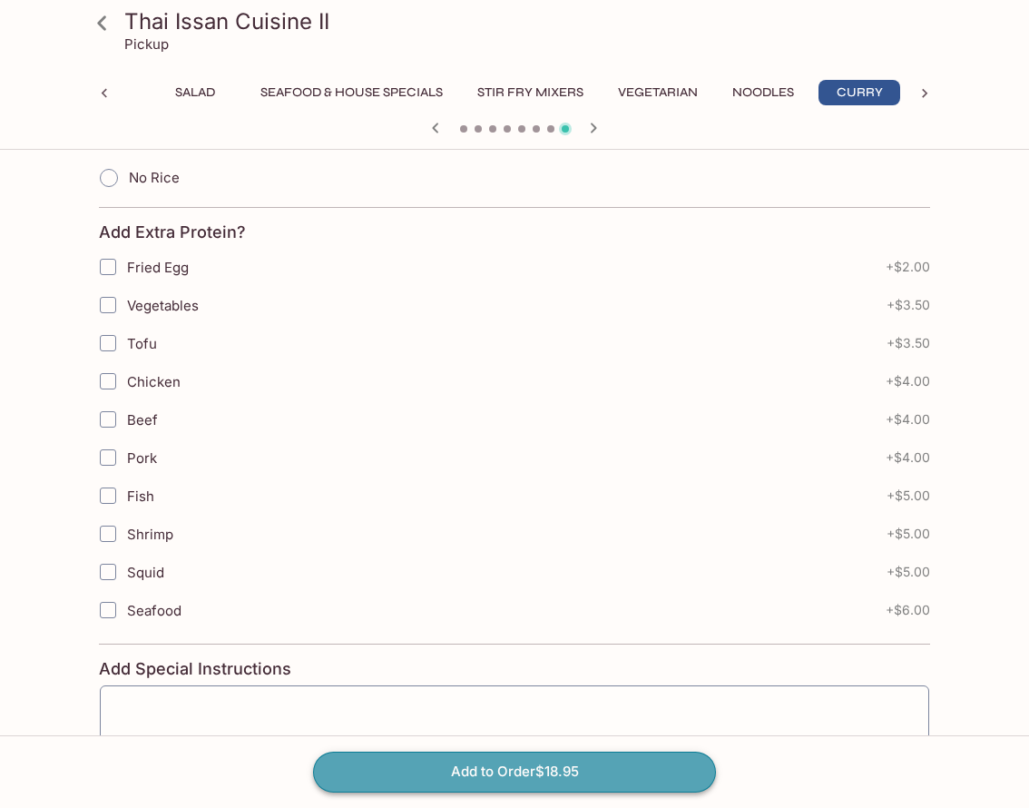
click at [522, 782] on button "Add to Order $18.95" at bounding box center [514, 771] width 403 height 40
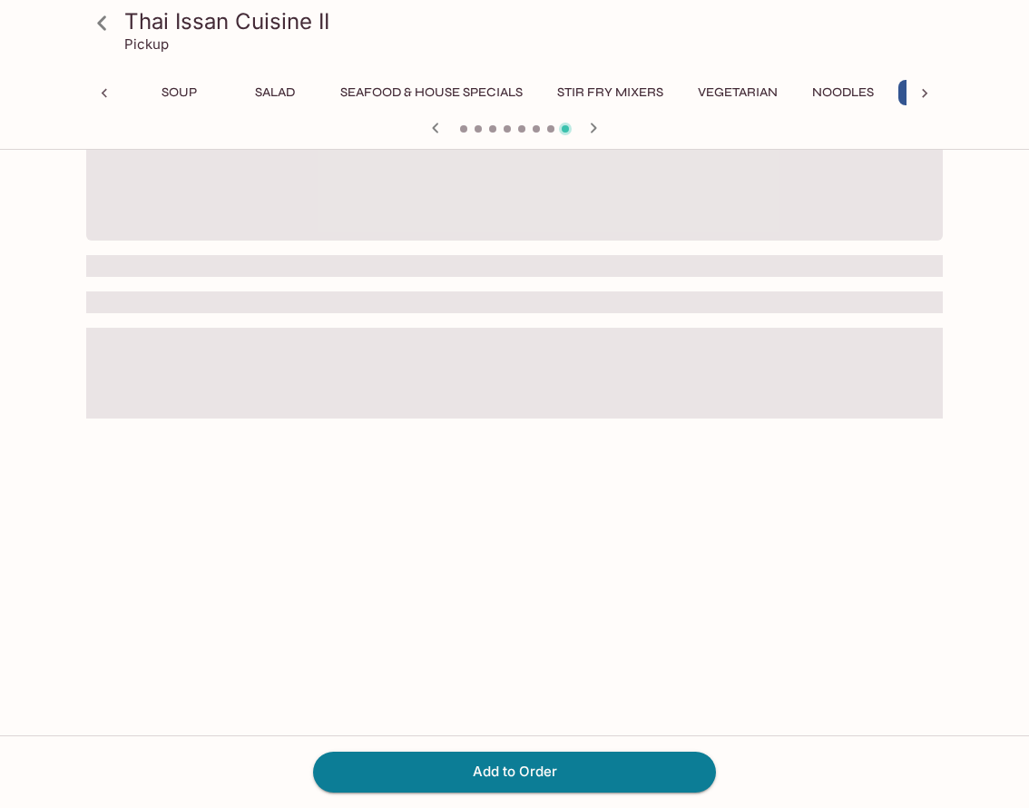
scroll to position [0, 176]
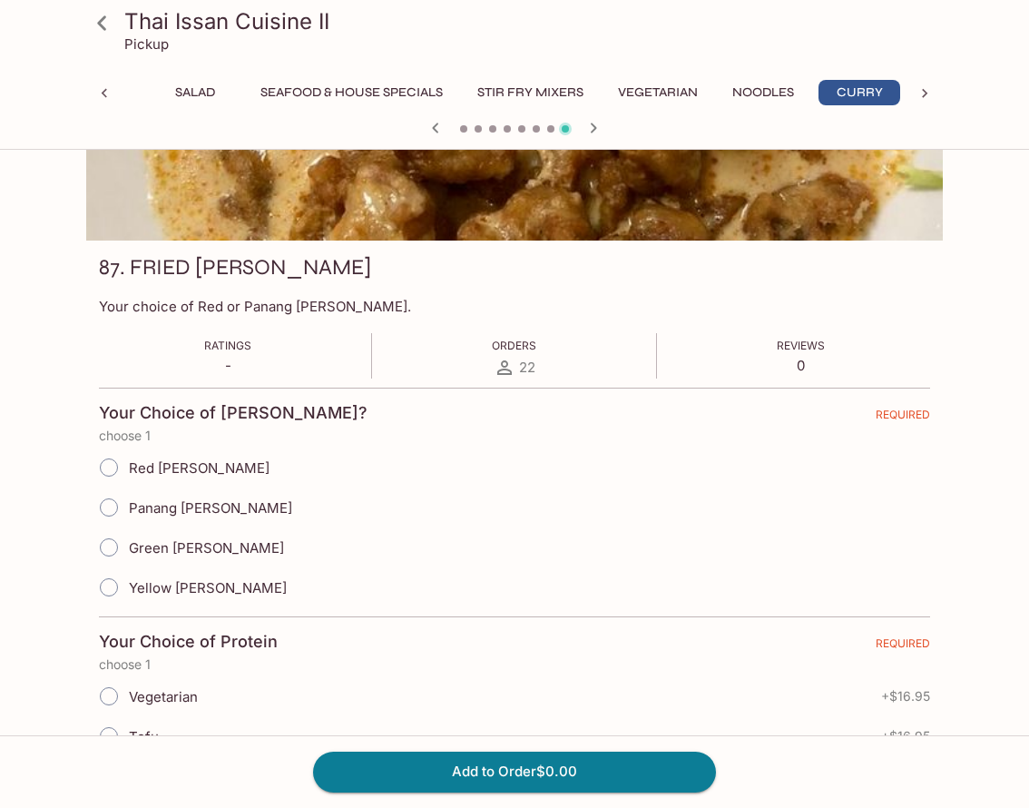
click at [192, 25] on h3 "Thai Issan Cuisine II" at bounding box center [529, 21] width 811 height 28
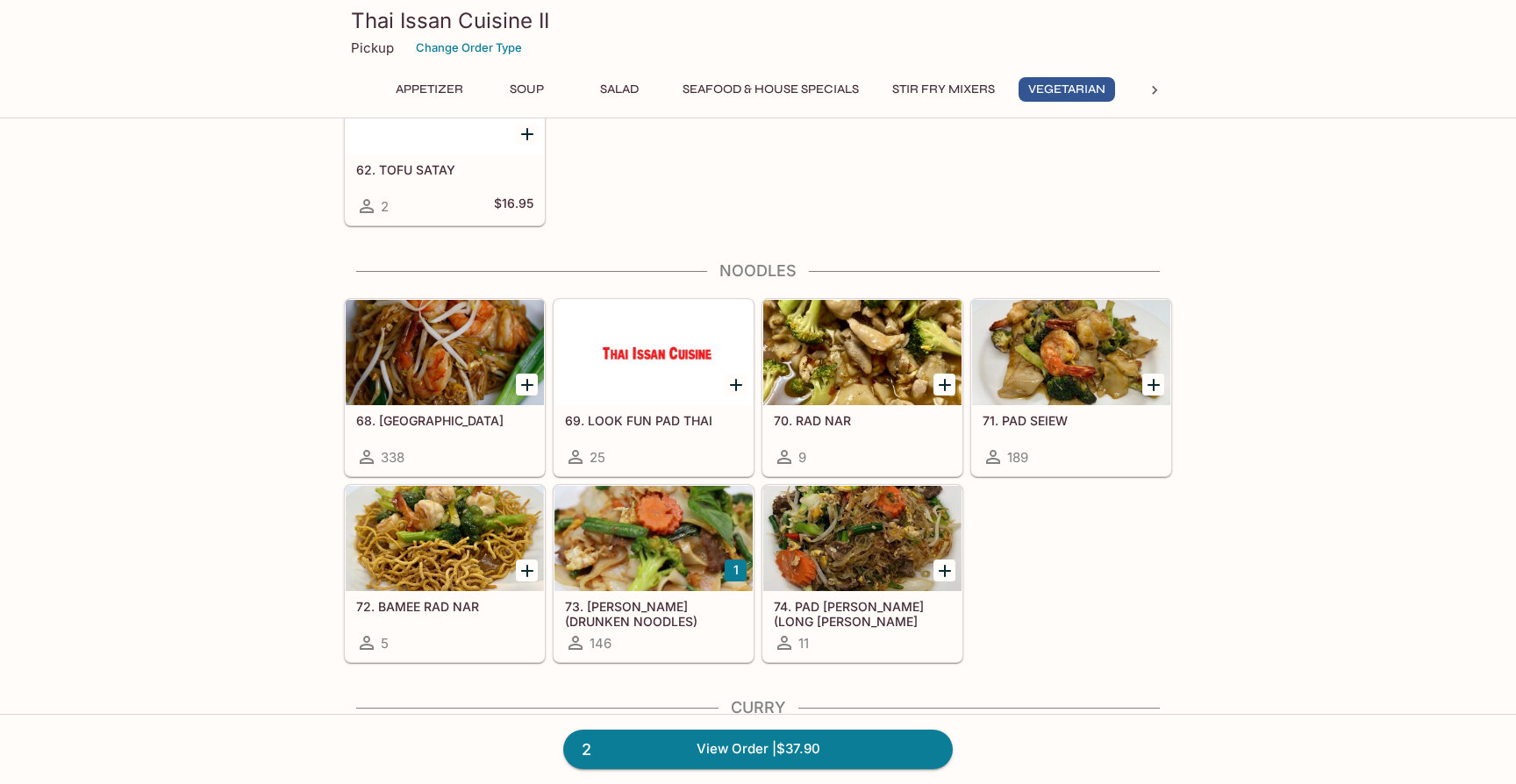
scroll to position [2926, 0]
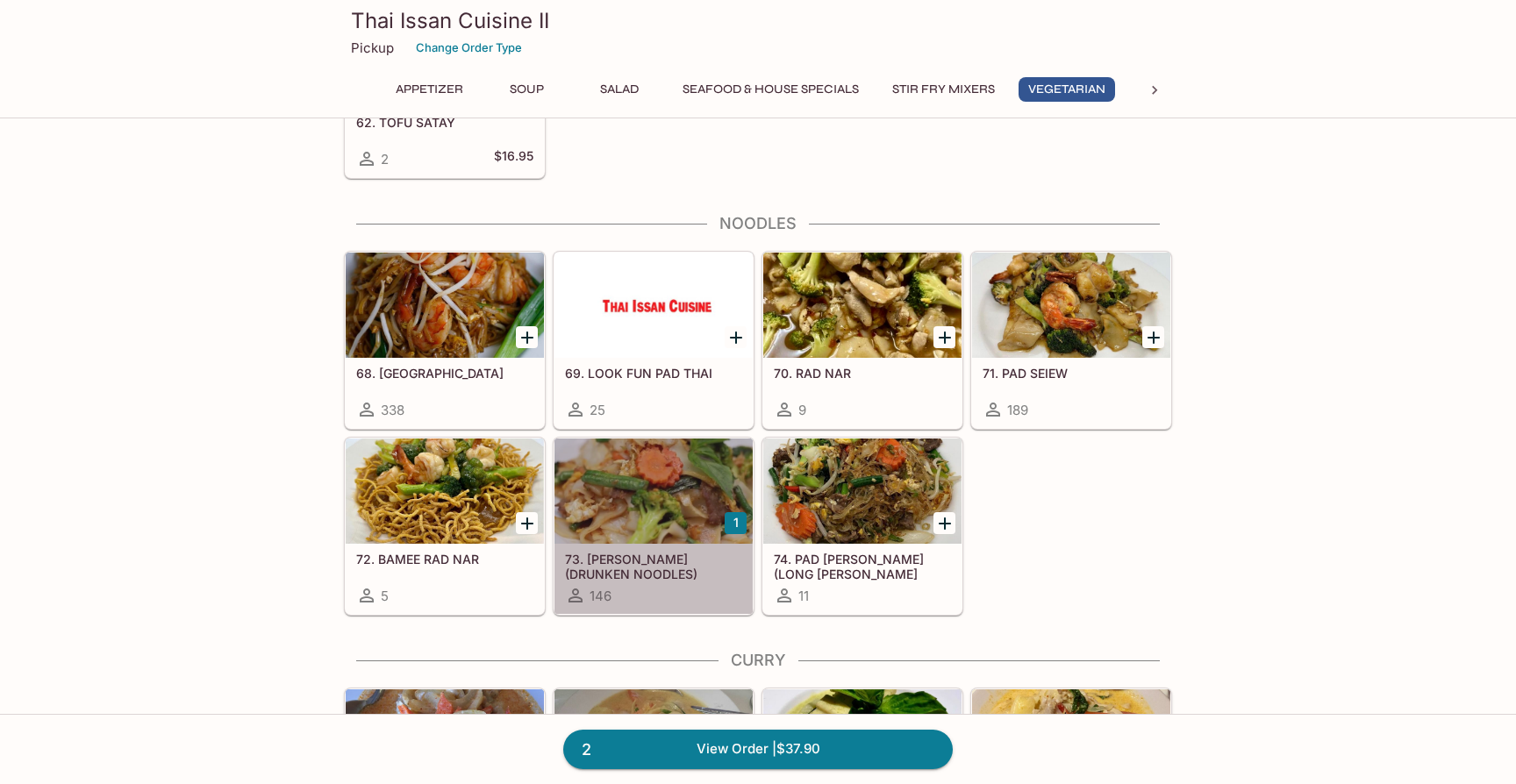
click at [691, 563] on h5 "73. [PERSON_NAME] (DRUNKEN NOODLES)" at bounding box center [653, 566] width 177 height 29
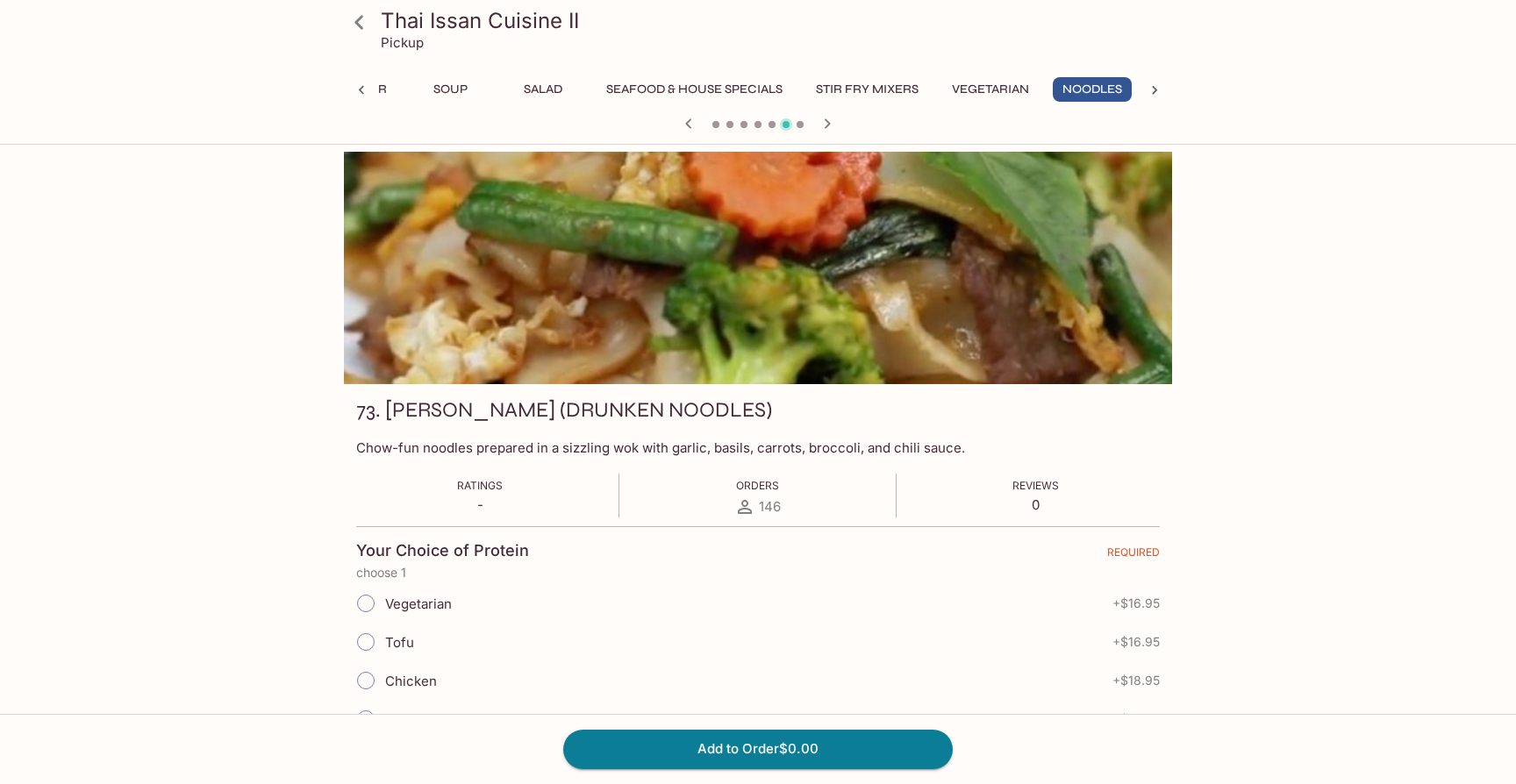
scroll to position [0, 77]
click at [362, 683] on input "Chicken" at bounding box center [365, 681] width 37 height 37
radio input "true"
